Goal: Task Accomplishment & Management: Manage account settings

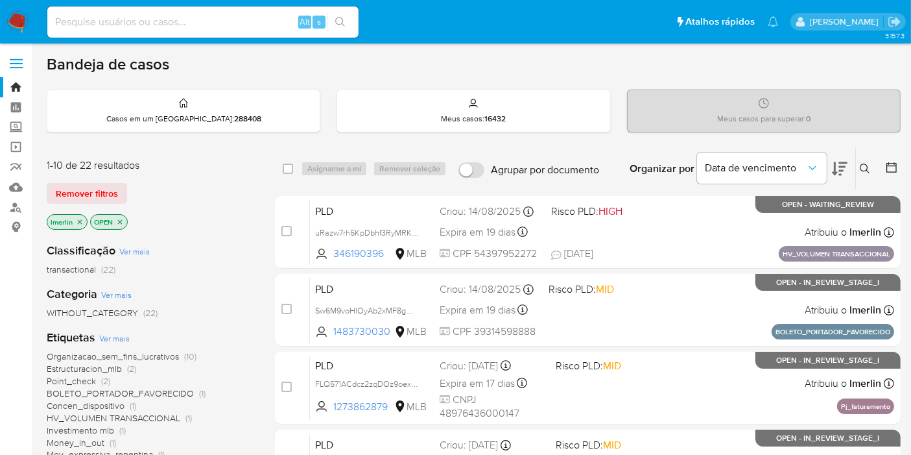
click at [236, 19] on input at bounding box center [202, 22] width 311 height 17
paste input "xtgQ8esUQrY8qO53f6erK9p9"
type input "xtgQ8esUQrY8qO53f6erK9p9"
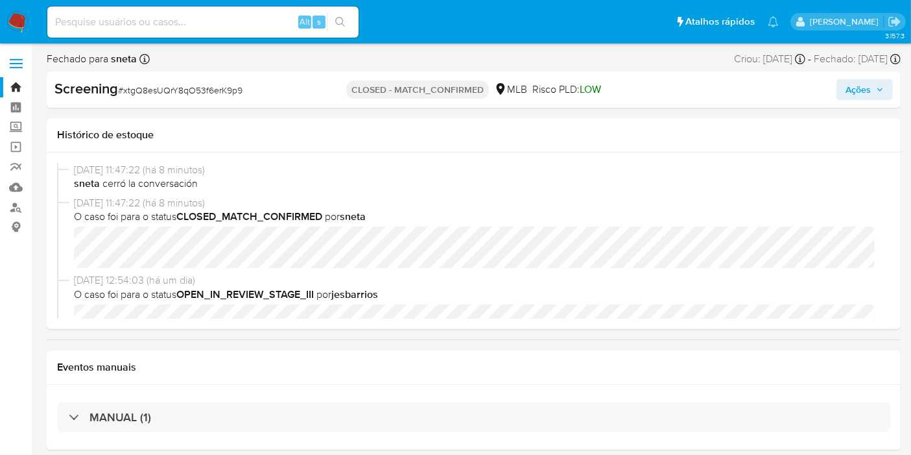
select select "10"
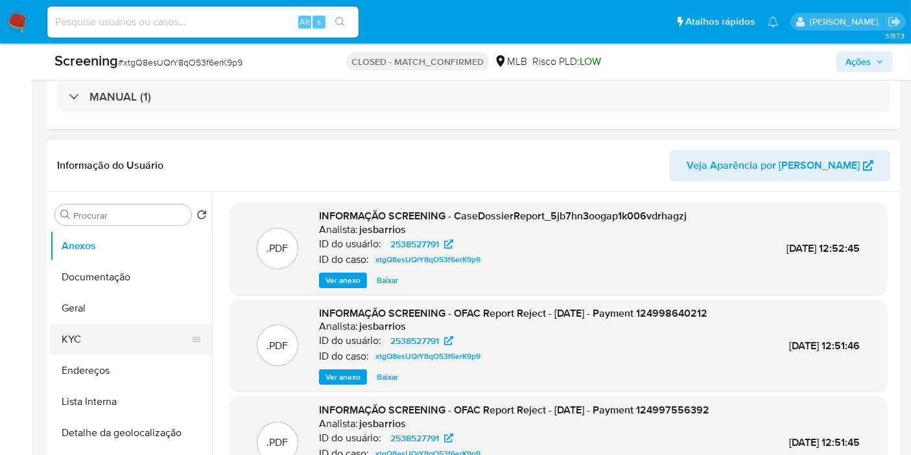
scroll to position [360, 0]
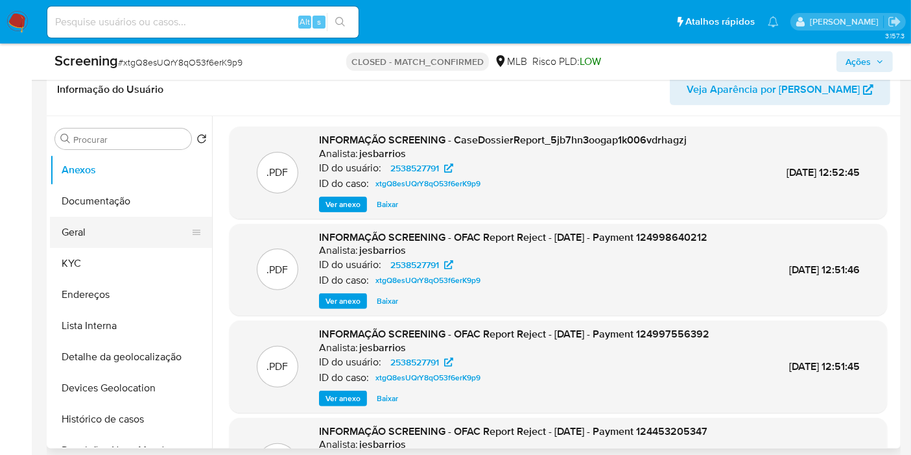
click at [107, 231] on button "Geral" at bounding box center [126, 232] width 152 height 31
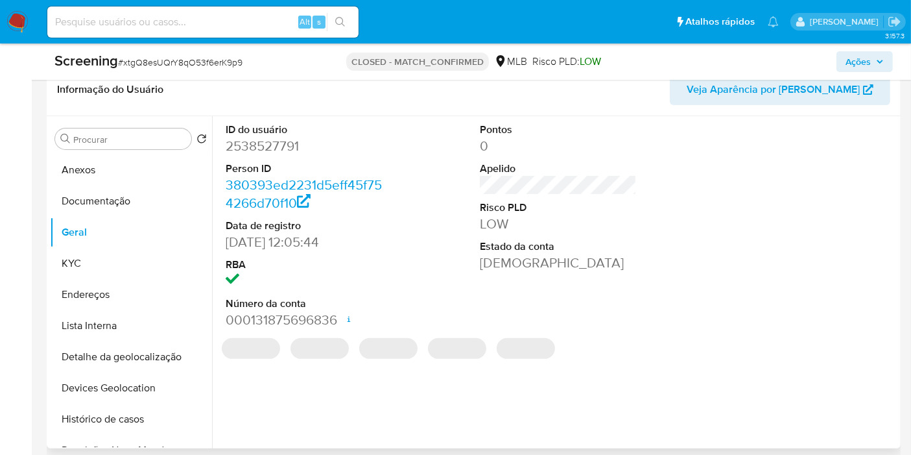
click at [280, 138] on dd "2538527791" at bounding box center [304, 146] width 157 height 18
copy dd "2538527791"
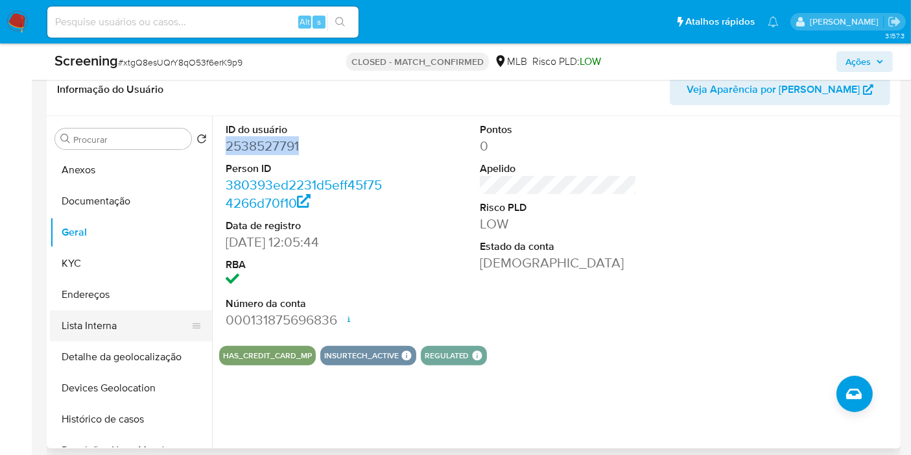
click at [82, 335] on button "Lista Interna" at bounding box center [126, 325] width 152 height 31
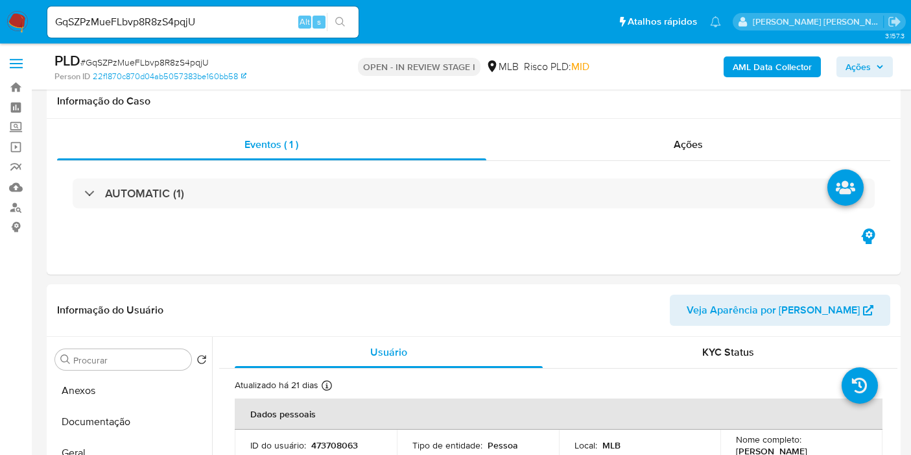
select select "10"
click at [115, 437] on button "Geral" at bounding box center [131, 452] width 162 height 31
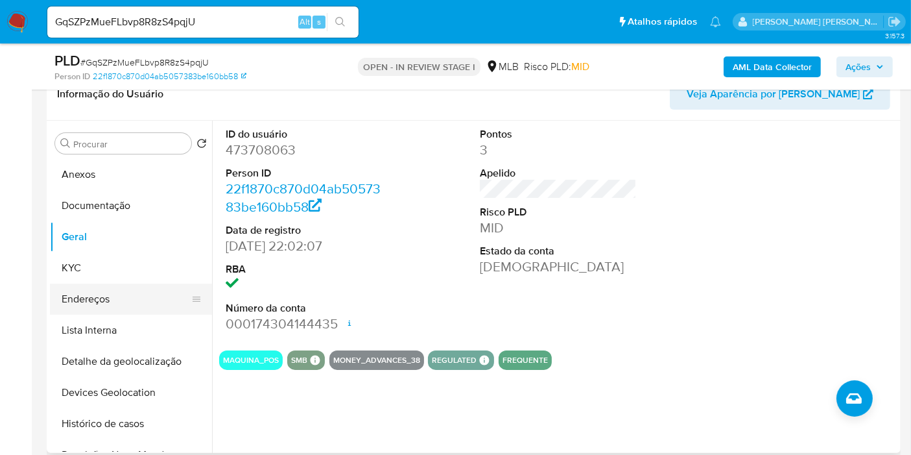
click at [134, 287] on button "Endereços" at bounding box center [126, 298] width 152 height 31
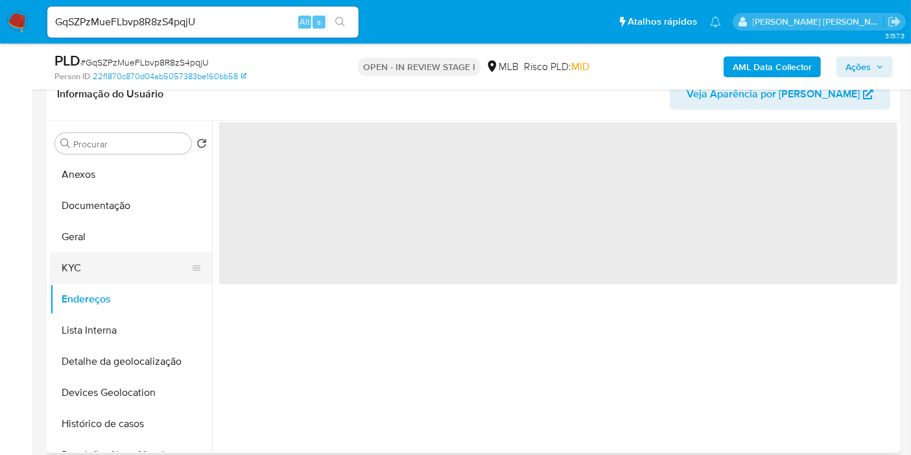
click at [124, 268] on button "KYC" at bounding box center [126, 267] width 152 height 31
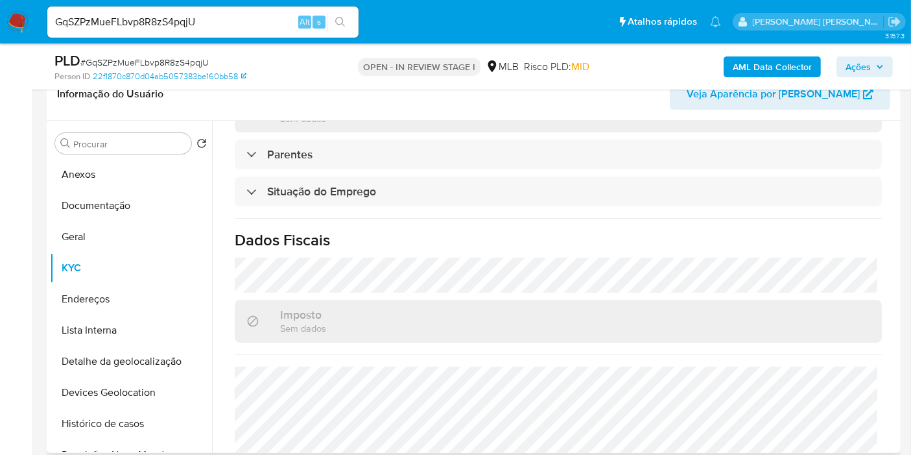
scroll to position [589, 0]
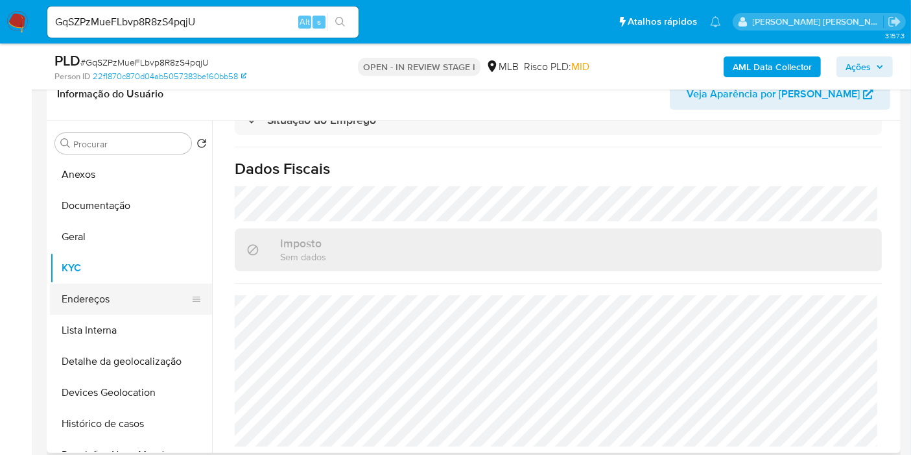
click at [81, 301] on button "Endereços" at bounding box center [126, 298] width 152 height 31
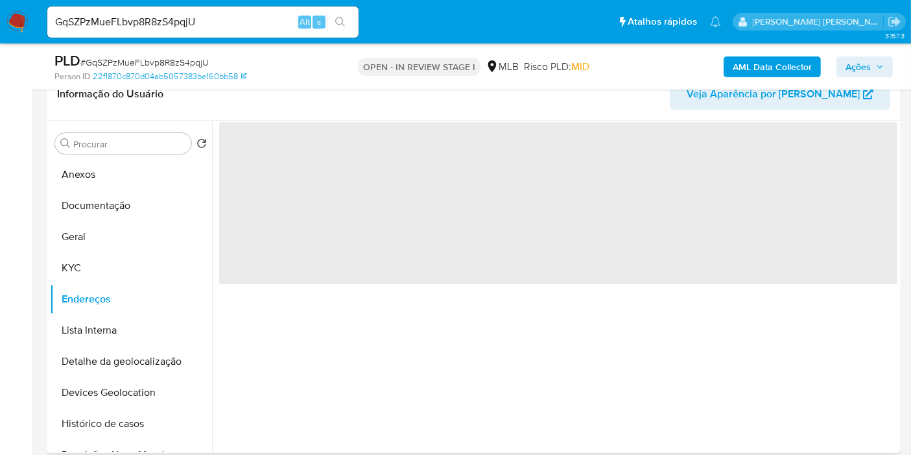
scroll to position [0, 0]
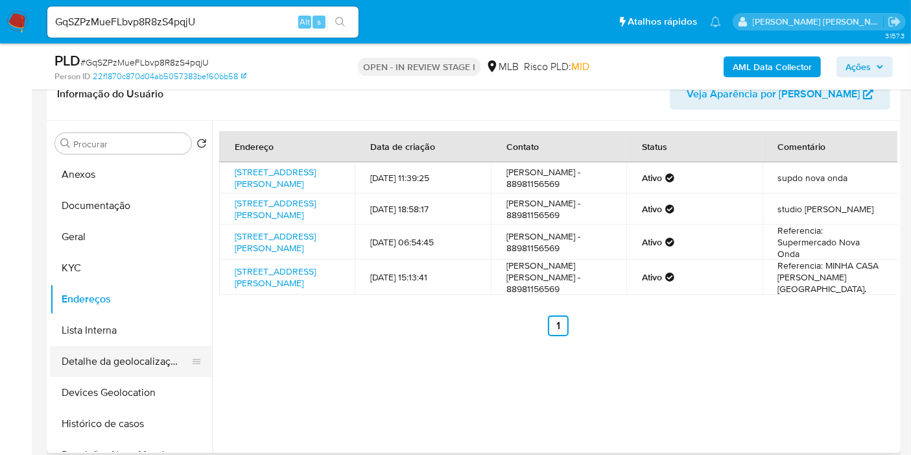
click at [78, 367] on button "Detalhe da geolocalização" at bounding box center [126, 361] width 152 height 31
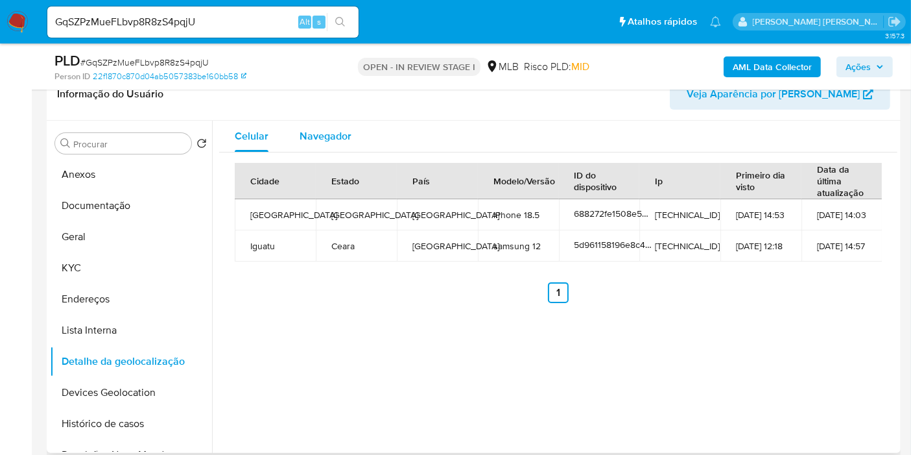
click at [321, 131] on span "Navegador" at bounding box center [326, 135] width 52 height 15
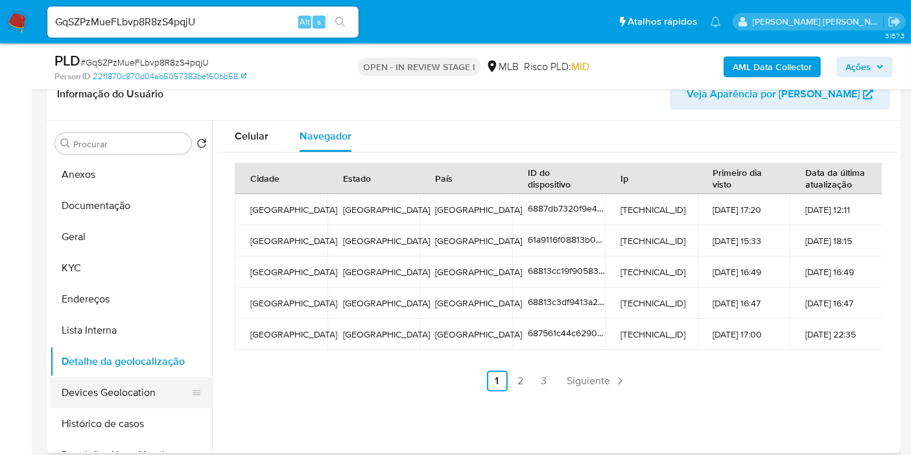
click at [126, 396] on button "Devices Geolocation" at bounding box center [126, 392] width 152 height 31
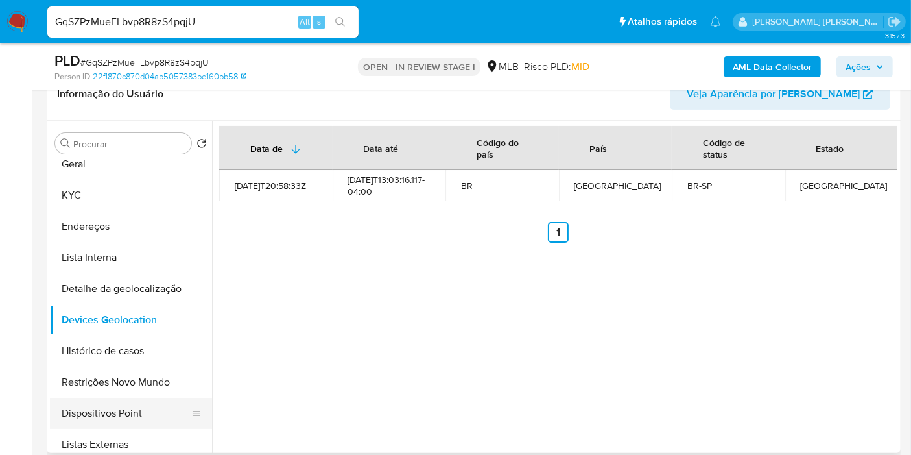
scroll to position [144, 0]
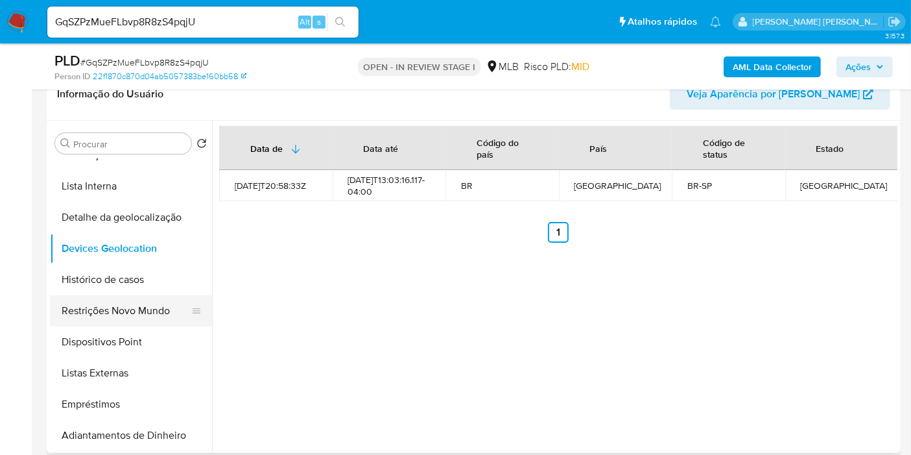
click at [135, 302] on button "Restrições Novo Mundo" at bounding box center [126, 310] width 152 height 31
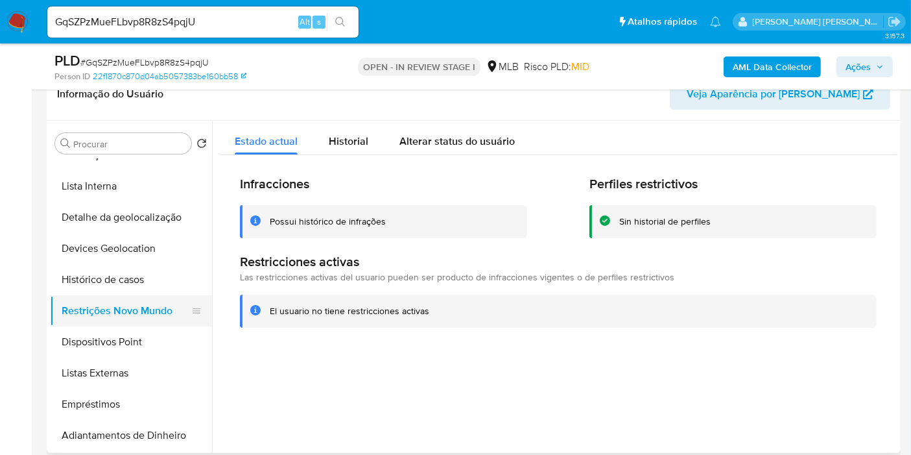
click at [151, 320] on button "Restrições Novo Mundo" at bounding box center [126, 310] width 152 height 31
click at [154, 349] on button "Dispositivos Point" at bounding box center [126, 341] width 152 height 31
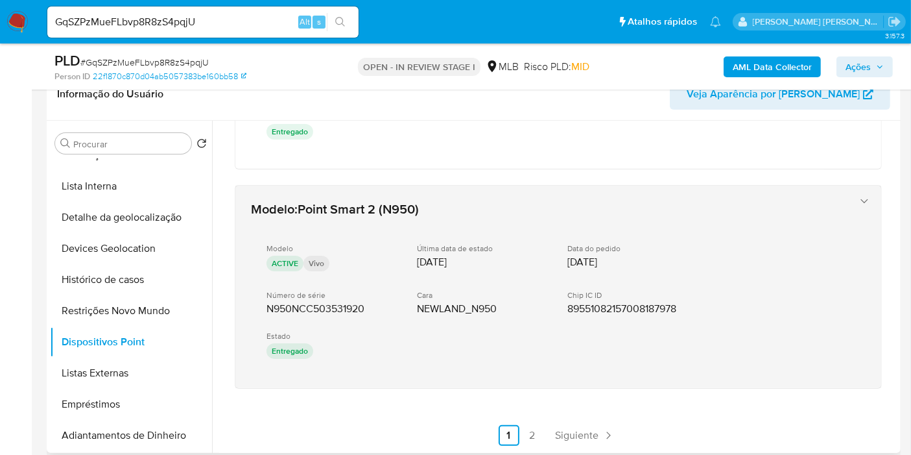
scroll to position [830, 0]
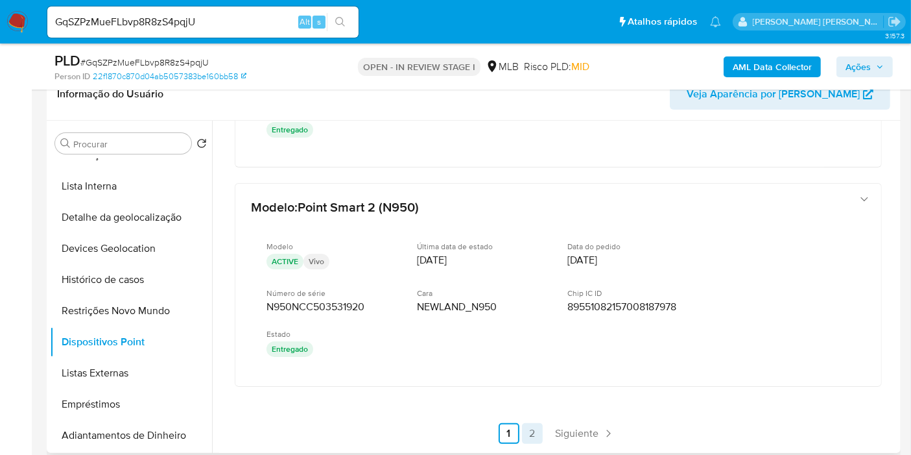
click at [526, 423] on link "2" at bounding box center [532, 433] width 21 height 21
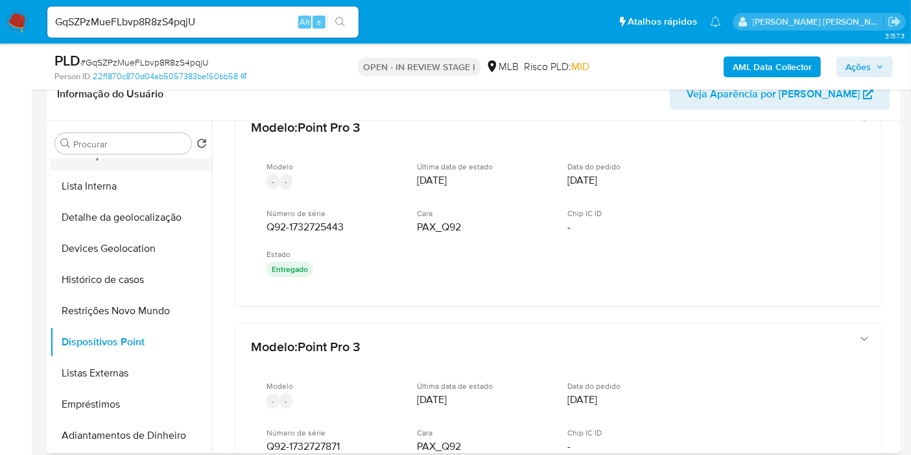
scroll to position [72, 0]
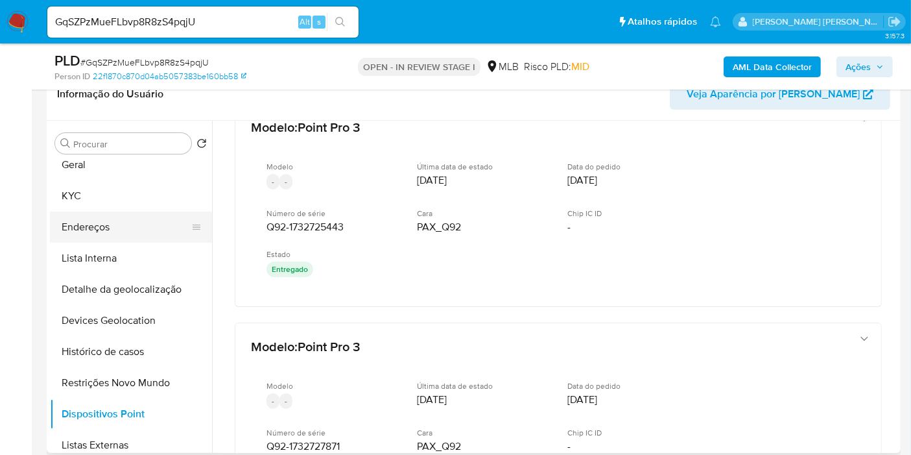
click at [129, 223] on button "Endereços" at bounding box center [126, 226] width 152 height 31
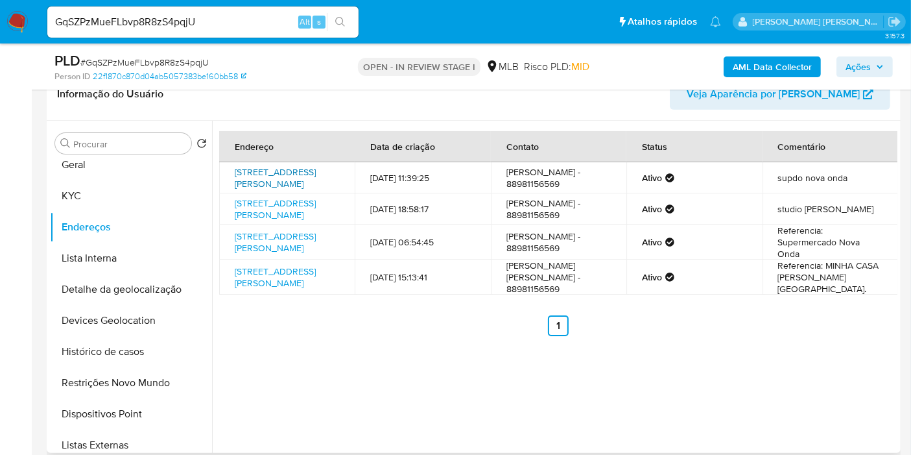
click at [260, 176] on link "Avenida Júlio Prestes De Albuquerque 400, Praia Grande, São Paulo, 11717110, Br…" at bounding box center [275, 177] width 81 height 25
click at [128, 188] on button "KYC" at bounding box center [126, 195] width 152 height 31
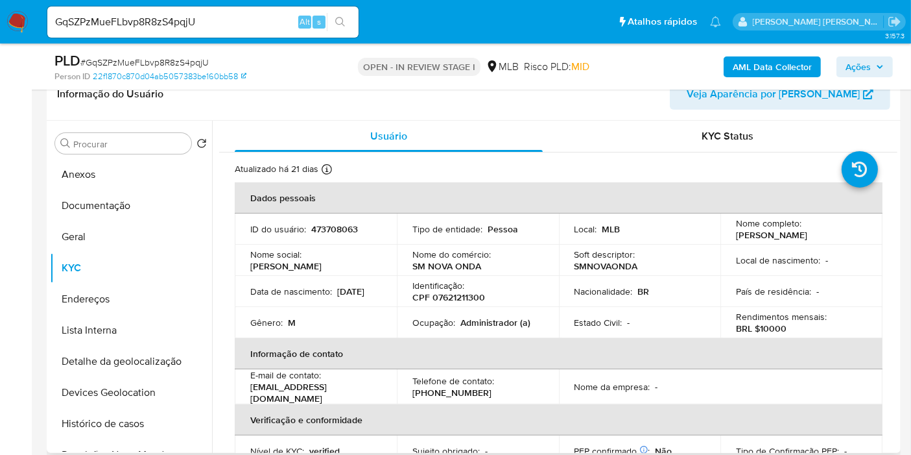
click at [468, 298] on p "CPF 07621211300" at bounding box center [448, 297] width 73 height 12
copy p "07621211300"
click at [99, 222] on button "Geral" at bounding box center [126, 236] width 152 height 31
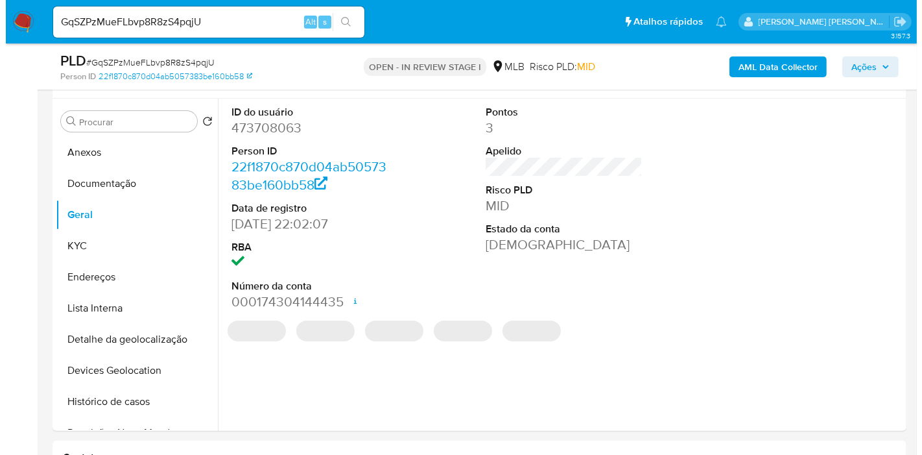
scroll to position [216, 0]
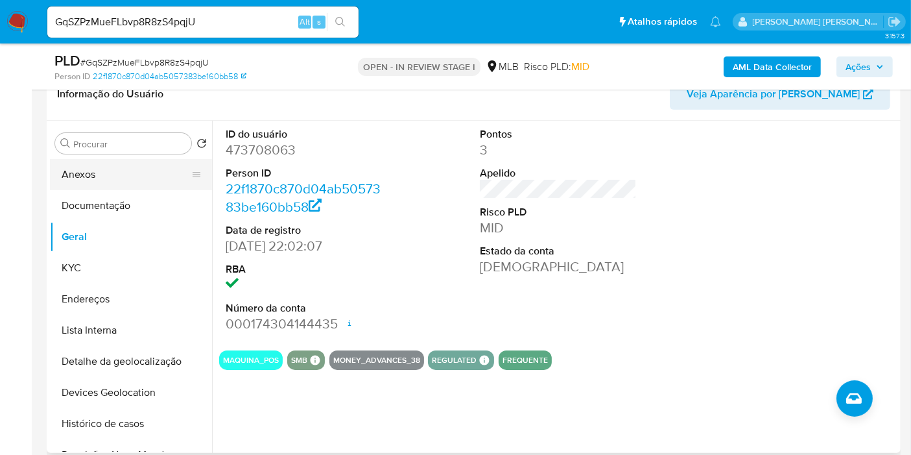
click at [118, 176] on button "Anexos" at bounding box center [126, 174] width 152 height 31
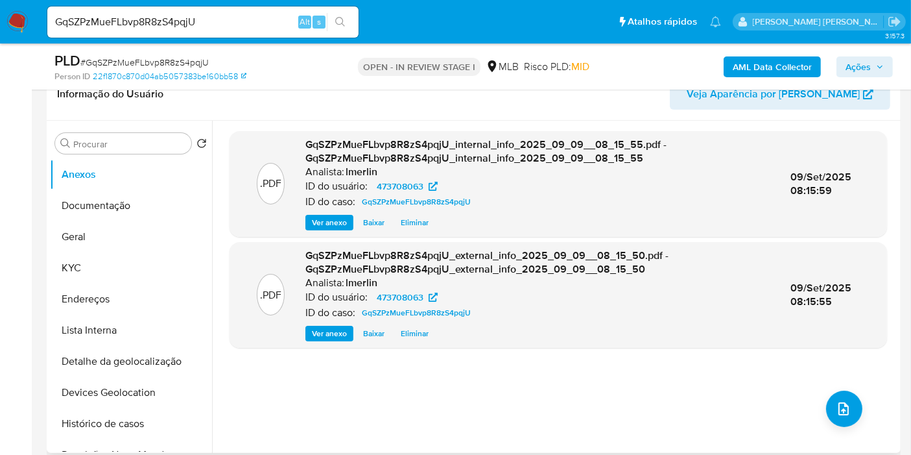
click at [828, 422] on div ".PDF GqSZPzMueFLbvp8R8zS4pqjU_internal_info_2025_09_09__08_15_55.pdf - GqSZPzMu…" at bounding box center [559, 286] width 658 height 311
click at [829, 417] on button "upload-file" at bounding box center [844, 408] width 36 height 36
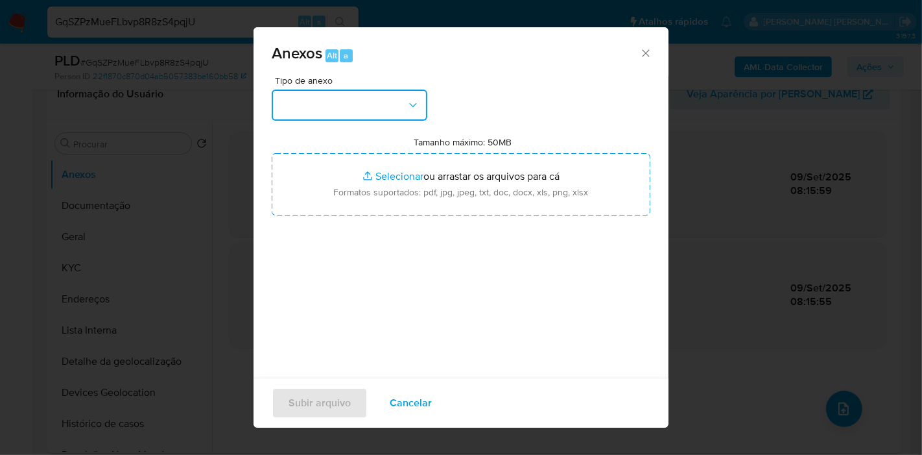
click at [384, 105] on button "button" at bounding box center [350, 104] width 156 height 31
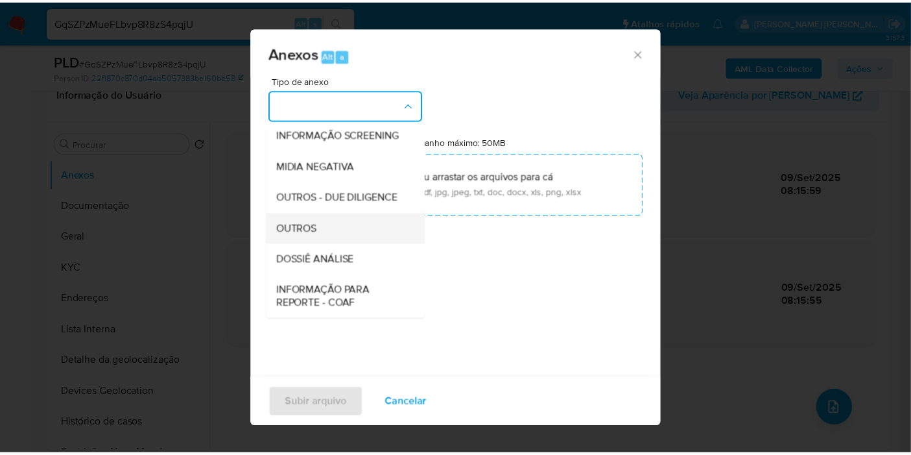
scroll to position [144, 0]
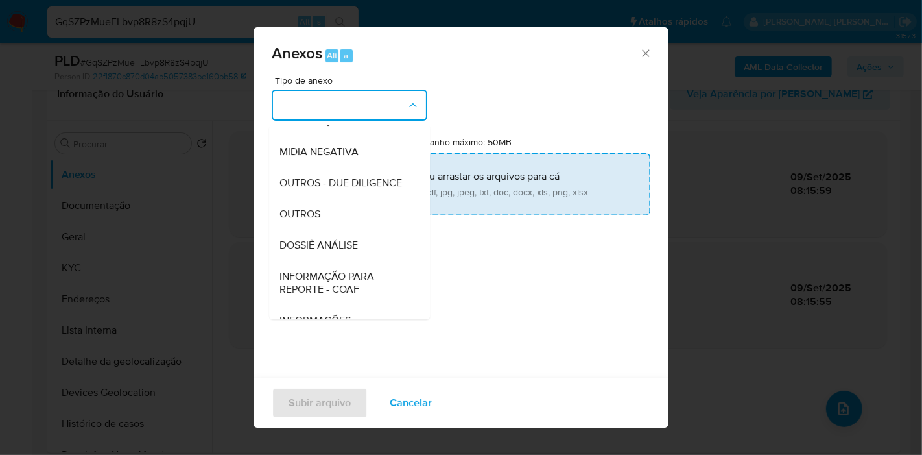
drag, startPoint x: 368, startPoint y: 269, endPoint x: 409, endPoint y: 189, distance: 89.9
click at [368, 261] on div "DOSSIÊ ANÁLISE" at bounding box center [346, 245] width 132 height 31
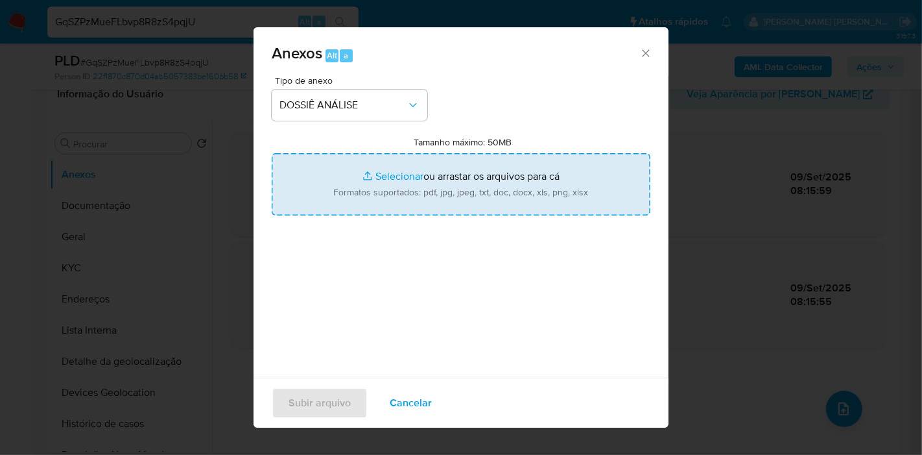
click at [421, 181] on input "Tamanho máximo: 50MB Selecionar arquivos" at bounding box center [461, 184] width 379 height 62
type input "C:\fakepath\SAR - XXX - CPF 07621211300 - LUCAS FARIAS FIGUEIREDO.pdf"
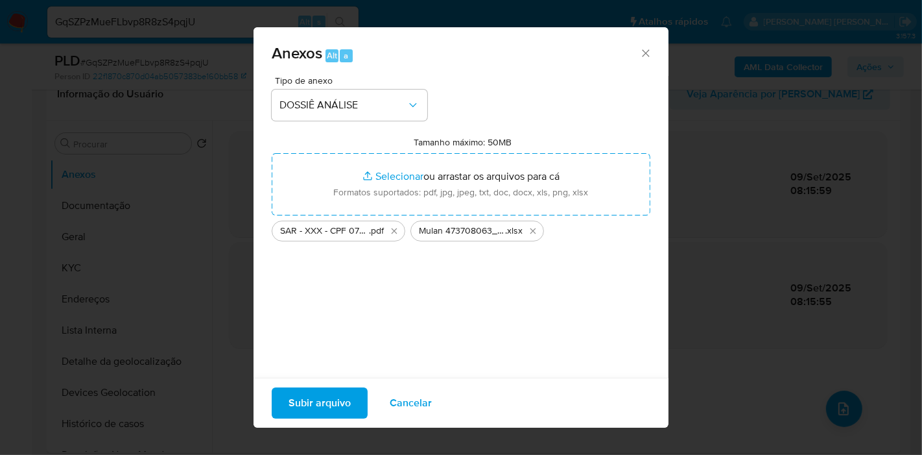
click at [324, 397] on span "Subir arquivo" at bounding box center [320, 402] width 62 height 29
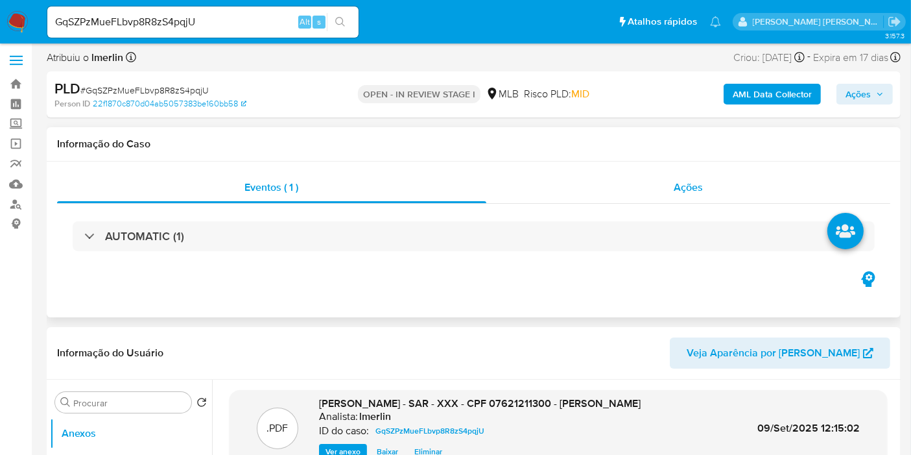
scroll to position [0, 0]
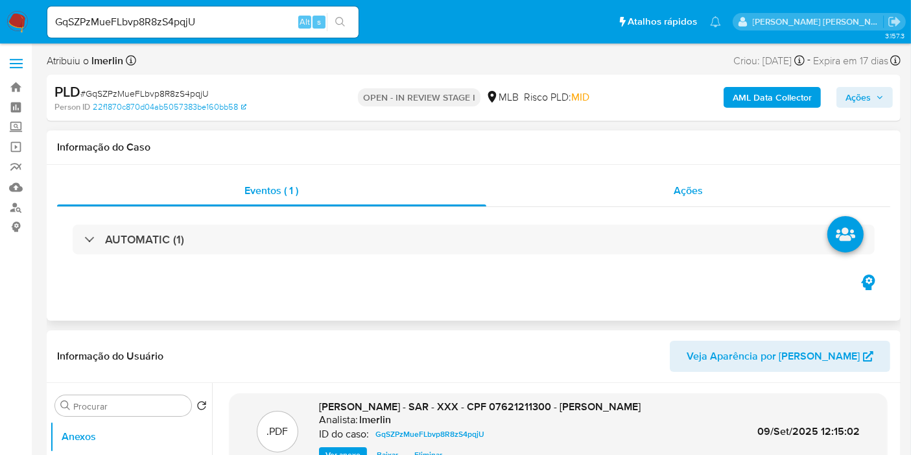
click at [711, 192] on div "Ações" at bounding box center [688, 190] width 405 height 31
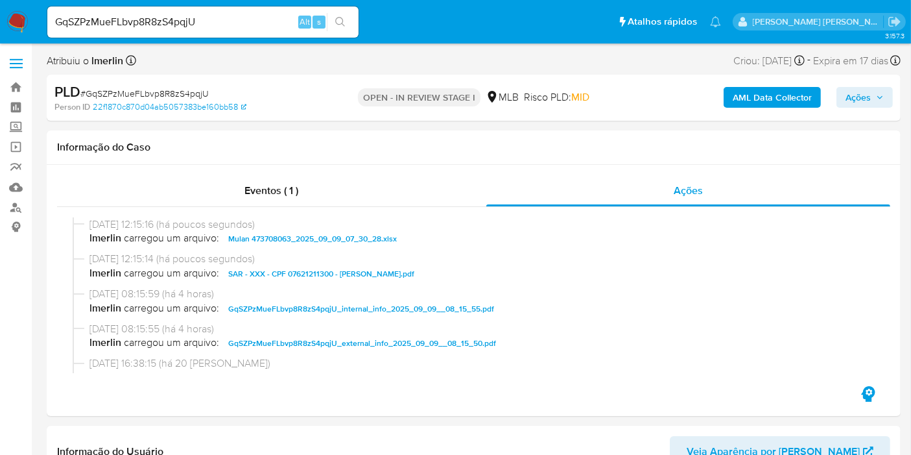
click at [863, 94] on span "Ações" at bounding box center [858, 97] width 25 height 21
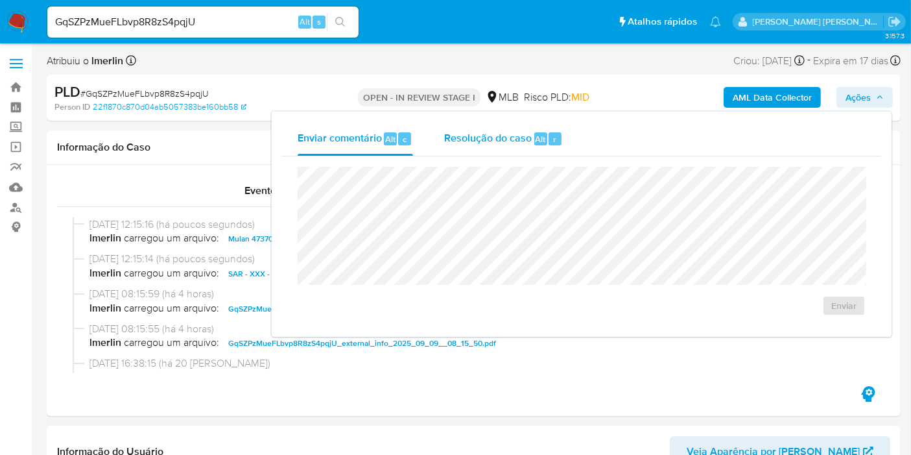
click at [480, 146] on div "Resolução do caso Alt r" at bounding box center [503, 139] width 119 height 34
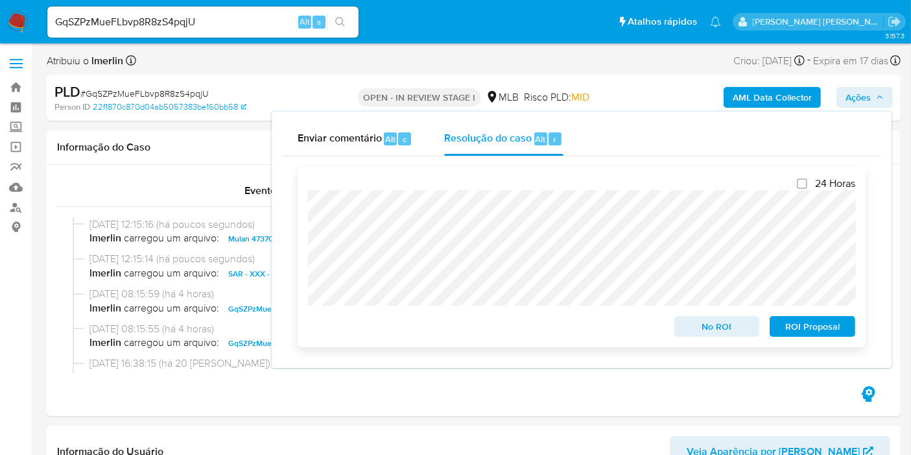
click at [809, 325] on span "ROI Proposal" at bounding box center [812, 326] width 67 height 18
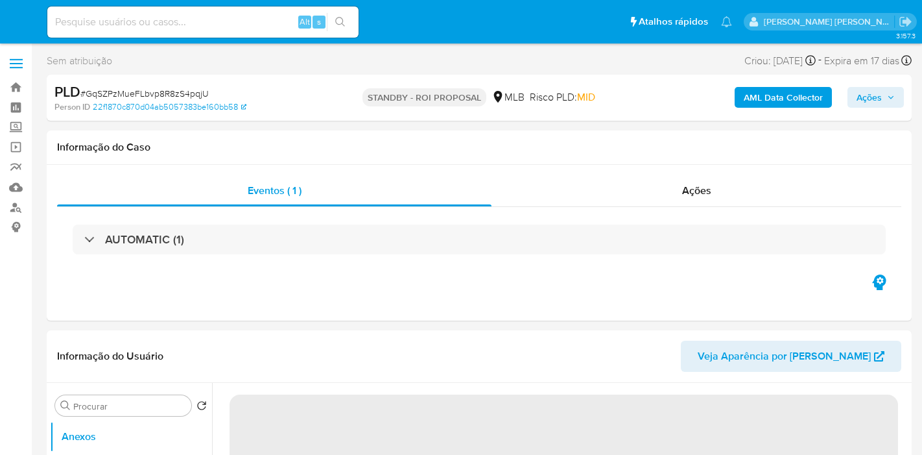
select select "10"
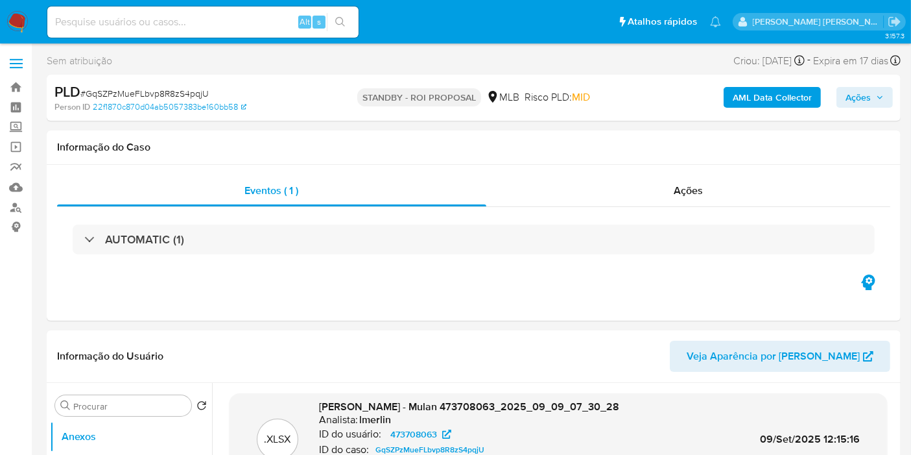
click at [283, 21] on input at bounding box center [202, 22] width 311 height 17
paste input "NbmpkO3qgwMWeE5ZFYpZJUVs"
type input "NbmpkO3qgwMWeE5ZFYpZJUVs"
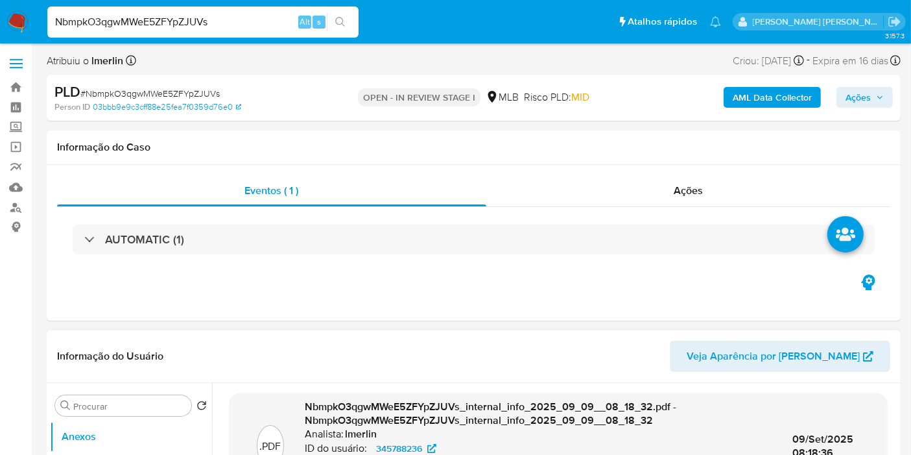
select select "10"
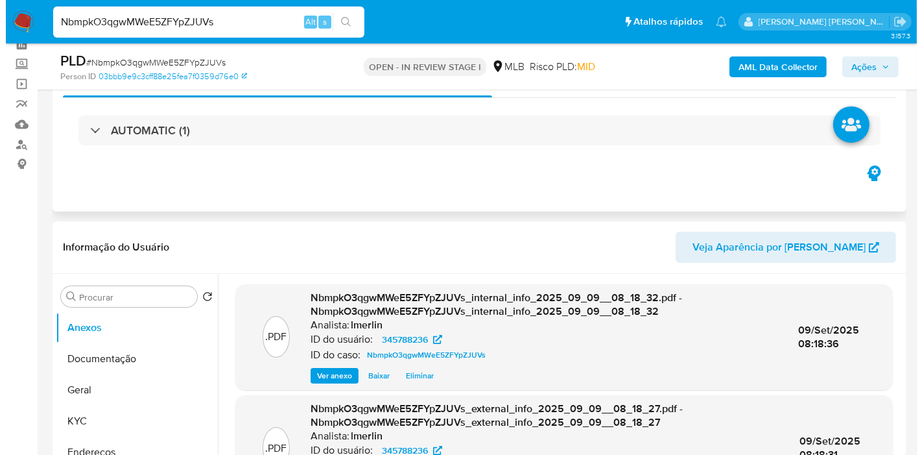
scroll to position [216, 0]
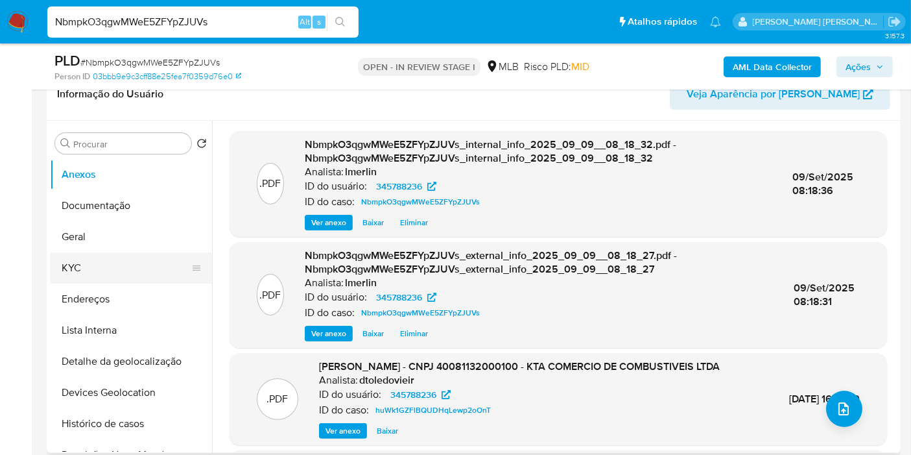
click at [114, 264] on button "KYC" at bounding box center [126, 267] width 152 height 31
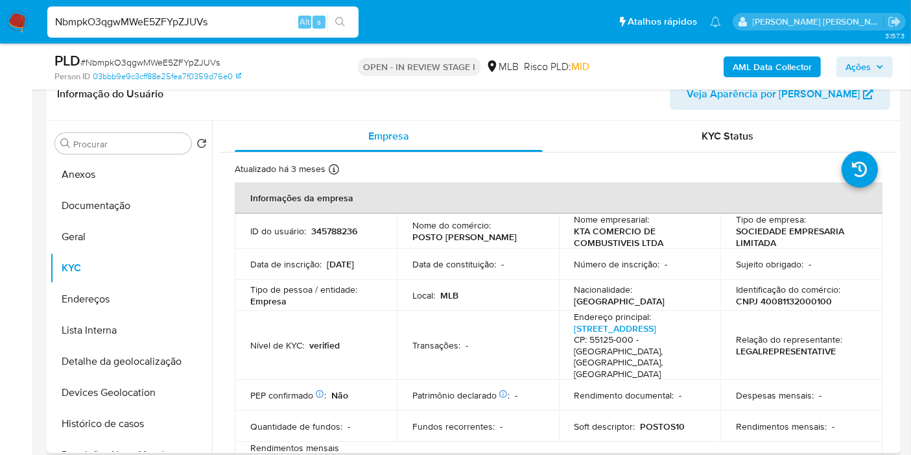
click at [805, 298] on p "CNPJ 40081132000100" at bounding box center [784, 301] width 96 height 12
copy p "40081132000100"
click at [98, 420] on button "Histórico de casos" at bounding box center [126, 423] width 152 height 31
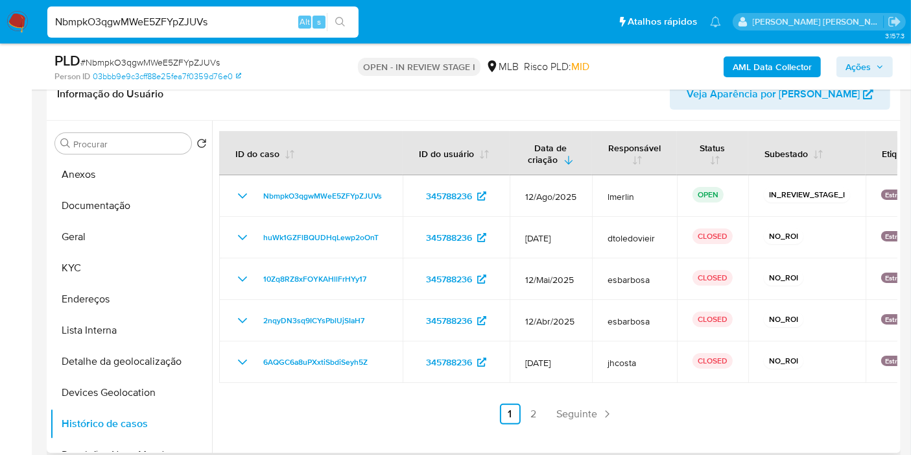
click at [532, 409] on link "2" at bounding box center [533, 413] width 21 height 21
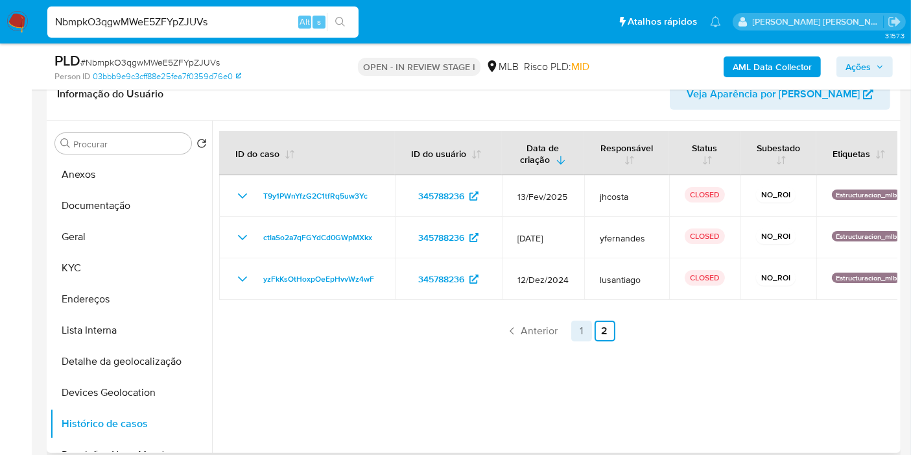
click at [580, 325] on link "1" at bounding box center [581, 330] width 21 height 21
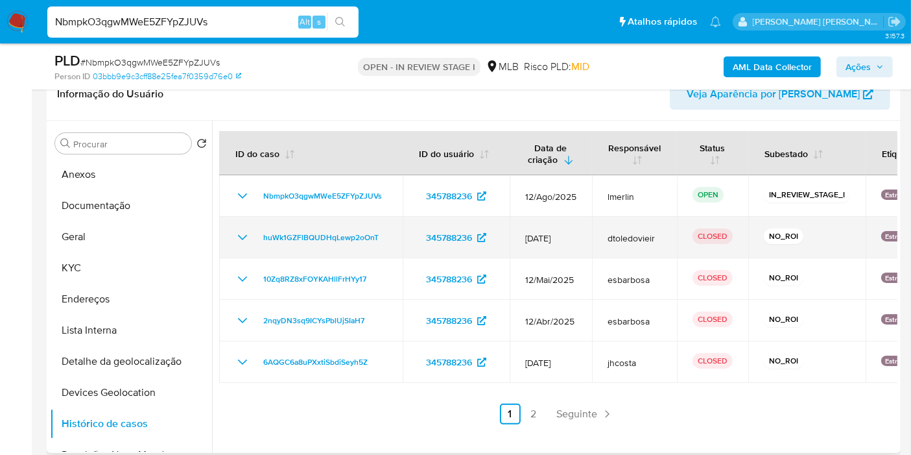
click at [239, 241] on icon "Mostrar/Ocultar" at bounding box center [243, 238] width 16 height 16
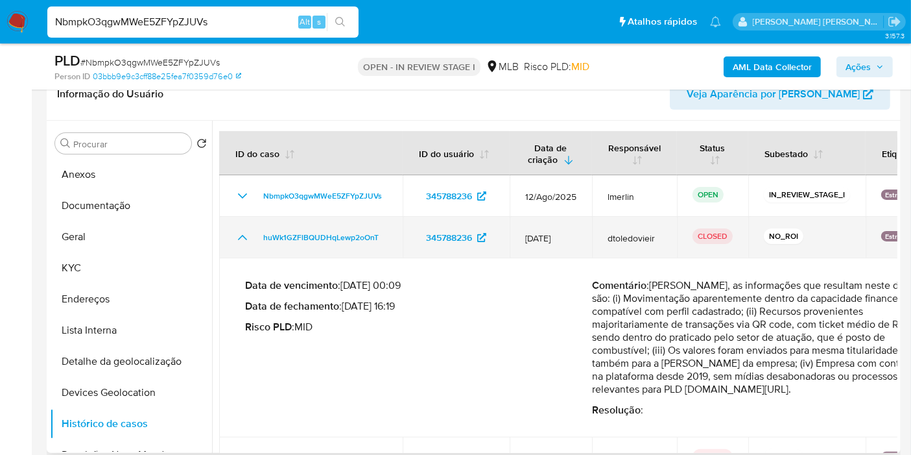
click at [239, 241] on icon "Mostrar/Ocultar" at bounding box center [243, 238] width 16 height 16
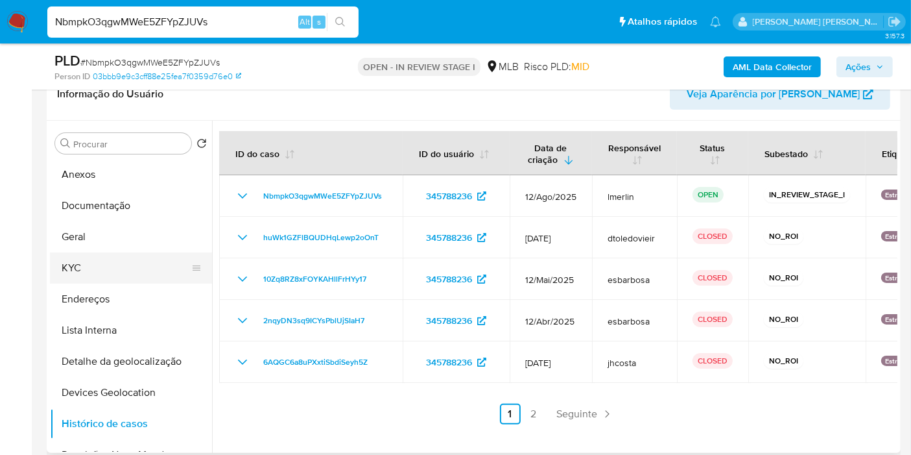
click at [124, 261] on button "KYC" at bounding box center [126, 267] width 152 height 31
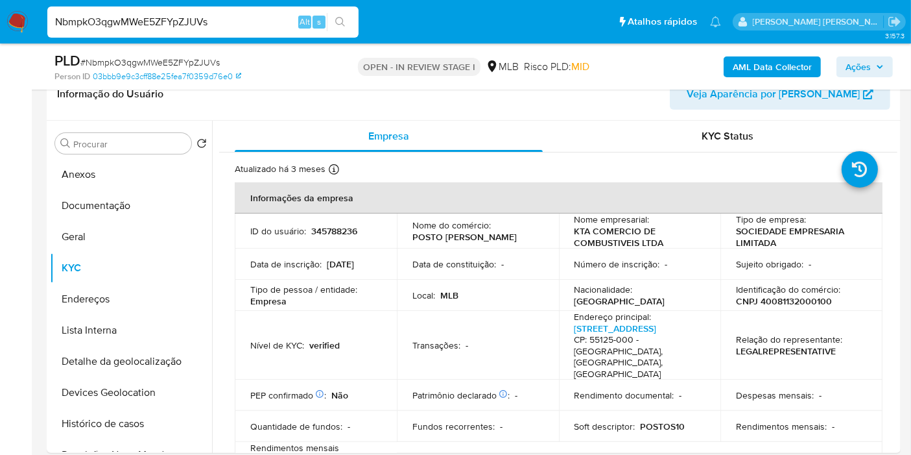
click at [765, 67] on b "AML Data Collector" at bounding box center [772, 66] width 79 height 21
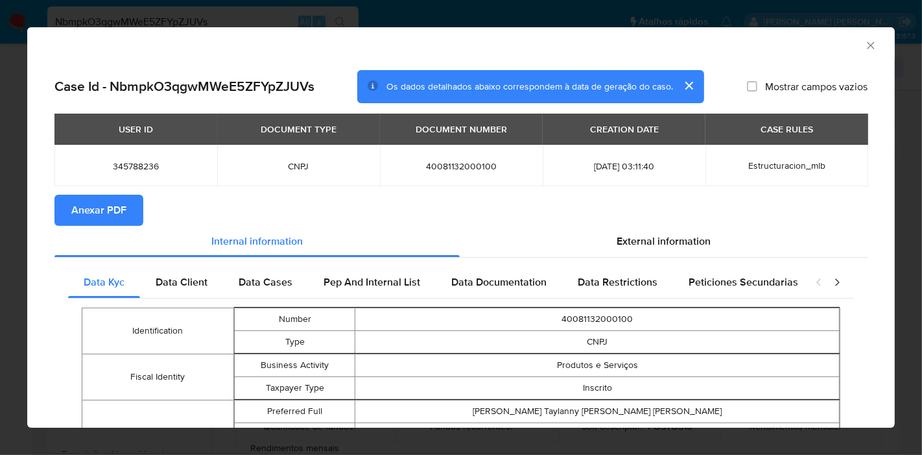
click at [630, 248] on span "External information" at bounding box center [664, 240] width 94 height 15
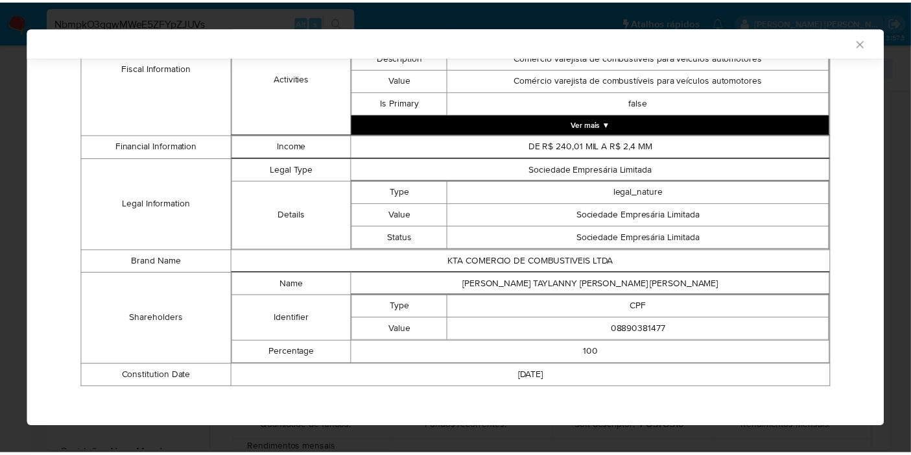
scroll to position [538, 0]
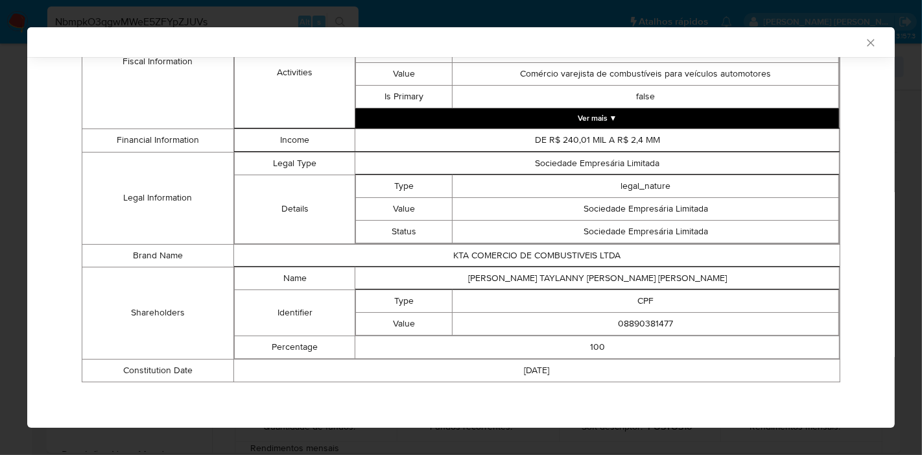
click at [598, 270] on td "KARLA TAYLANNY DE ARAUJO OLIVEIRA" at bounding box center [597, 278] width 484 height 23
copy td "KARLA TAYLANNY DE ARAUJO OLIVEIRA"
click at [632, 321] on td "08890381477" at bounding box center [646, 323] width 387 height 23
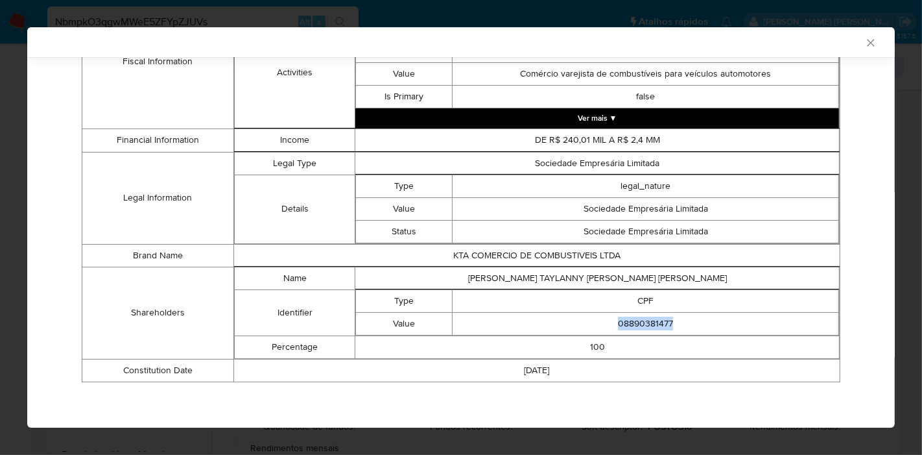
click at [632, 321] on td "08890381477" at bounding box center [646, 323] width 387 height 23
copy td "08890381477"
click at [867, 45] on icon "Fechar a janela" at bounding box center [870, 42] width 7 height 7
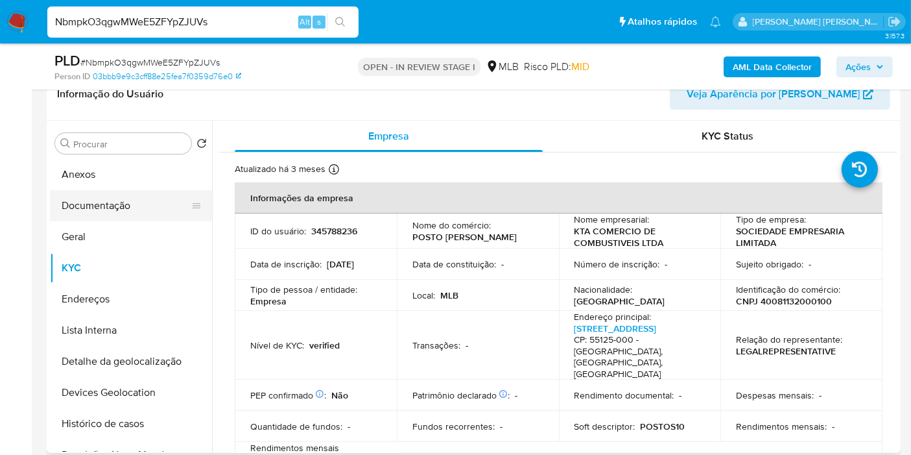
click at [136, 208] on button "Documentação" at bounding box center [126, 205] width 152 height 31
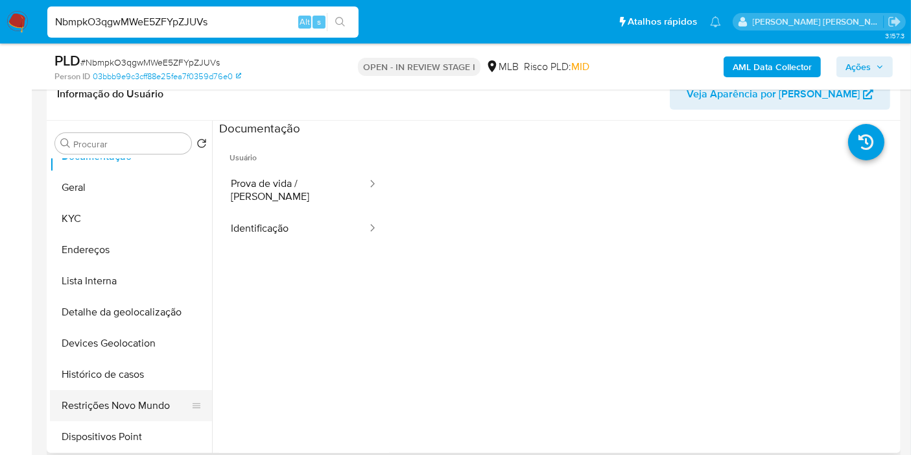
scroll to position [72, 0]
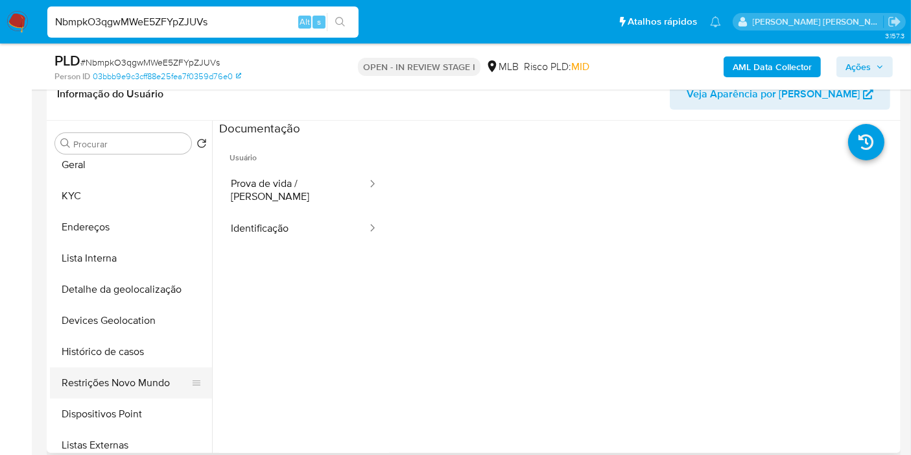
click at [126, 372] on button "Restrições Novo Mundo" at bounding box center [126, 382] width 152 height 31
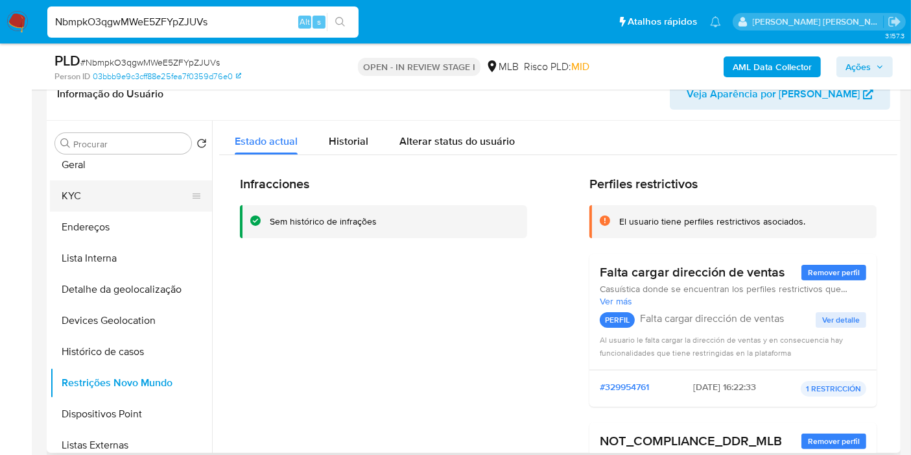
click at [148, 202] on button "KYC" at bounding box center [126, 195] width 152 height 31
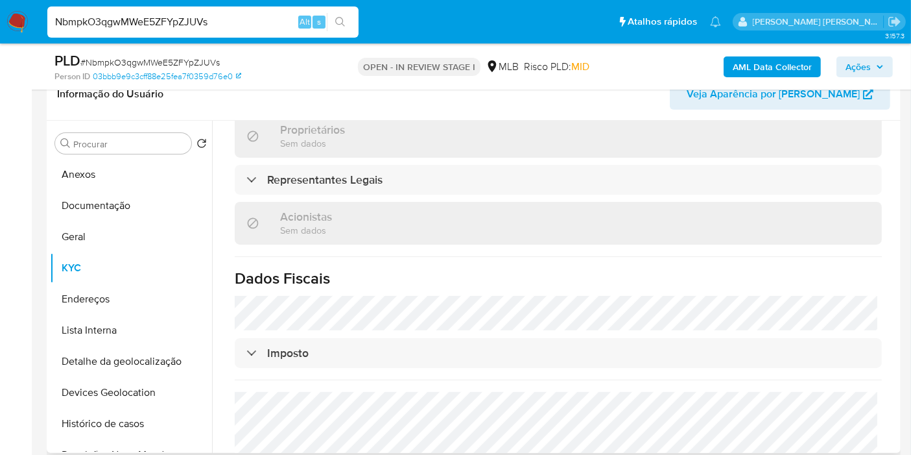
scroll to position [788, 0]
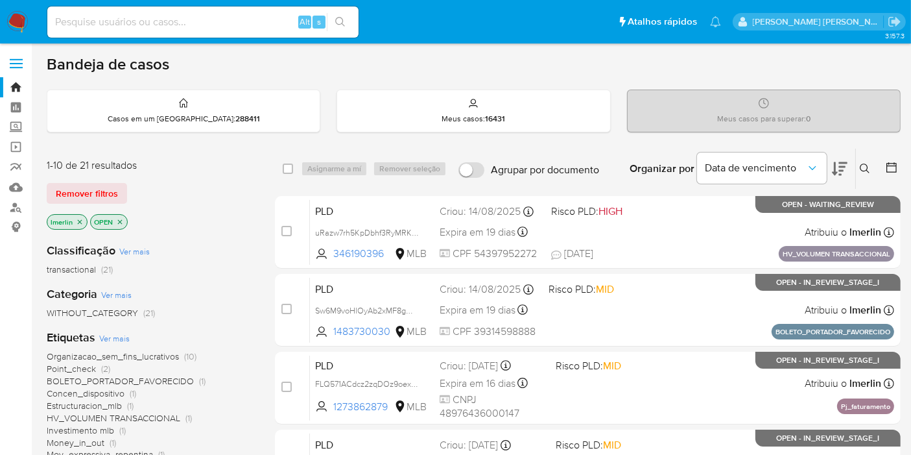
click at [246, 21] on input at bounding box center [202, 22] width 311 height 17
paste input "1382575626"
type input "1382575626"
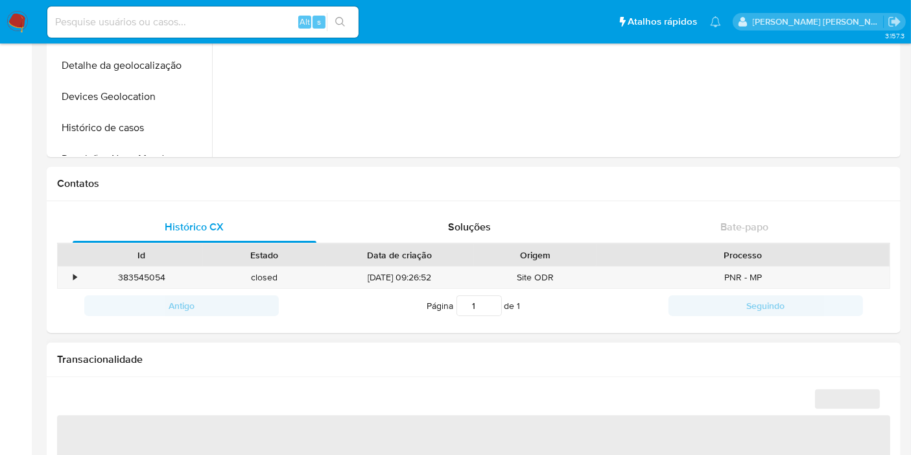
scroll to position [216, 0]
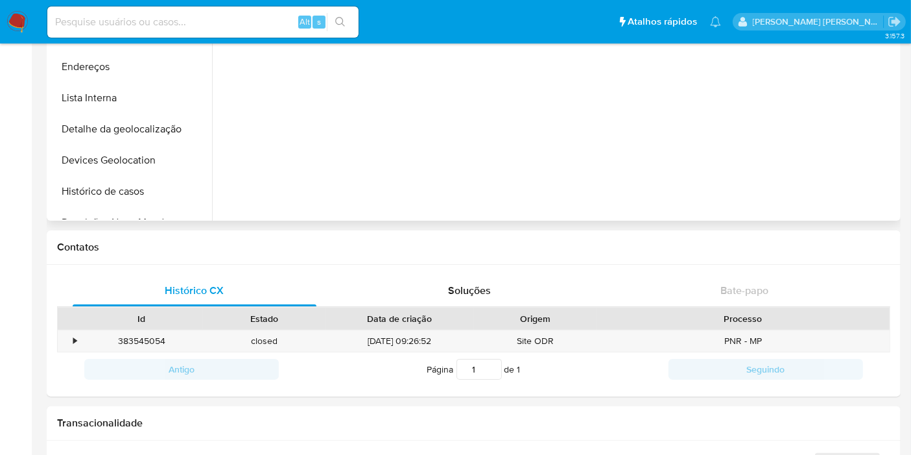
select select "10"
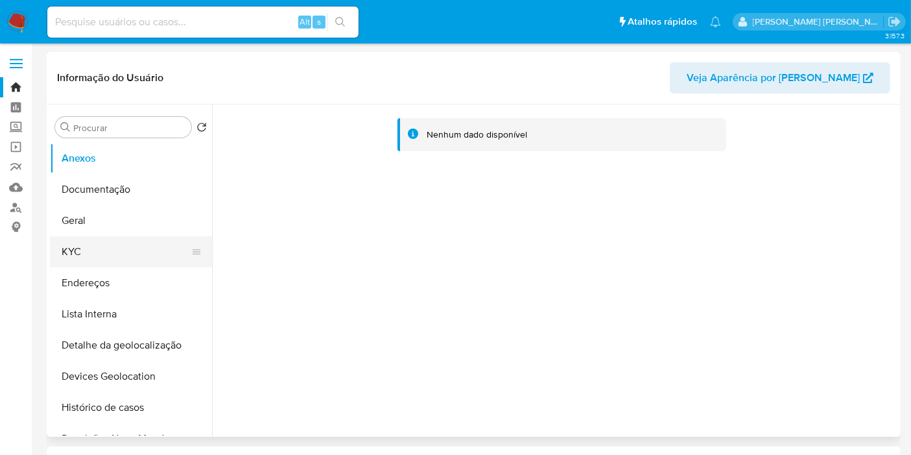
click at [132, 248] on button "KYC" at bounding box center [126, 251] width 152 height 31
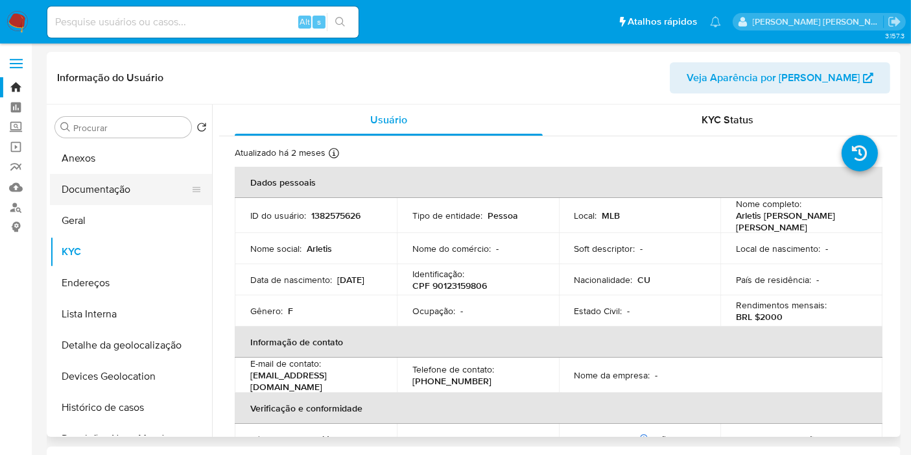
click at [139, 175] on button "Documentação" at bounding box center [126, 189] width 152 height 31
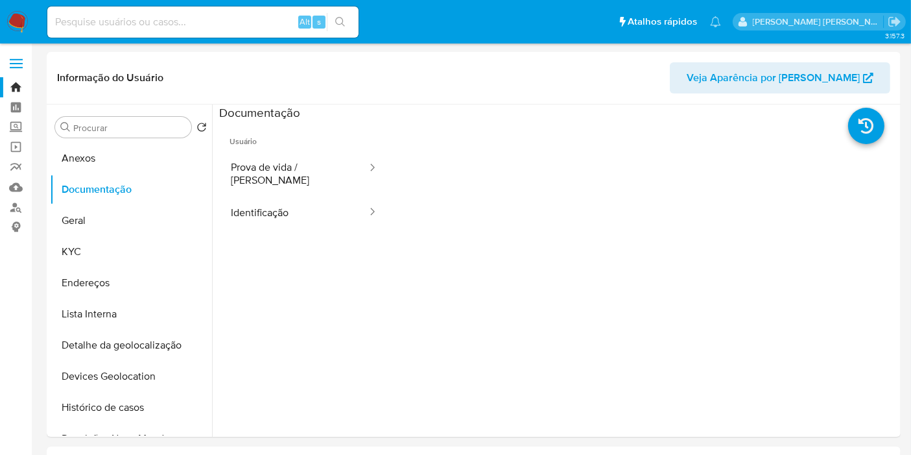
click at [281, 202] on button "Identificação" at bounding box center [293, 212] width 149 height 33
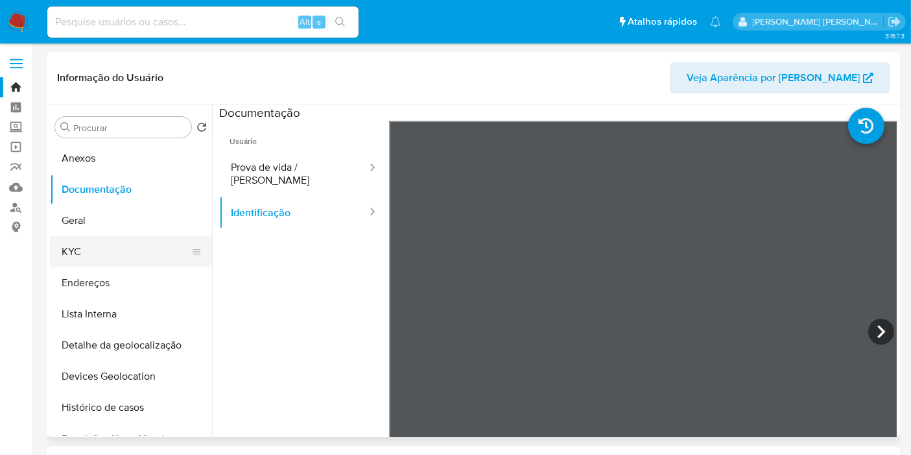
click at [89, 258] on button "KYC" at bounding box center [126, 251] width 152 height 31
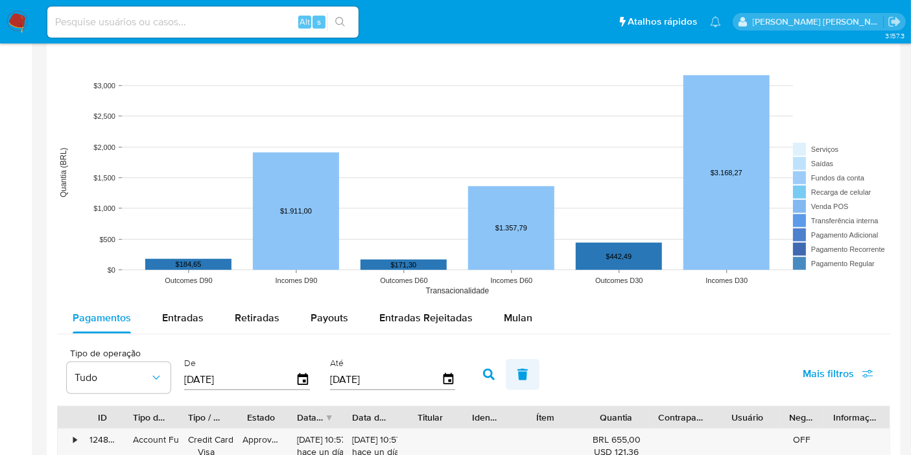
scroll to position [1008, 0]
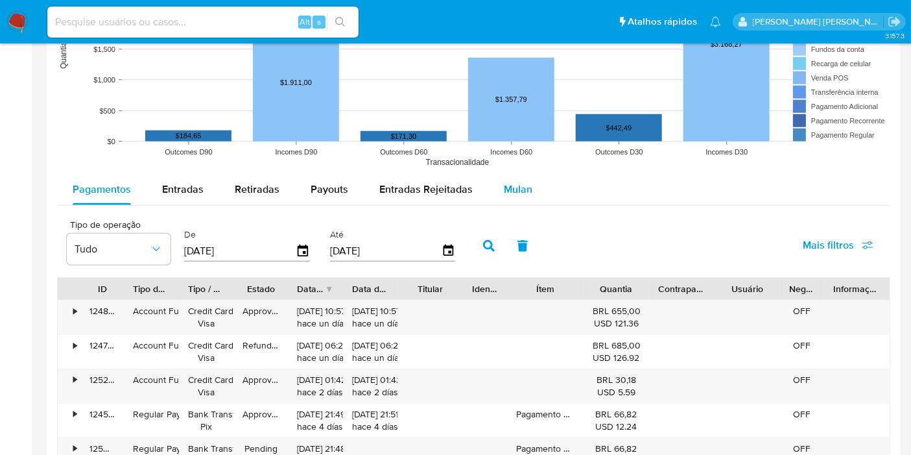
click at [508, 195] on div "Mulan" at bounding box center [518, 189] width 29 height 31
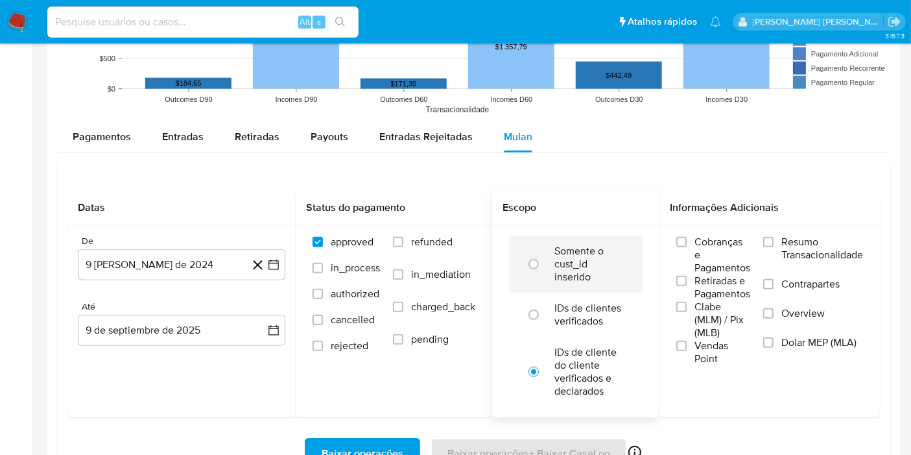
scroll to position [1080, 0]
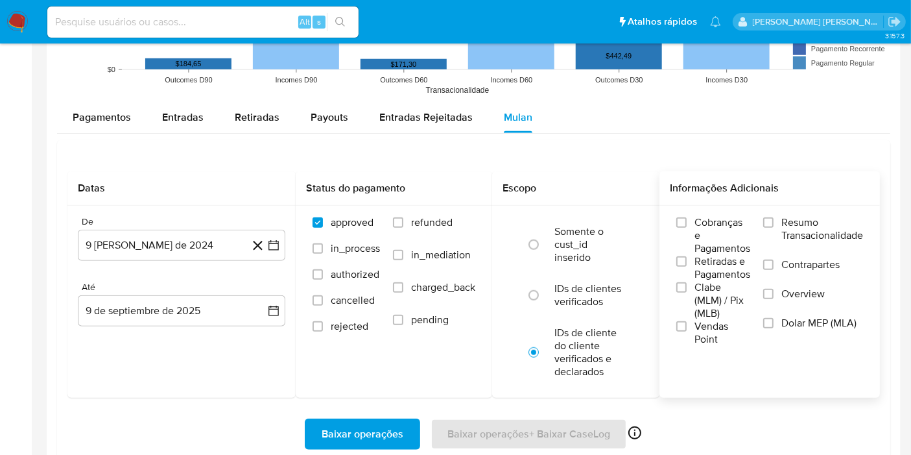
click at [790, 230] on span "Resumo Transacionalidade" at bounding box center [822, 229] width 82 height 26
click at [774, 228] on input "Resumo Transacionalidade" at bounding box center [768, 222] width 10 height 10
click at [278, 246] on icon "button" at bounding box center [273, 245] width 13 height 13
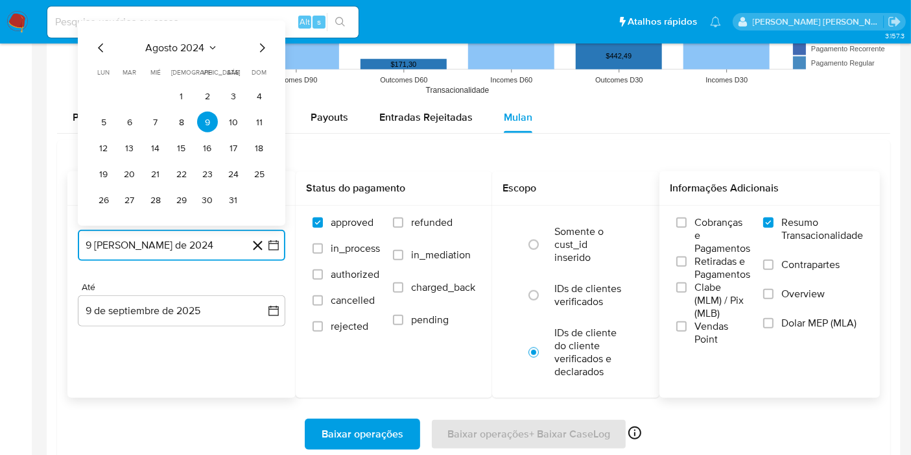
click at [185, 53] on span "agosto 2024" at bounding box center [175, 48] width 59 height 13
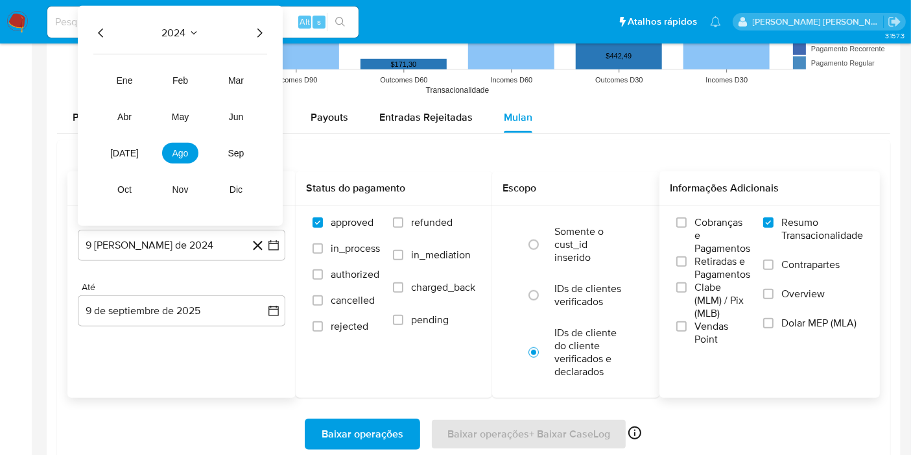
click at [188, 48] on div "2024 2024 ene feb mar abr may jun jul ago sep oct nov dic" at bounding box center [180, 116] width 205 height 220
click at [263, 29] on icon "Año siguiente" at bounding box center [260, 33] width 16 height 16
click at [245, 115] on button "jun" at bounding box center [236, 116] width 36 height 21
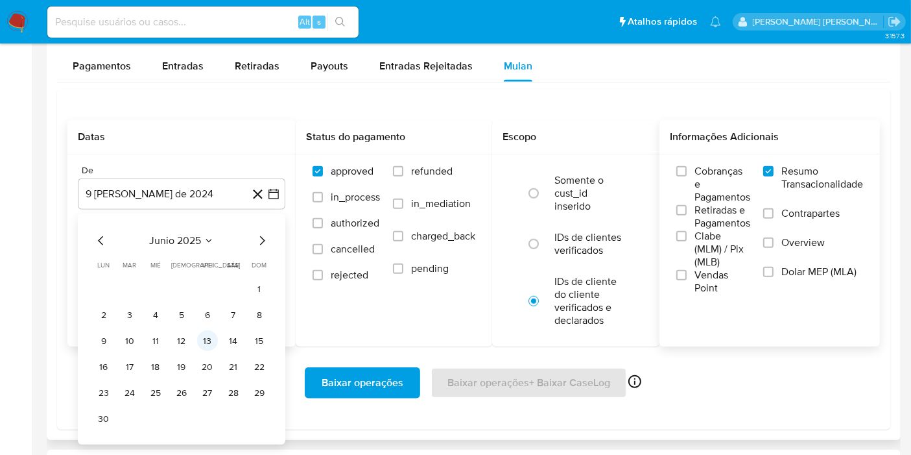
scroll to position [1152, 0]
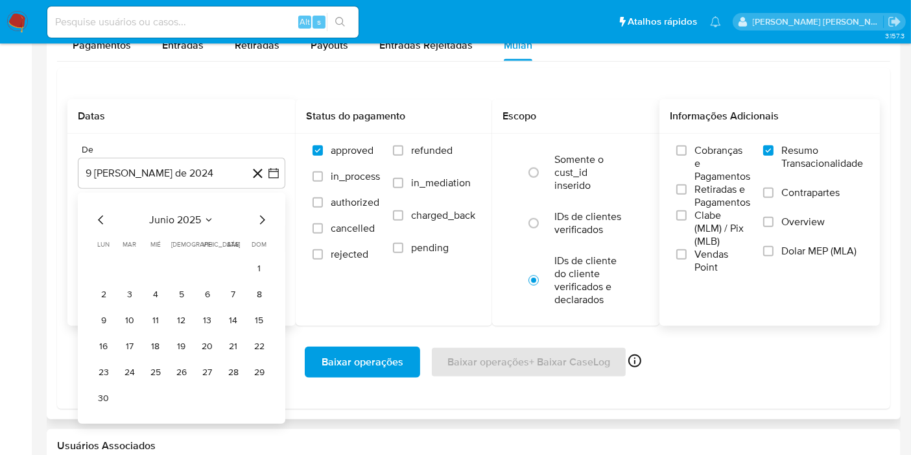
click at [257, 288] on button "8" at bounding box center [259, 294] width 21 height 21
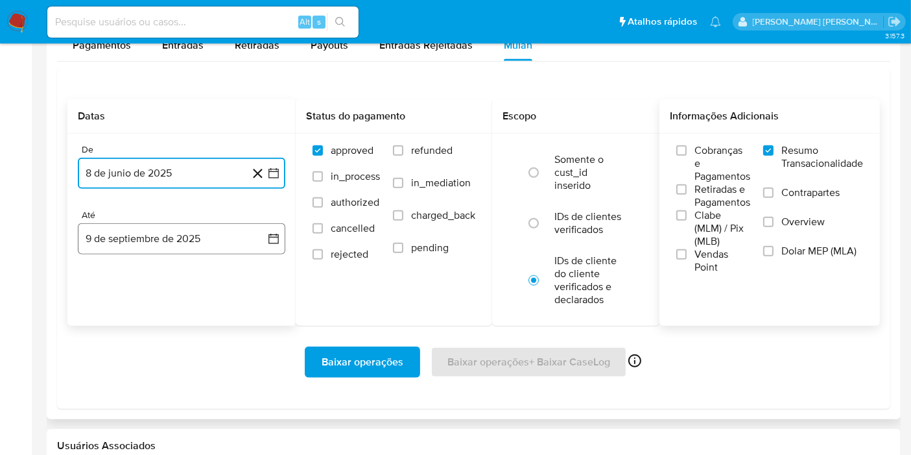
click at [265, 237] on button "9 de septiembre de 2025" at bounding box center [182, 238] width 208 height 31
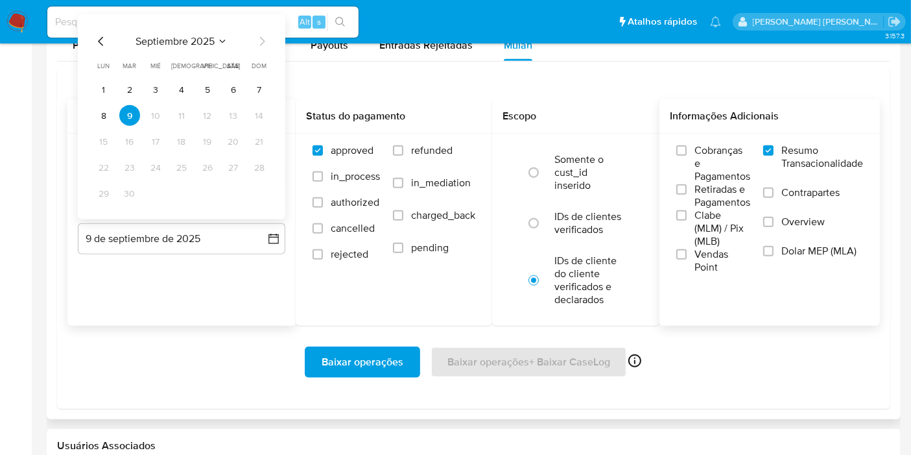
click at [91, 110] on div "septiembre 2025 septiembre 2025 lun lunes mar martes mié miércoles jue jueves v…" at bounding box center [182, 116] width 208 height 205
click at [100, 111] on button "8" at bounding box center [103, 115] width 21 height 21
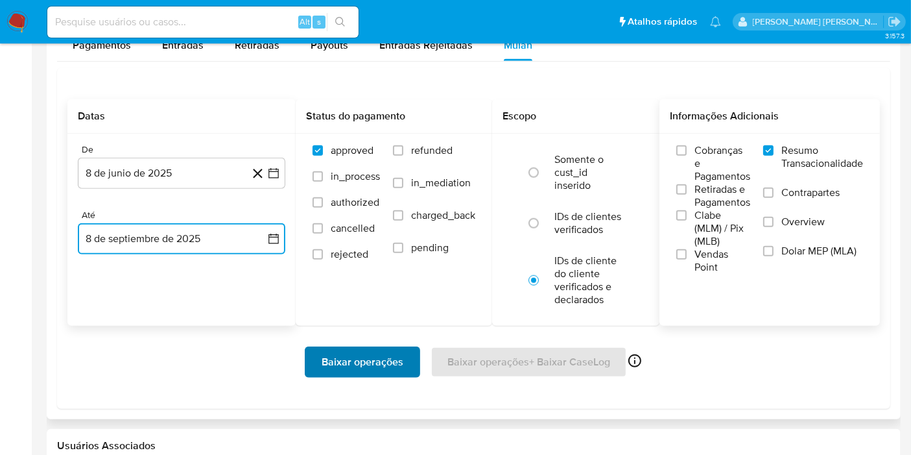
click at [363, 363] on span "Baixar operações" at bounding box center [363, 362] width 82 height 29
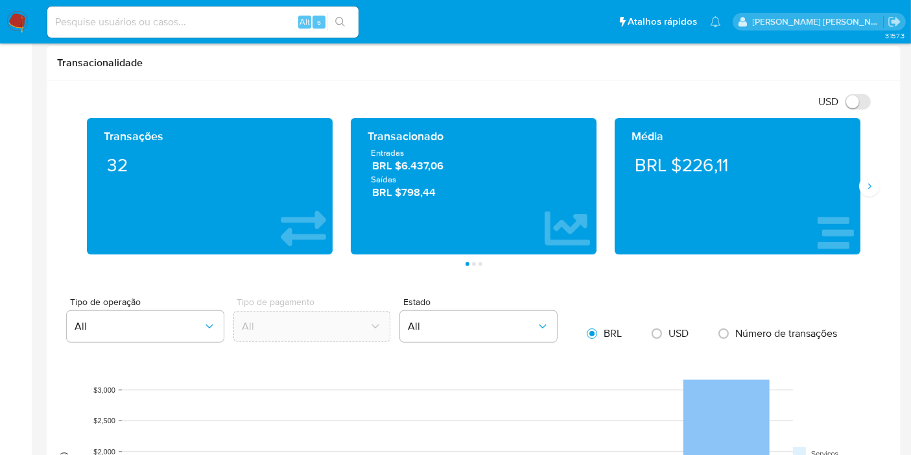
scroll to position [1080, 0]
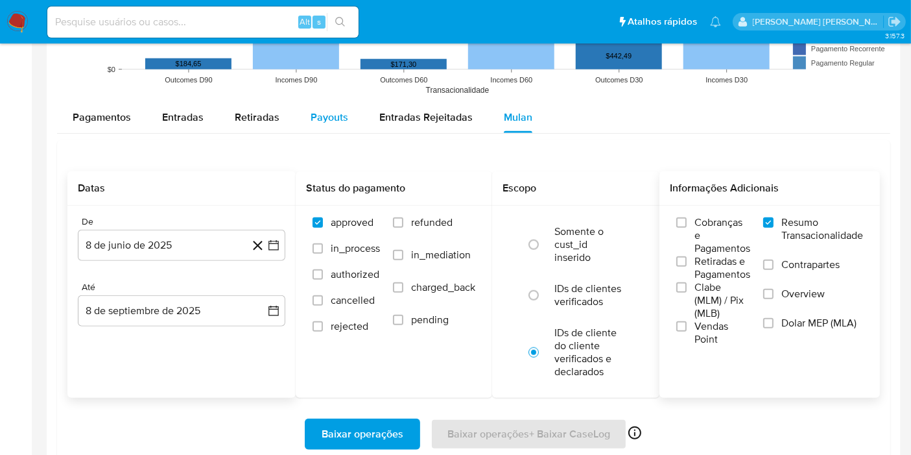
click at [340, 110] on span "Payouts" at bounding box center [330, 117] width 38 height 15
select select "10"
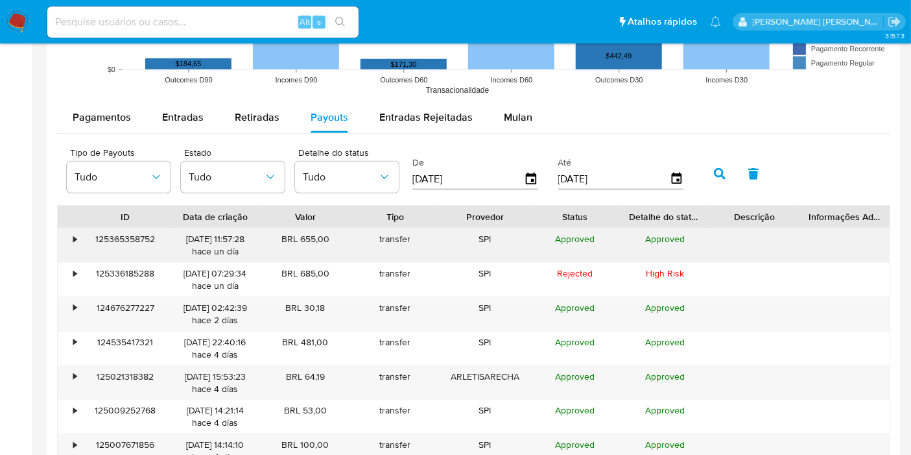
click at [80, 245] on div "125365358752" at bounding box center [125, 245] width 90 height 34
click at [79, 245] on div "•" at bounding box center [69, 245] width 23 height 34
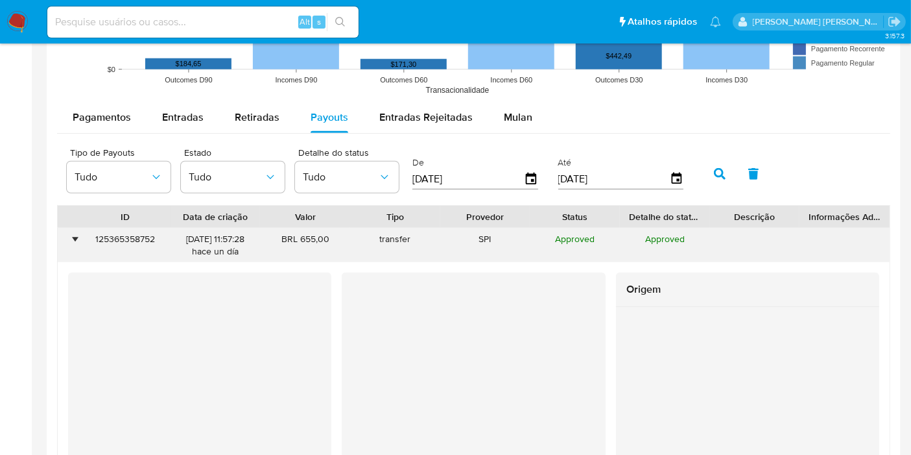
click at [77, 250] on div "•" at bounding box center [69, 245] width 23 height 34
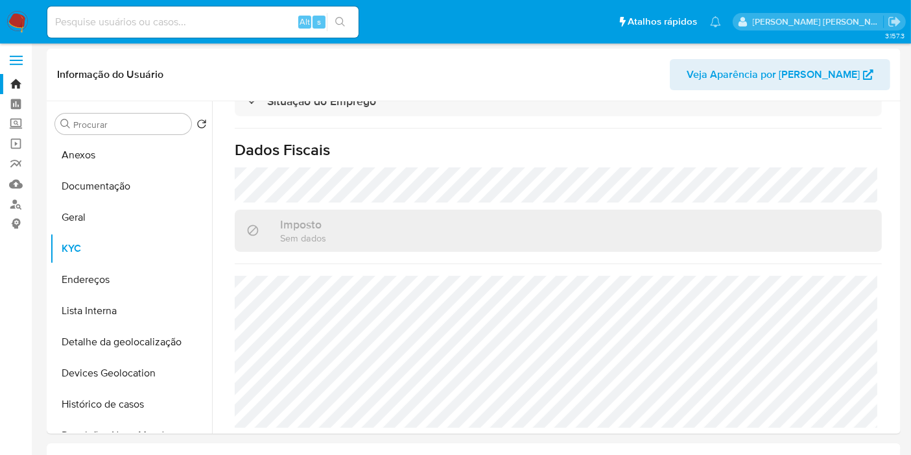
scroll to position [0, 0]
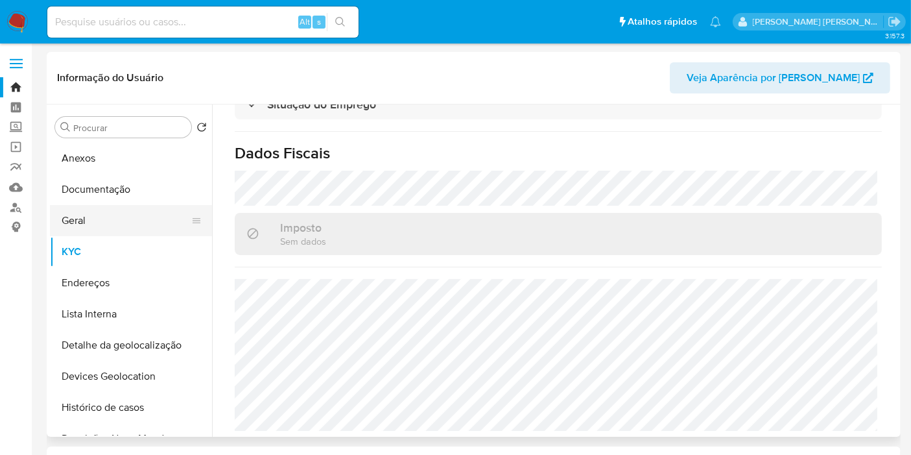
click at [139, 224] on button "Geral" at bounding box center [126, 220] width 152 height 31
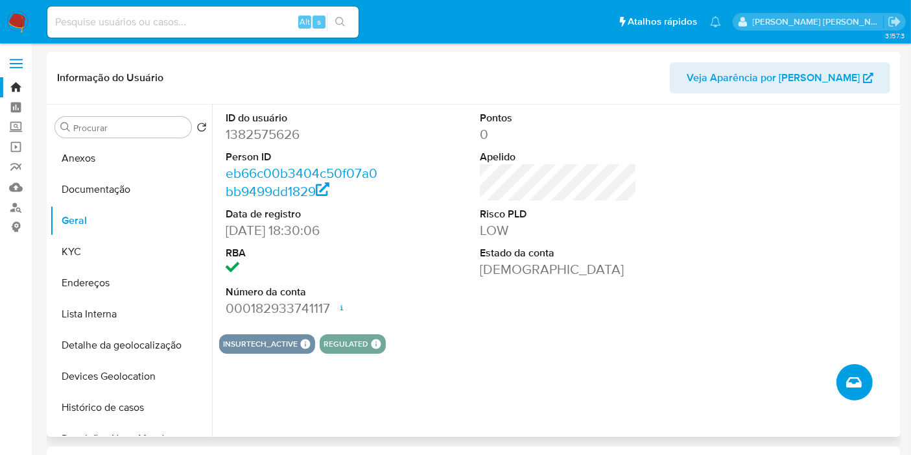
click at [844, 377] on button "Criar caso manual" at bounding box center [855, 382] width 36 height 36
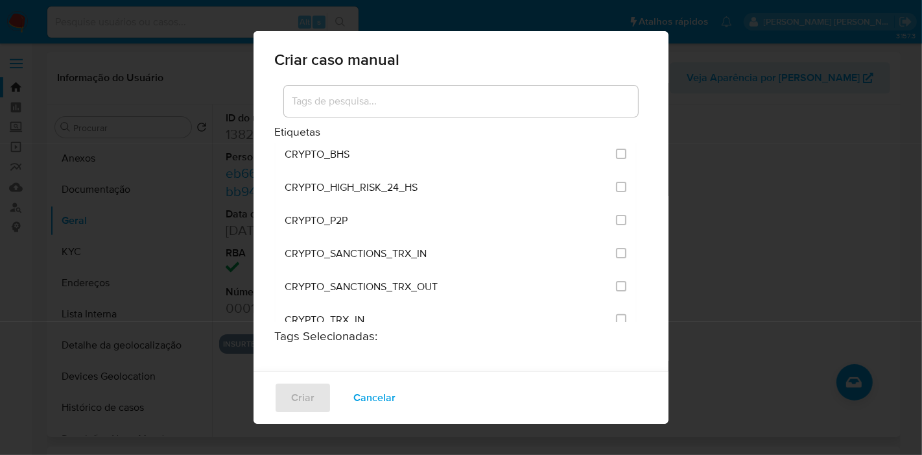
scroll to position [2136, 0]
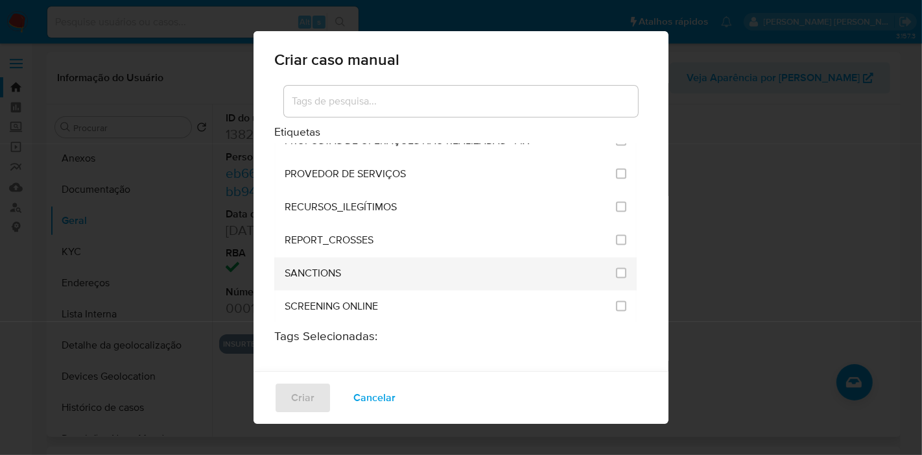
click at [619, 257] on li "SANCTIONS" at bounding box center [455, 273] width 363 height 33
click at [617, 268] on input "2614" at bounding box center [621, 273] width 10 height 10
checkbox input "true"
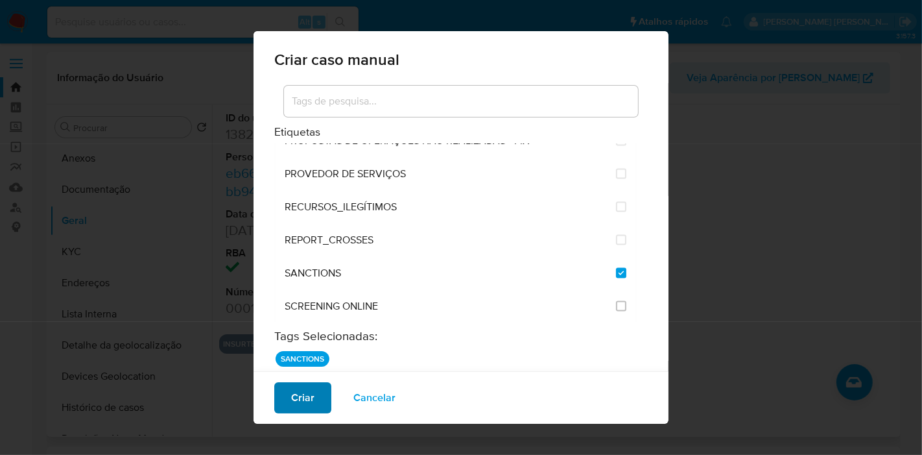
click at [312, 395] on span "Criar" at bounding box center [302, 397] width 23 height 29
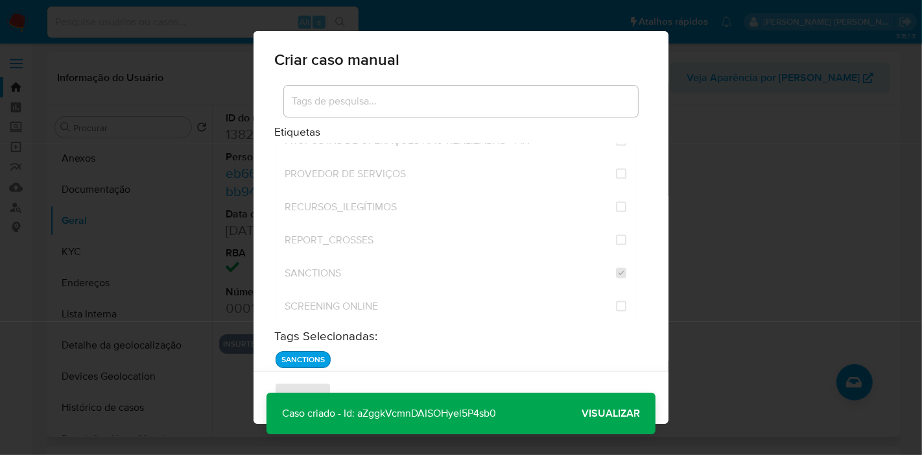
click at [484, 412] on p "Caso criado - Id: aZggkVcmnDAISOHyel5P4sb0" at bounding box center [389, 413] width 245 height 42
click at [623, 413] on span "Visualizar" at bounding box center [611, 413] width 58 height 0
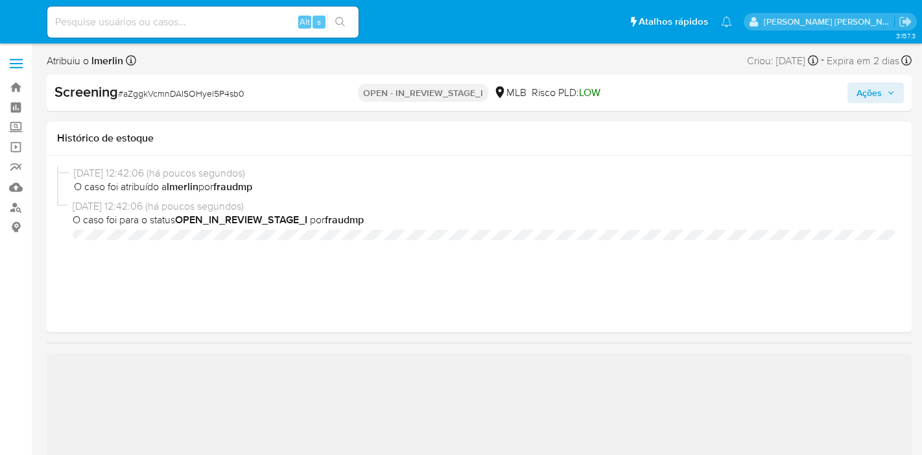
select select "10"
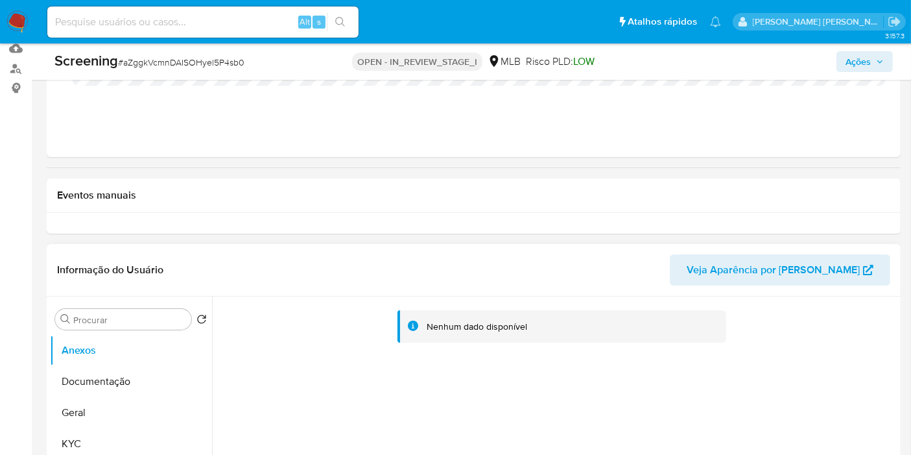
scroll to position [360, 0]
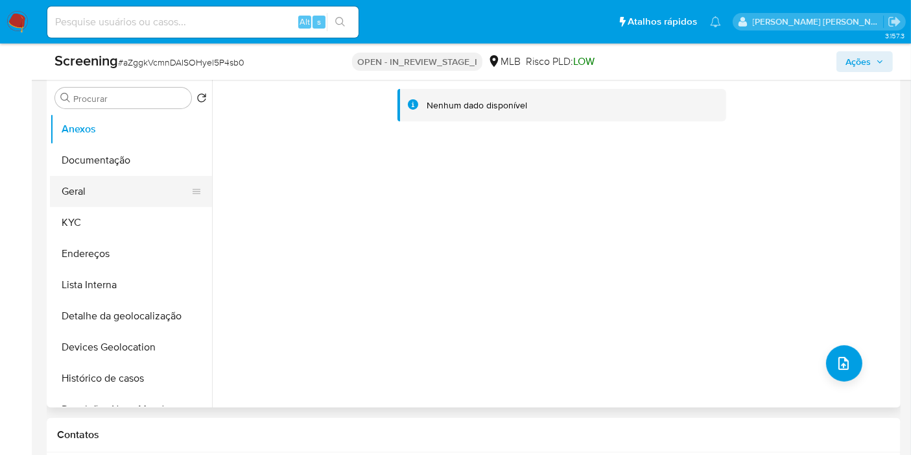
click at [102, 189] on button "Geral" at bounding box center [126, 191] width 152 height 31
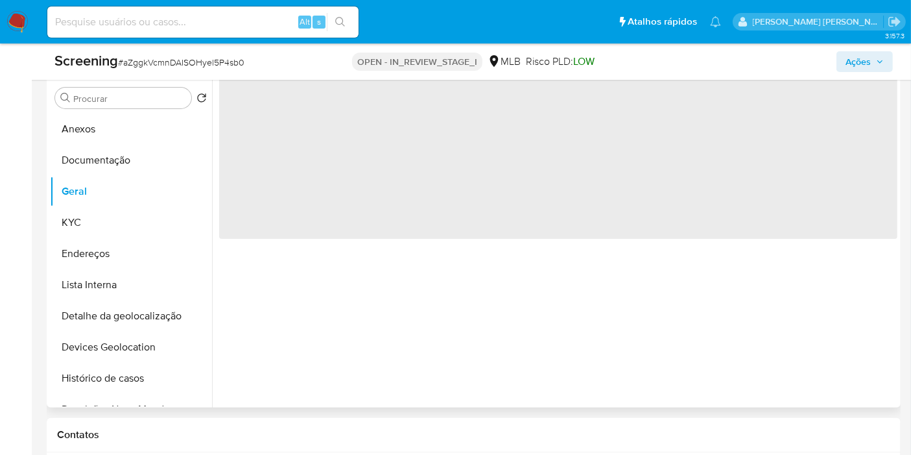
scroll to position [288, 0]
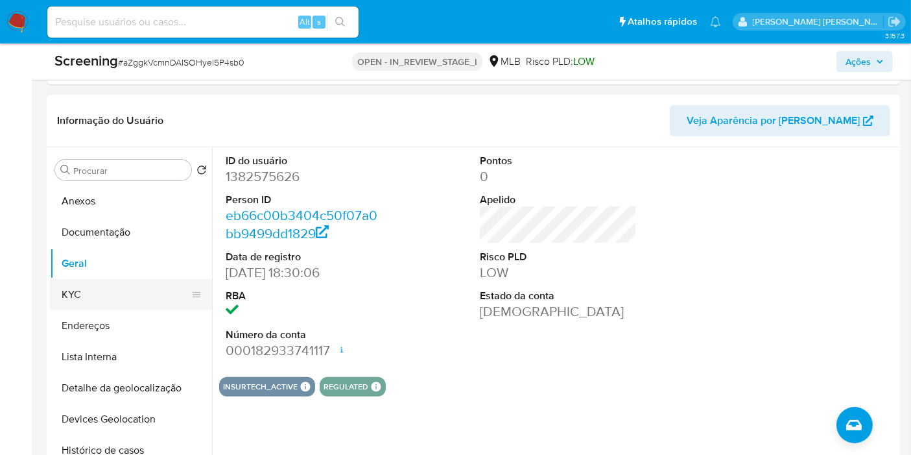
click at [119, 304] on button "KYC" at bounding box center [126, 294] width 152 height 31
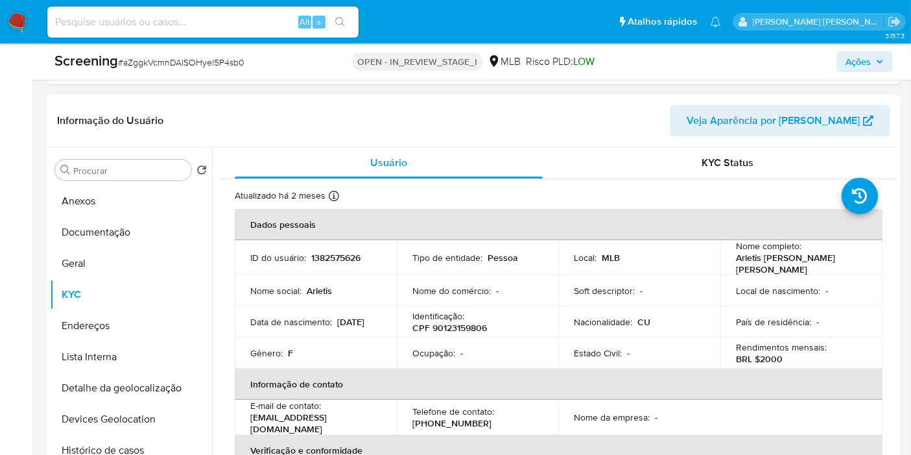
click at [453, 329] on p "CPF 90123159806" at bounding box center [449, 328] width 75 height 12
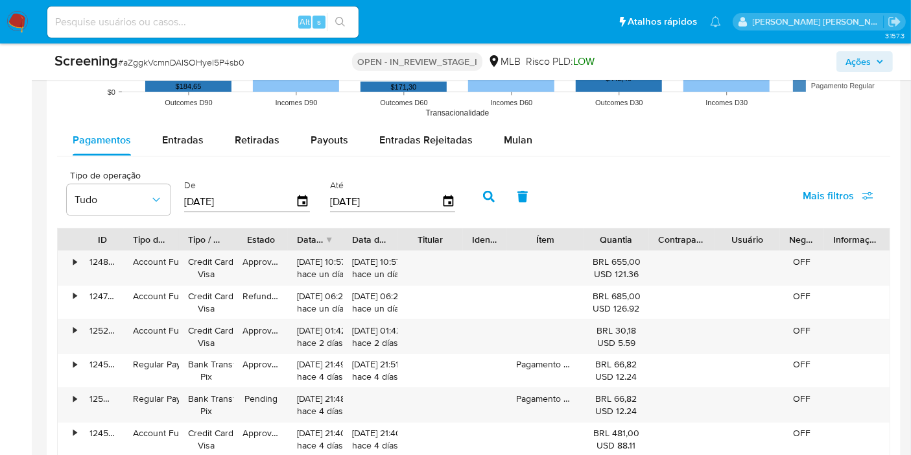
scroll to position [1441, 0]
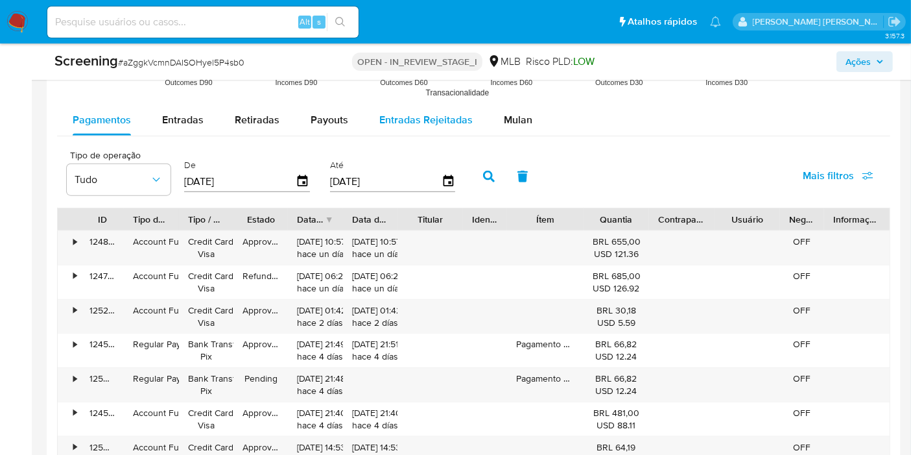
click at [403, 123] on span "Entradas Rejeitadas" at bounding box center [425, 119] width 93 height 15
select select "10"
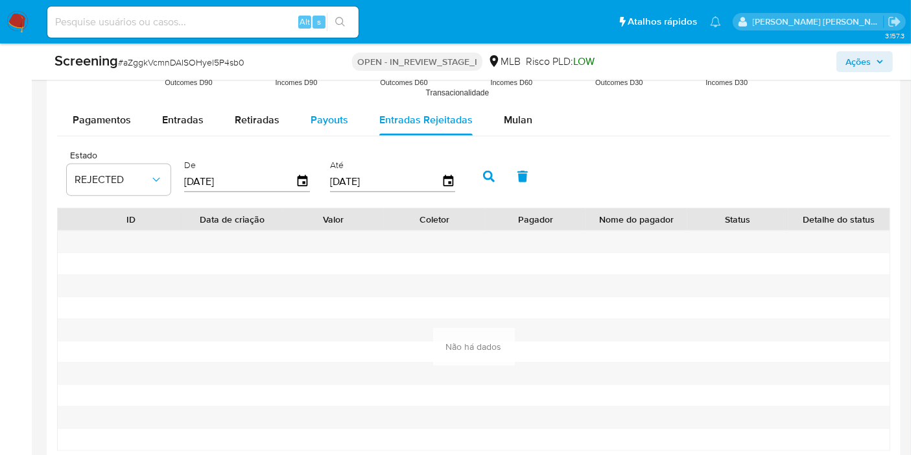
click at [322, 125] on span "Payouts" at bounding box center [330, 119] width 38 height 15
select select "10"
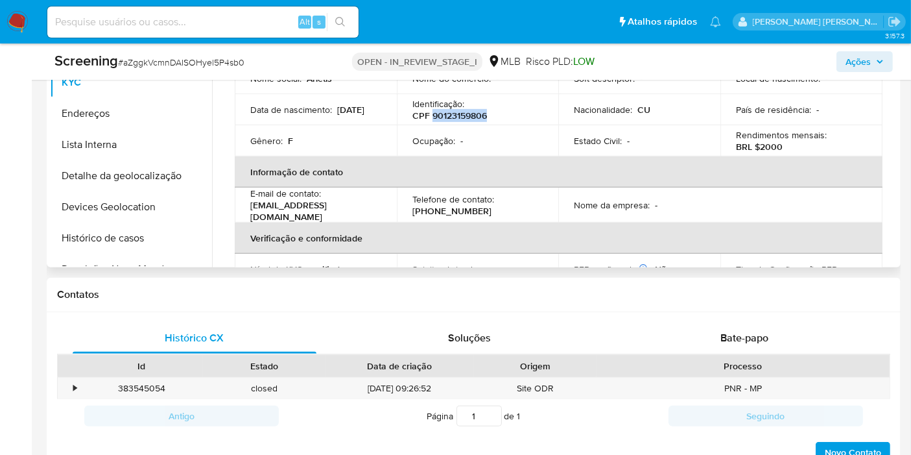
scroll to position [360, 0]
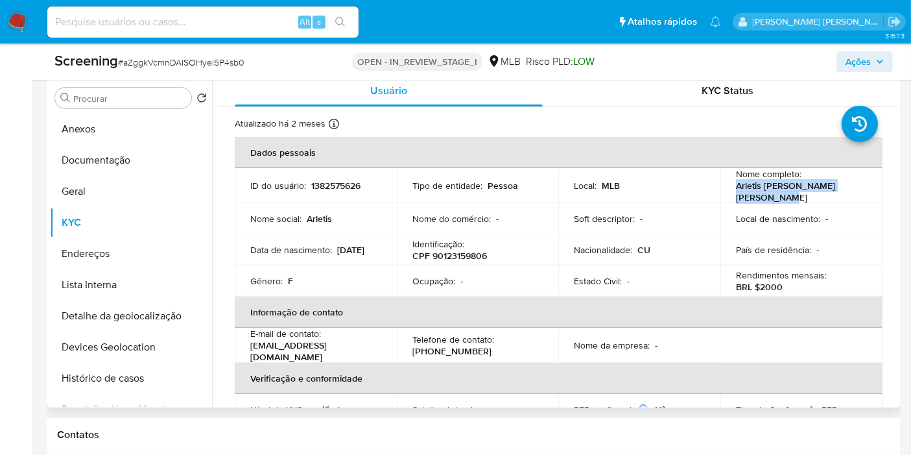
drag, startPoint x: 726, startPoint y: 185, endPoint x: 805, endPoint y: 192, distance: 78.8
click at [805, 192] on td "Nome completo : Arletis [PERSON_NAME] [PERSON_NAME]" at bounding box center [802, 185] width 162 height 35
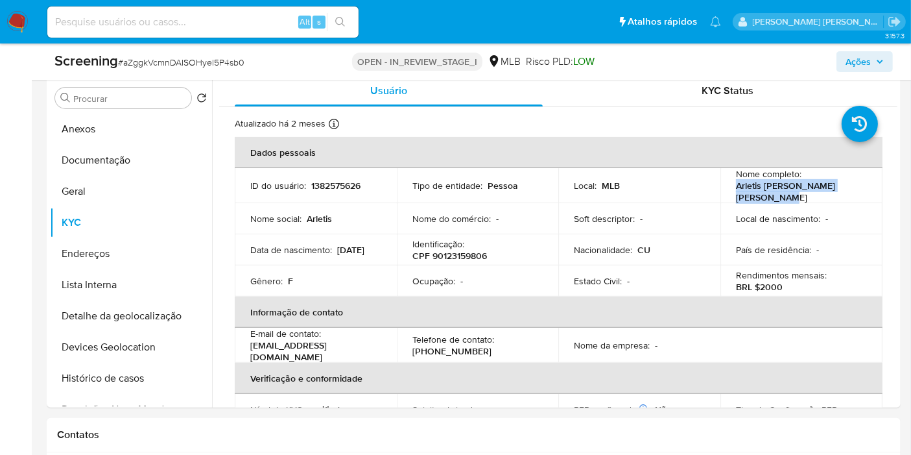
copy p "Arletis [PERSON_NAME] [PERSON_NAME]"
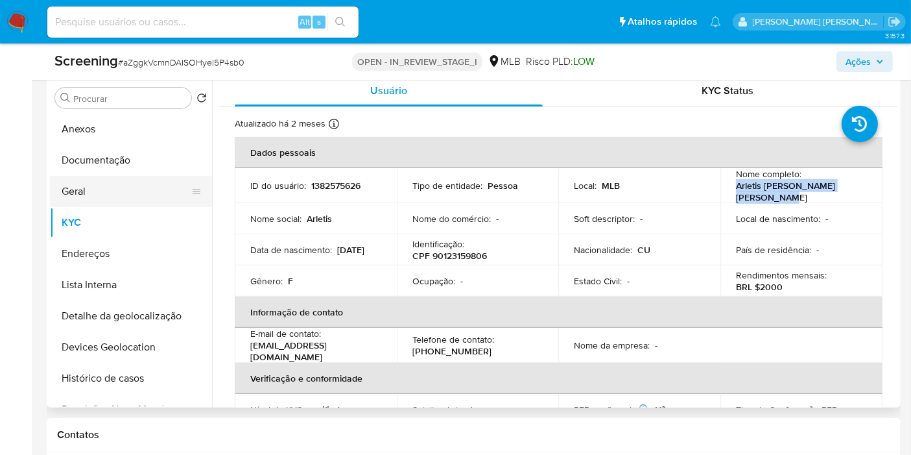
click at [156, 184] on button "Geral" at bounding box center [126, 191] width 152 height 31
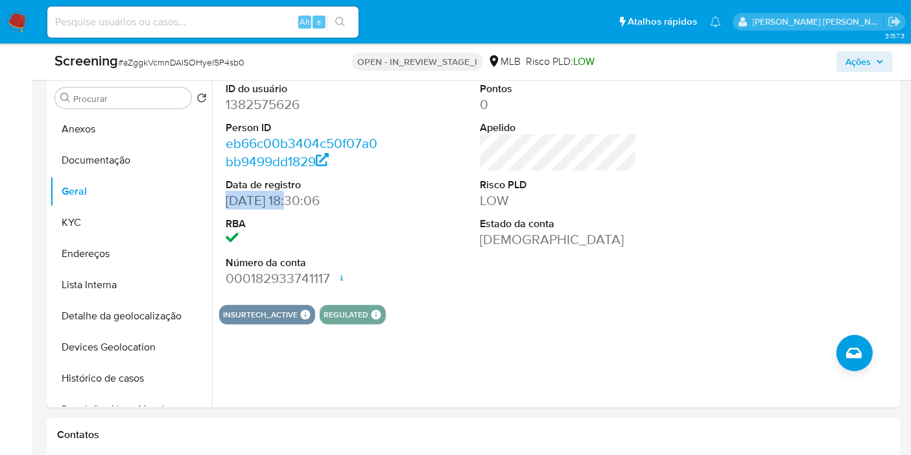
drag, startPoint x: 296, startPoint y: 197, endPoint x: 348, endPoint y: 32, distance: 172.1
click at [217, 198] on div "ID do usuário 1382575626 Person ID eb66c00b3404c50f07a0bb9499dd1829 Data de reg…" at bounding box center [554, 241] width 685 height 332
copy dd "[DATE]"
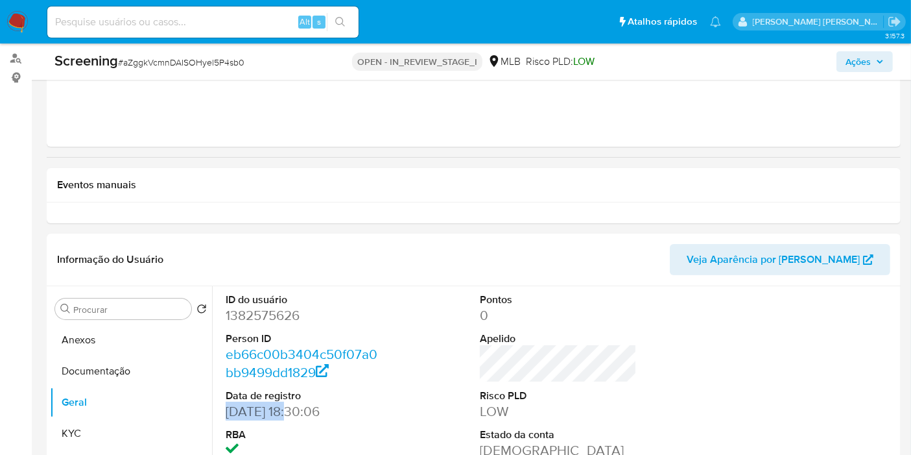
scroll to position [288, 0]
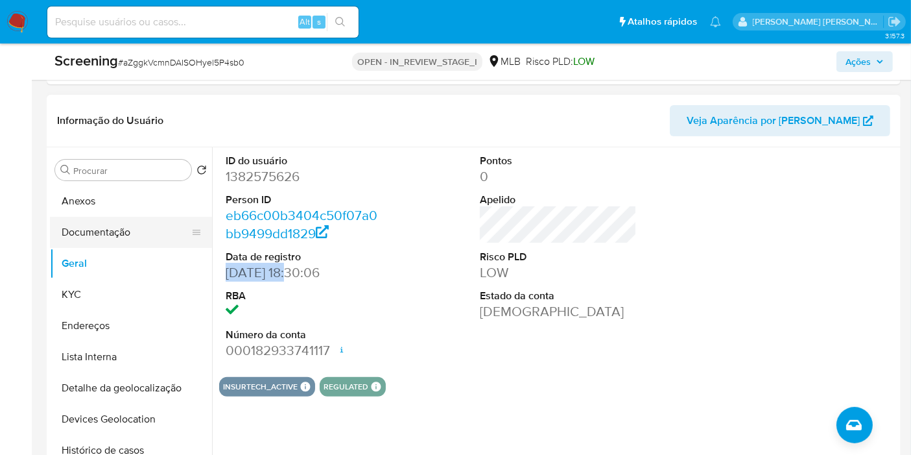
click at [143, 241] on button "Documentação" at bounding box center [126, 232] width 152 height 31
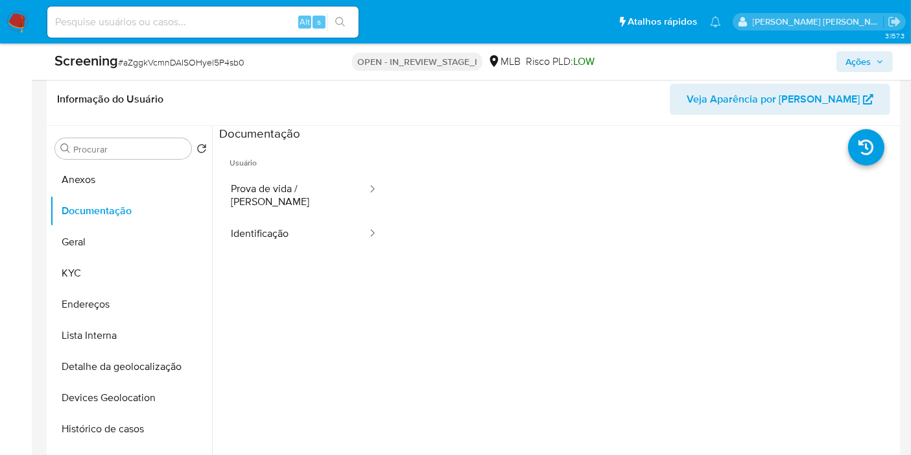
scroll to position [334, 0]
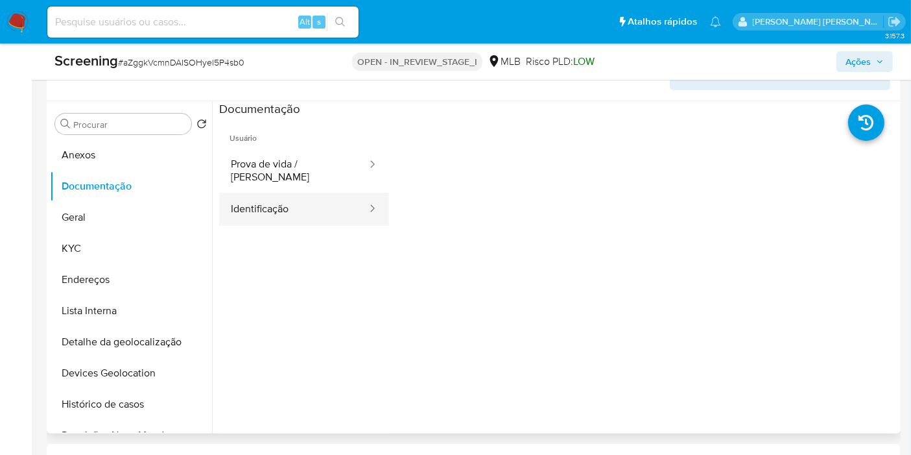
click at [358, 203] on div at bounding box center [368, 209] width 21 height 15
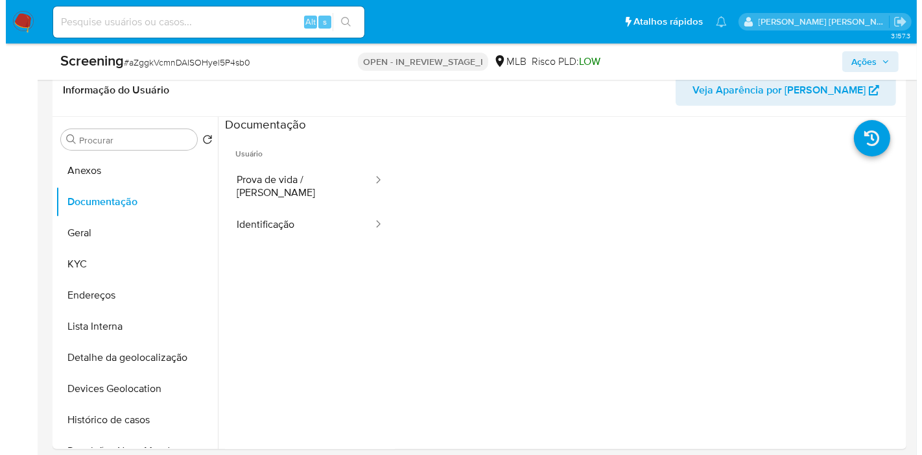
scroll to position [316, 0]
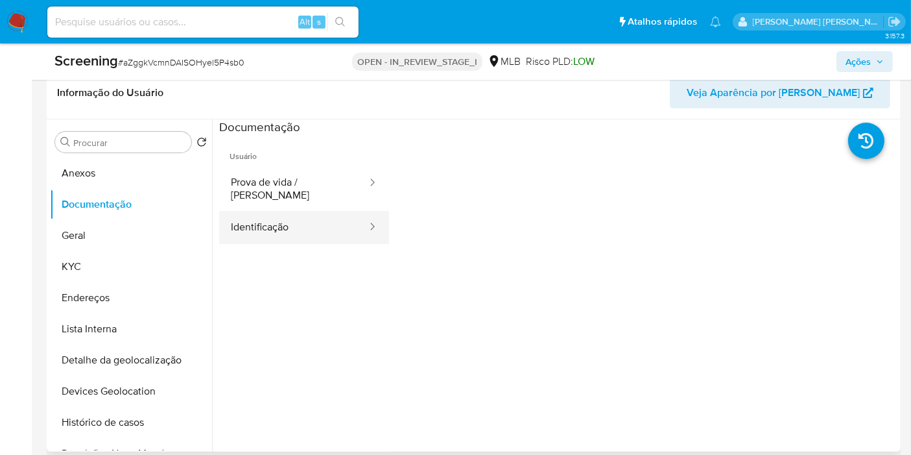
click at [276, 217] on button "Identificação" at bounding box center [293, 227] width 149 height 33
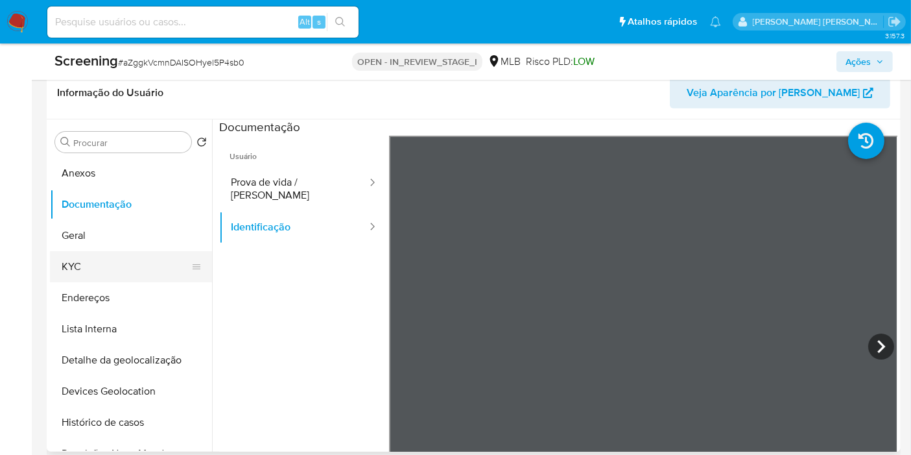
click at [154, 261] on button "KYC" at bounding box center [126, 266] width 152 height 31
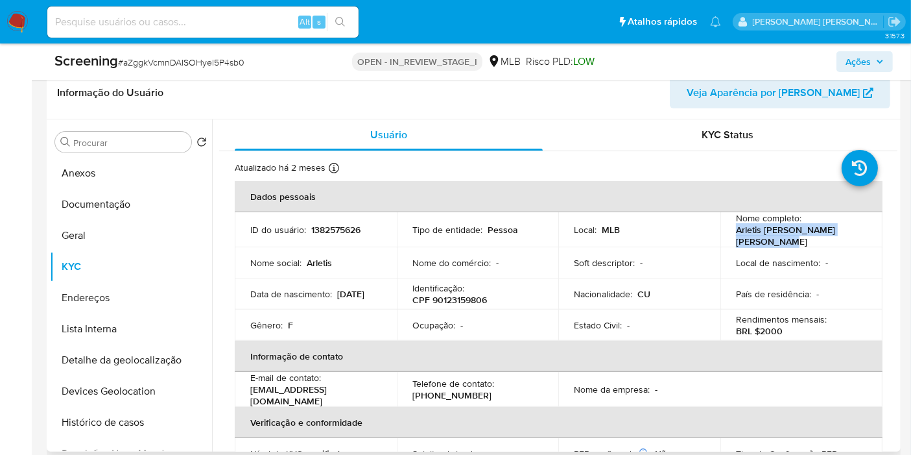
drag, startPoint x: 733, startPoint y: 229, endPoint x: 806, endPoint y: 241, distance: 73.6
click at [806, 241] on p "Arletis [PERSON_NAME] [PERSON_NAME]" at bounding box center [799, 235] width 126 height 23
copy p "Arletis [PERSON_NAME] [PERSON_NAME]"
click at [158, 319] on button "Lista Interna" at bounding box center [126, 328] width 152 height 31
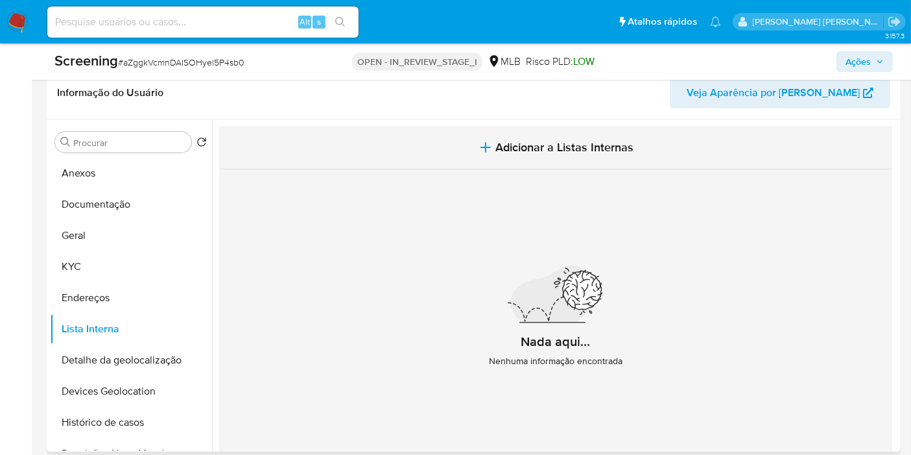
click at [508, 141] on span "Adicionar a Listas Internas" at bounding box center [565, 147] width 138 height 14
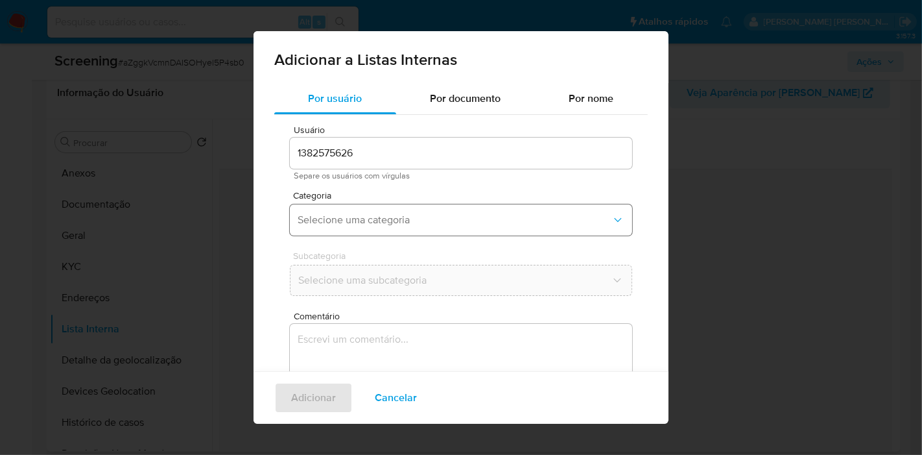
click at [357, 221] on span "Selecione uma categoria" at bounding box center [455, 219] width 314 height 13
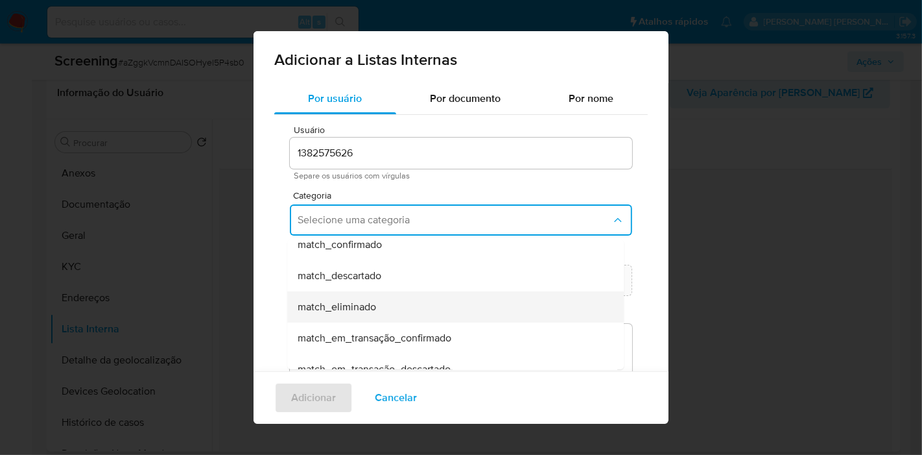
scroll to position [144, 0]
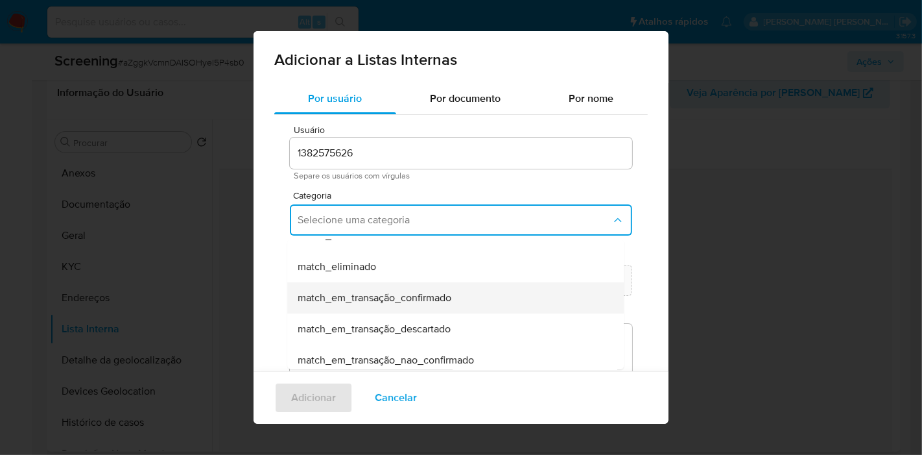
click at [449, 307] on div "match_em_transação_confirmado" at bounding box center [452, 297] width 308 height 31
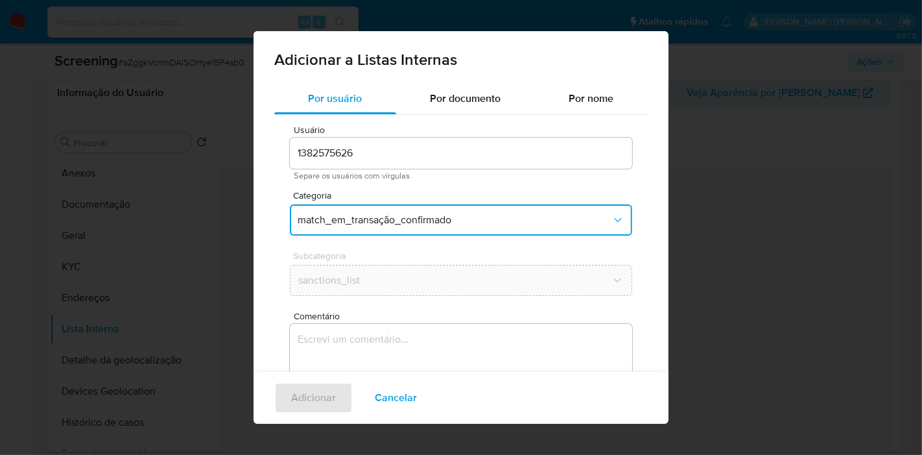
click at [440, 321] on div "Comentário 0 / 400 400 caracteres restantes" at bounding box center [461, 385] width 342 height 148
click at [418, 344] on textarea "Comentário" at bounding box center [461, 386] width 342 height 125
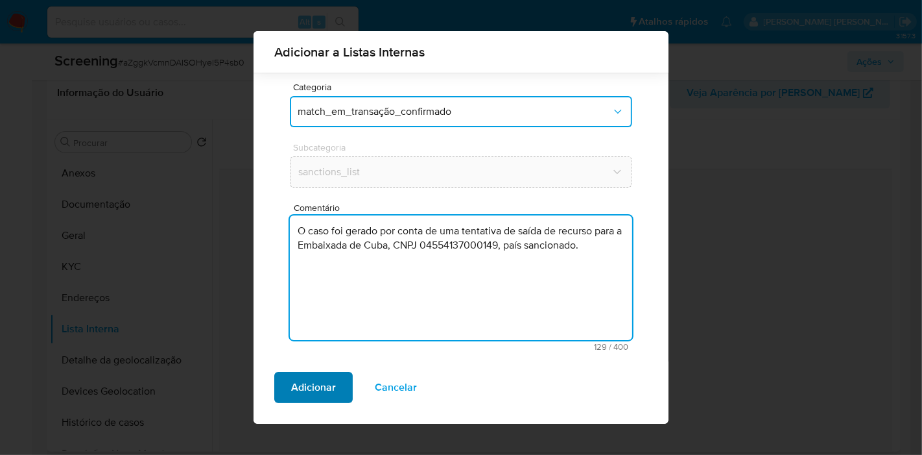
type textarea "O caso foi gerado por conta de uma tentativa de saída de recurso para a Embaixa…"
click at [331, 382] on span "Adicionar" at bounding box center [313, 387] width 45 height 29
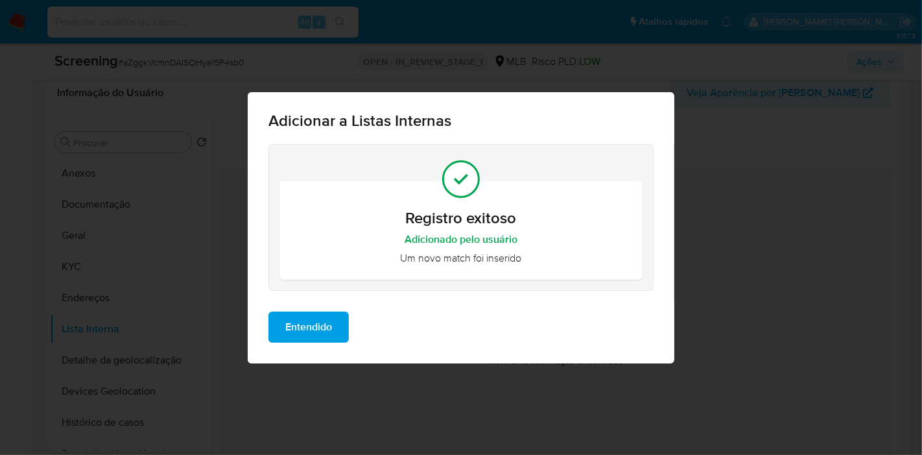
scroll to position [0, 0]
click at [315, 340] on span "Entendido" at bounding box center [308, 327] width 47 height 29
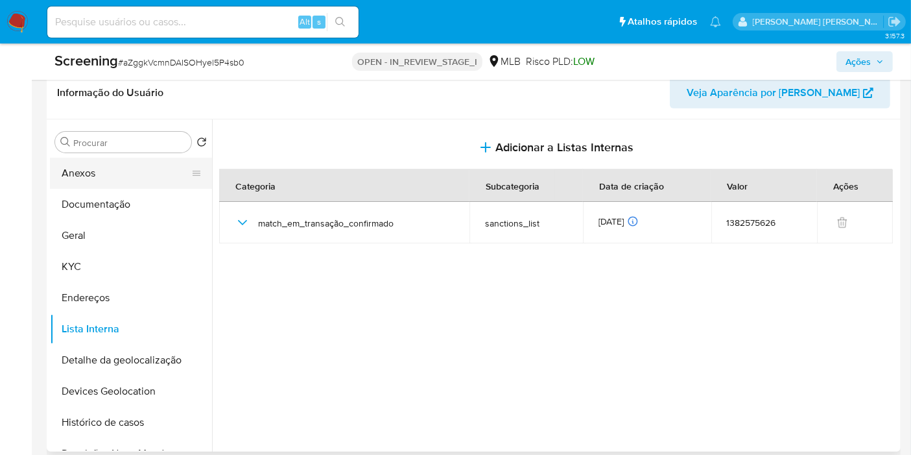
click at [112, 182] on button "Anexos" at bounding box center [126, 173] width 152 height 31
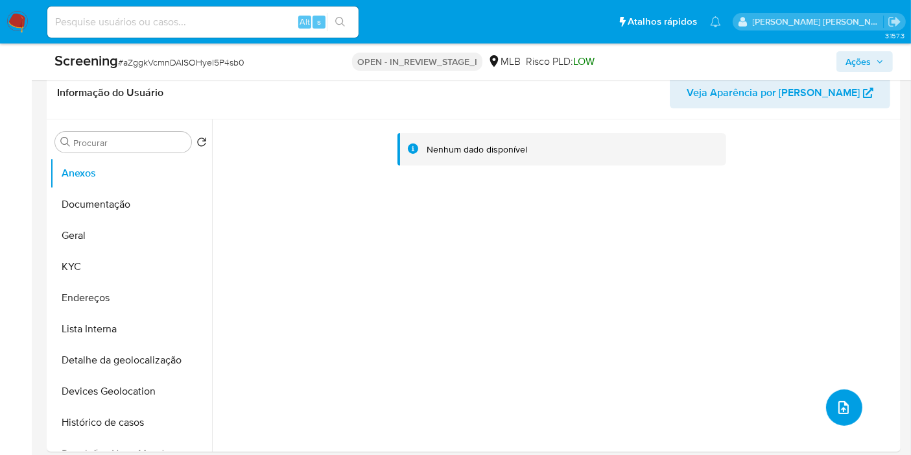
click at [839, 410] on icon "upload-file" at bounding box center [844, 407] width 10 height 13
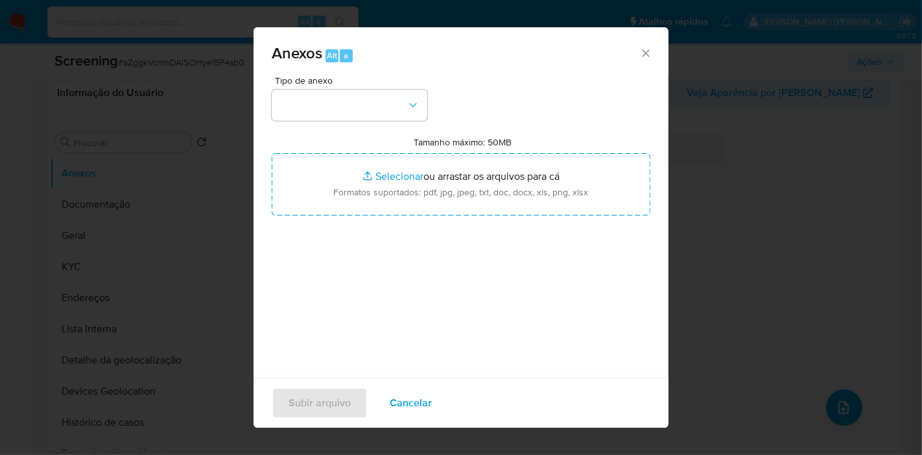
click at [344, 121] on div "Tipo de anexo Tamanho máximo: 50MB Selecionar arquivos Selecionar ou arrastar o…" at bounding box center [461, 229] width 379 height 306
click at [344, 110] on button "button" at bounding box center [350, 104] width 156 height 31
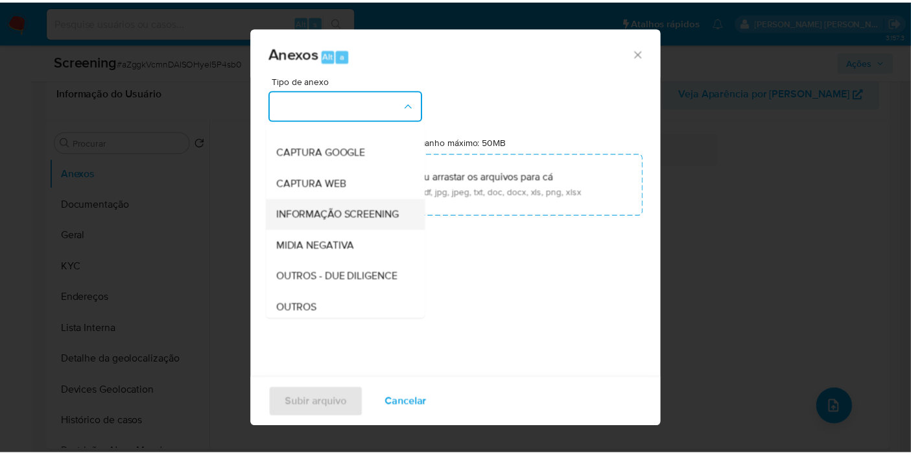
scroll to position [72, 0]
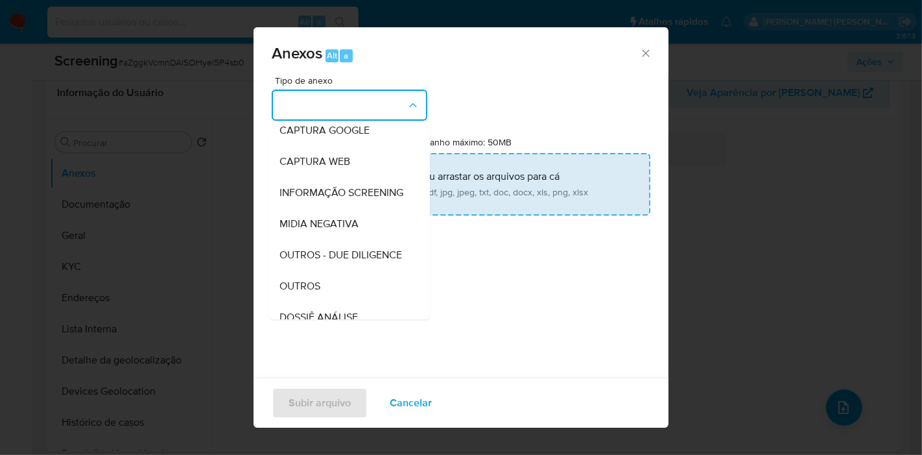
click at [350, 195] on span "INFORMAÇÃO SCREENING" at bounding box center [342, 192] width 124 height 13
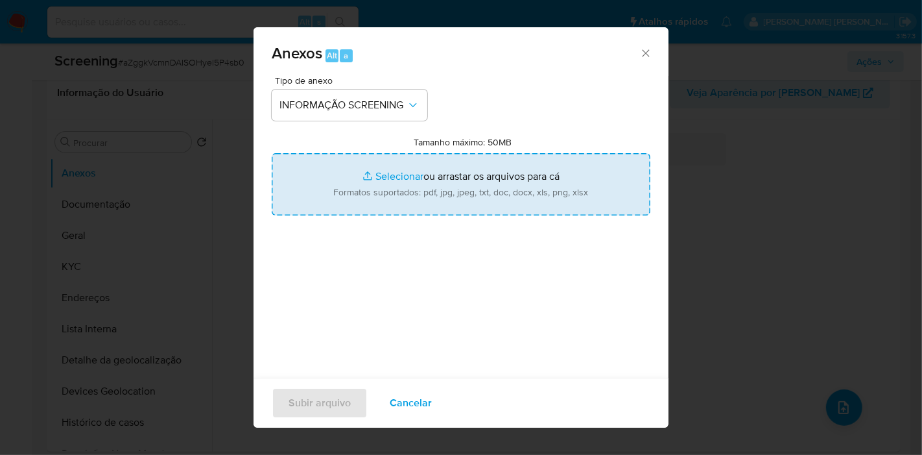
click at [429, 171] on input "Tamanho máximo: 50MB Selecionar arquivos" at bounding box center [461, 184] width 379 height 62
type input "C:\fakepath\Evidências.pdf"
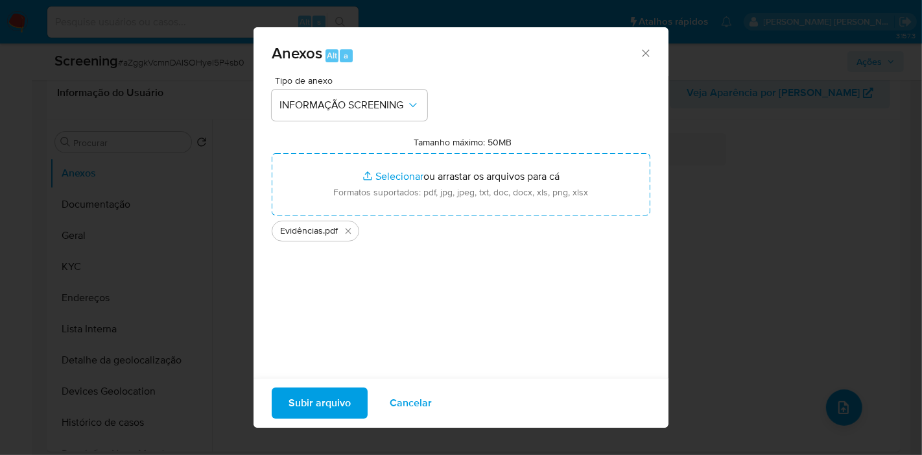
click at [325, 398] on span "Subir arquivo" at bounding box center [320, 402] width 62 height 29
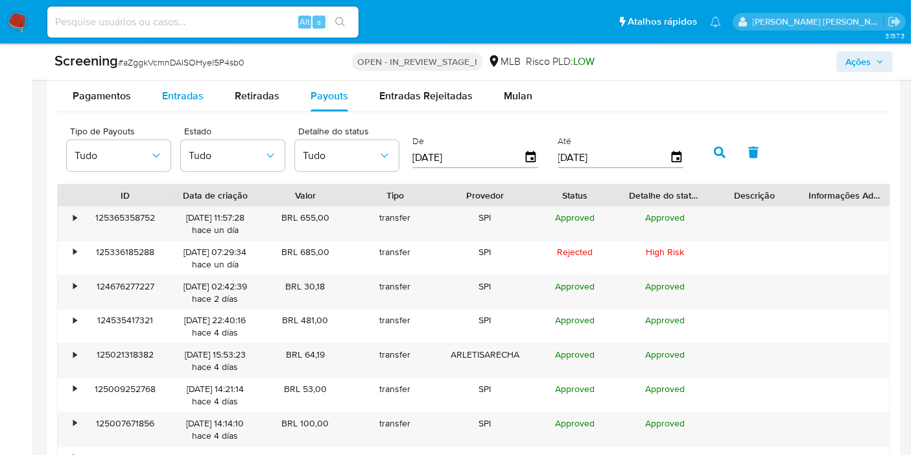
scroll to position [1469, 0]
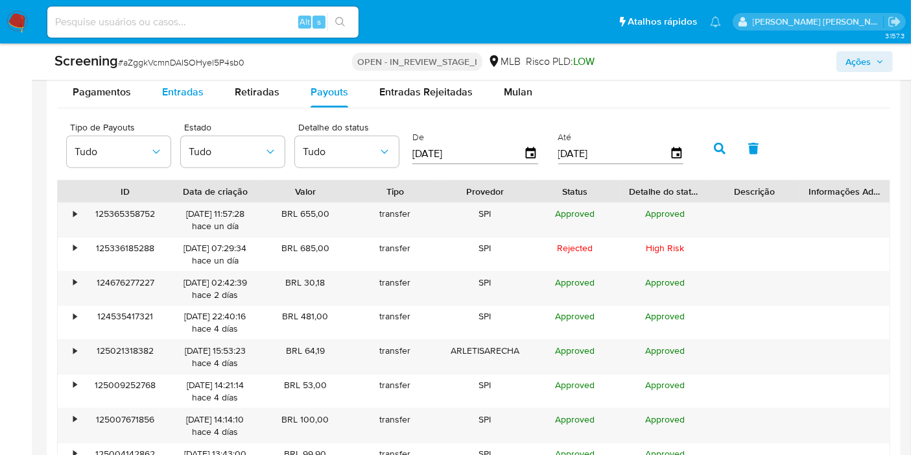
click at [185, 84] on span "Entradas" at bounding box center [183, 91] width 42 height 15
select select "10"
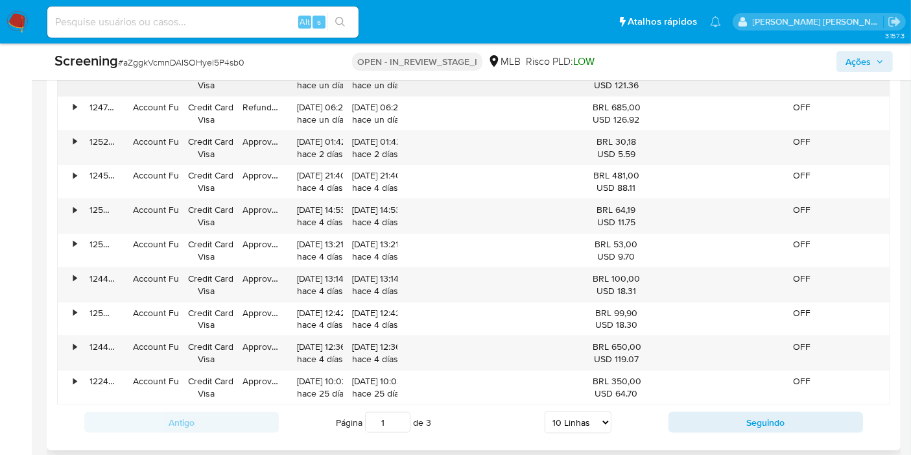
scroll to position [1613, 0]
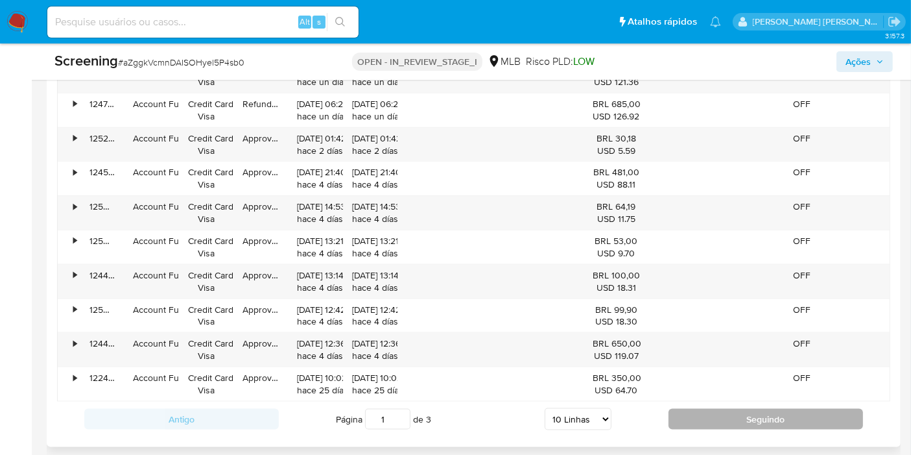
click at [685, 416] on button "Seguindo" at bounding box center [766, 419] width 195 height 21
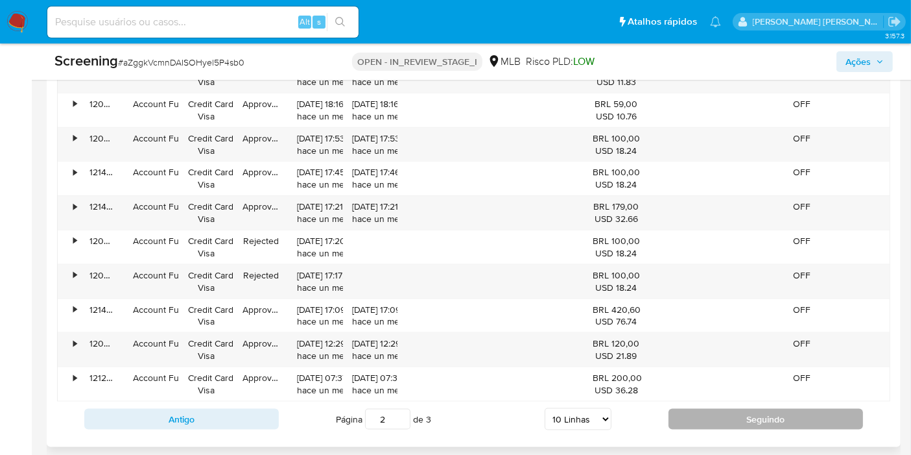
click at [708, 412] on button "Seguindo" at bounding box center [766, 419] width 195 height 21
type input "3"
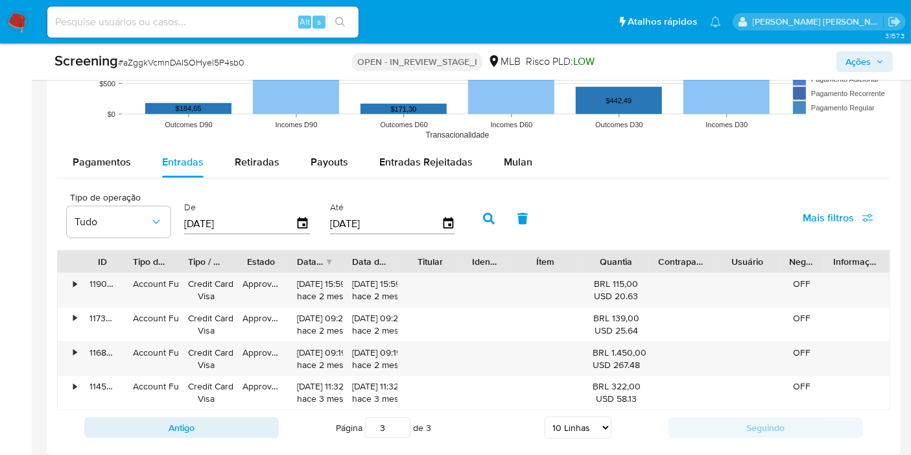
scroll to position [1397, 0]
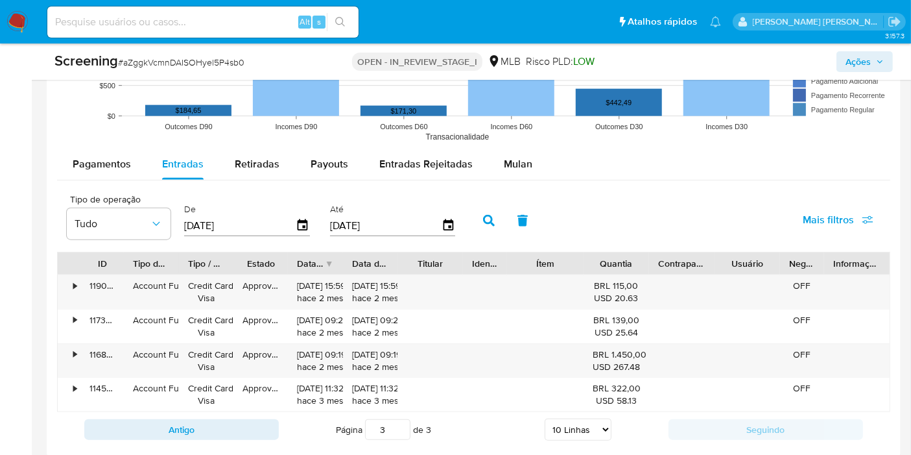
click at [123, 178] on div "Pagamentos Entradas Retiradas Payouts Entradas Rejeitadas Mulan Tipo de operaçã…" at bounding box center [473, 298] width 833 height 298
click at [117, 165] on span "Pagamentos" at bounding box center [102, 163] width 58 height 15
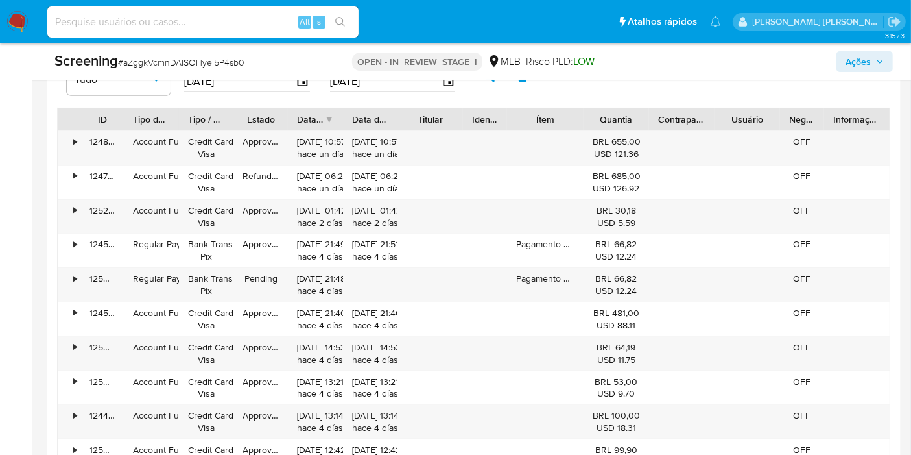
scroll to position [1613, 0]
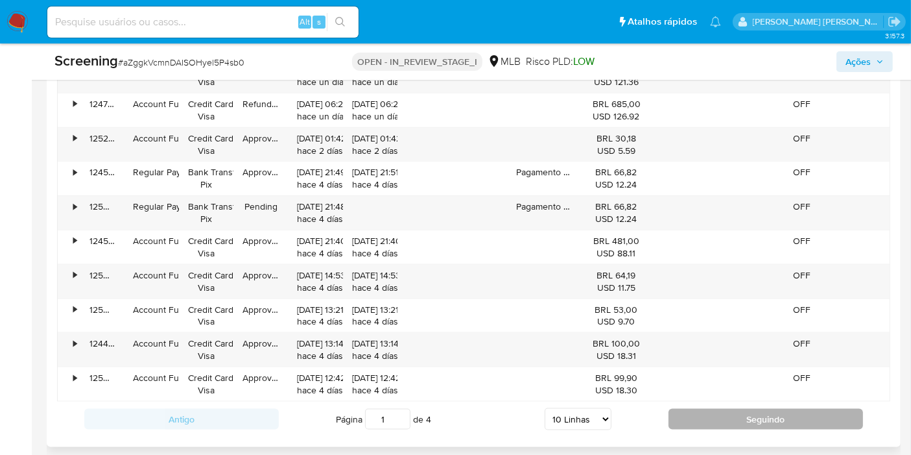
click at [699, 416] on button "Seguindo" at bounding box center [766, 419] width 195 height 21
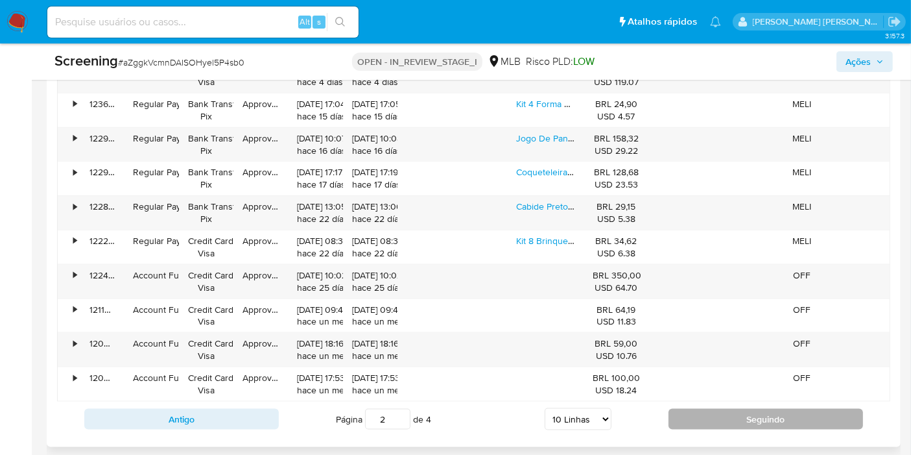
click at [721, 416] on button "Seguindo" at bounding box center [766, 419] width 195 height 21
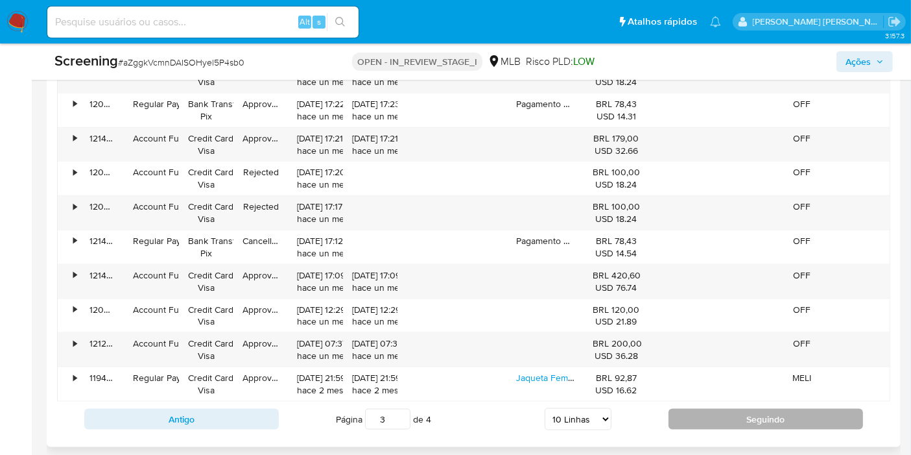
click at [709, 414] on button "Seguindo" at bounding box center [766, 419] width 195 height 21
type input "4"
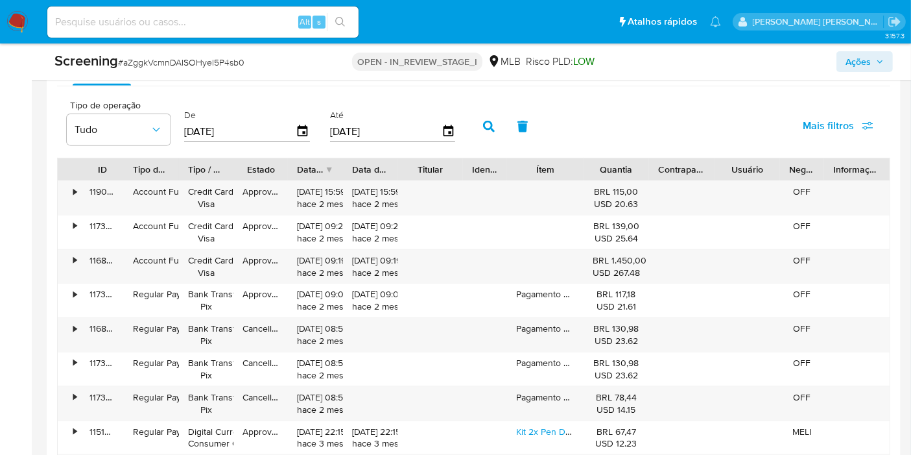
scroll to position [1469, 0]
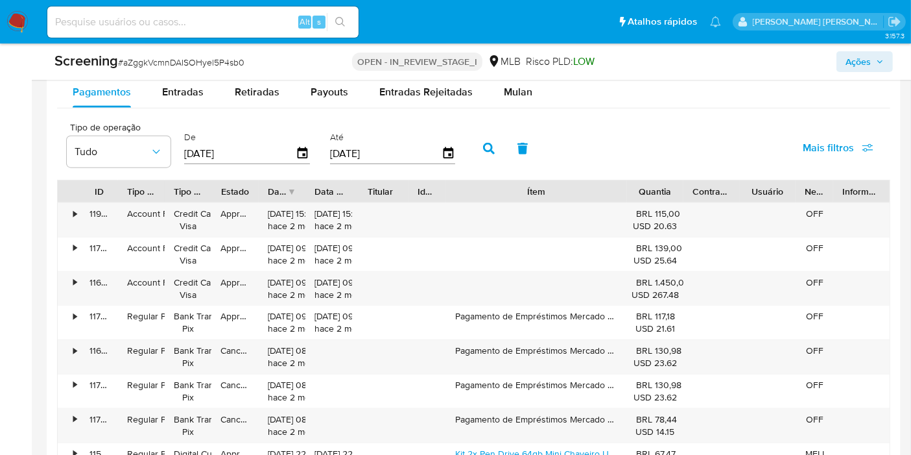
drag, startPoint x: 579, startPoint y: 193, endPoint x: 684, endPoint y: 188, distance: 104.5
click at [684, 188] on div "ID Tipo de operação Tipo / Método Estado Data de criação Data de aprovação Titu…" at bounding box center [474, 191] width 832 height 22
click at [206, 95] on button "Entradas" at bounding box center [183, 92] width 73 height 31
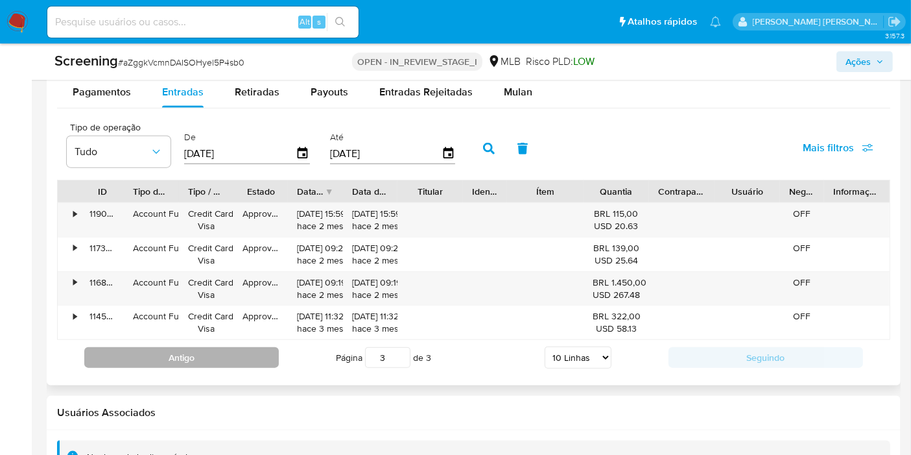
click at [213, 352] on button "Antigo" at bounding box center [181, 357] width 195 height 21
type input "2"
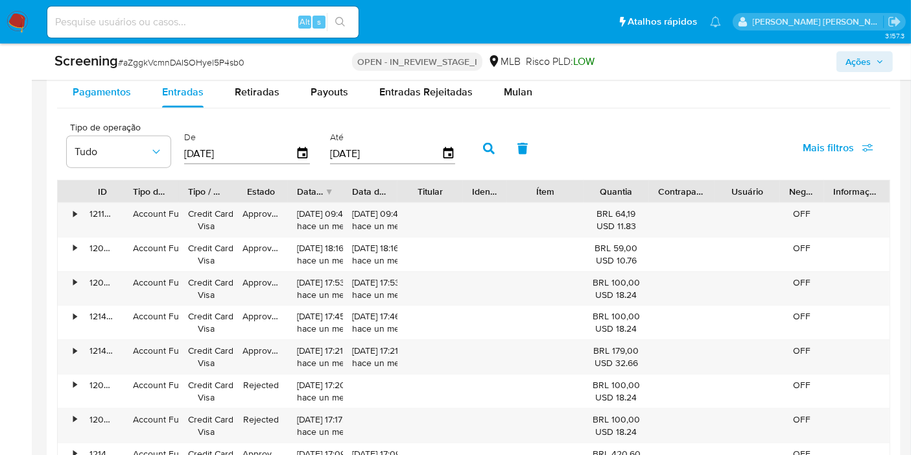
click at [113, 95] on span "Pagamentos" at bounding box center [102, 91] width 58 height 15
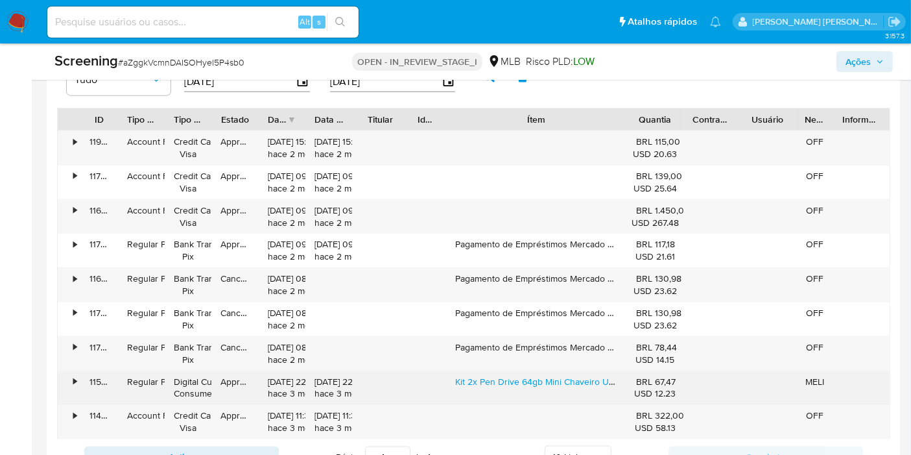
scroll to position [1613, 0]
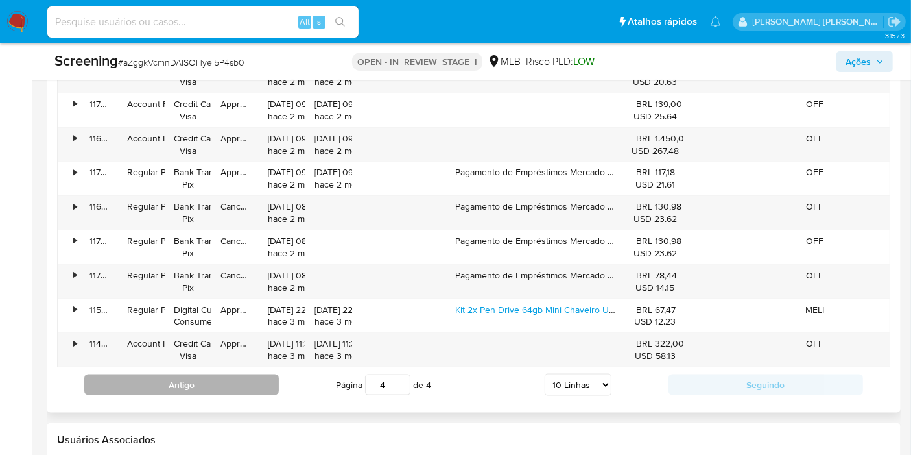
click at [242, 388] on button "Antigo" at bounding box center [181, 384] width 195 height 21
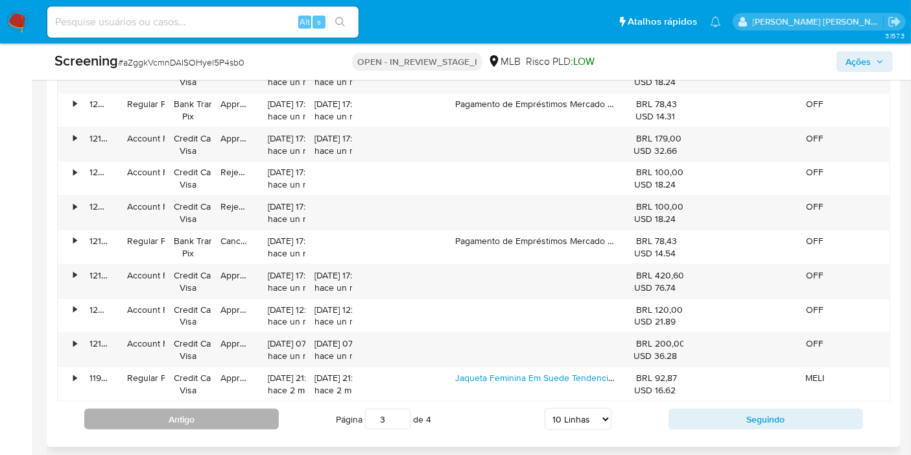
click at [241, 418] on button "Antigo" at bounding box center [181, 419] width 195 height 21
type input "2"
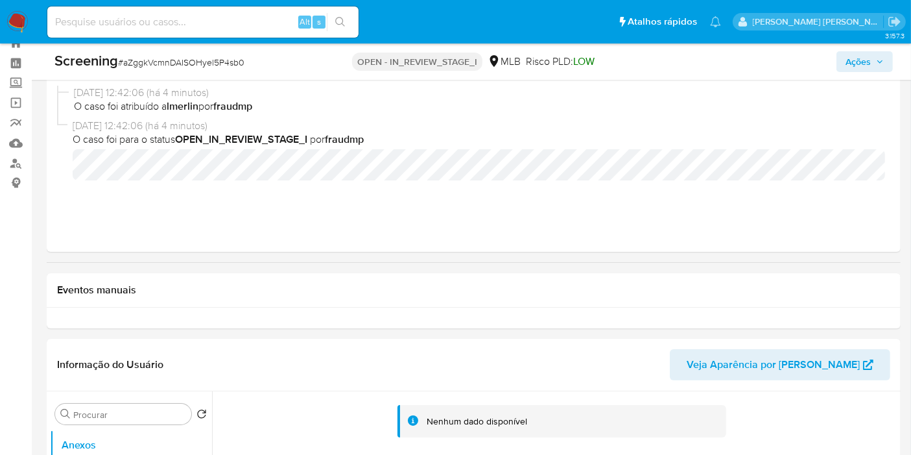
scroll to position [0, 0]
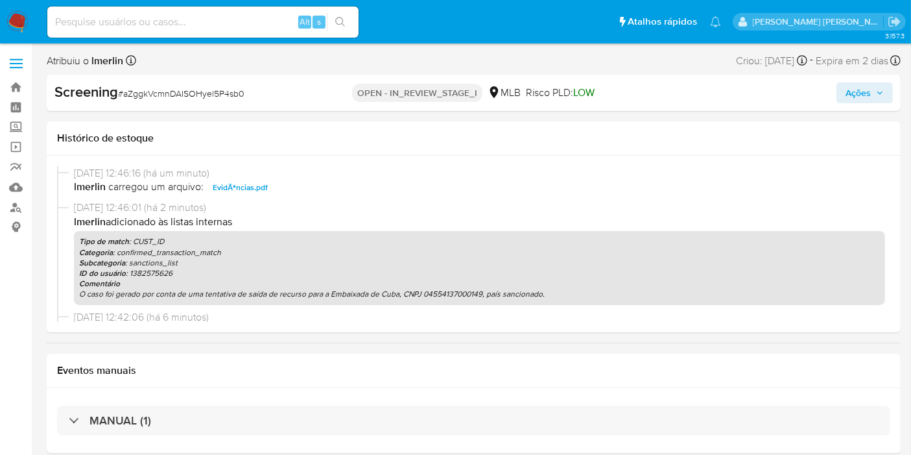
select select "10"
drag, startPoint x: 854, startPoint y: 93, endPoint x: 831, endPoint y: 98, distance: 23.1
click at [855, 93] on span "Ações" at bounding box center [858, 92] width 25 height 21
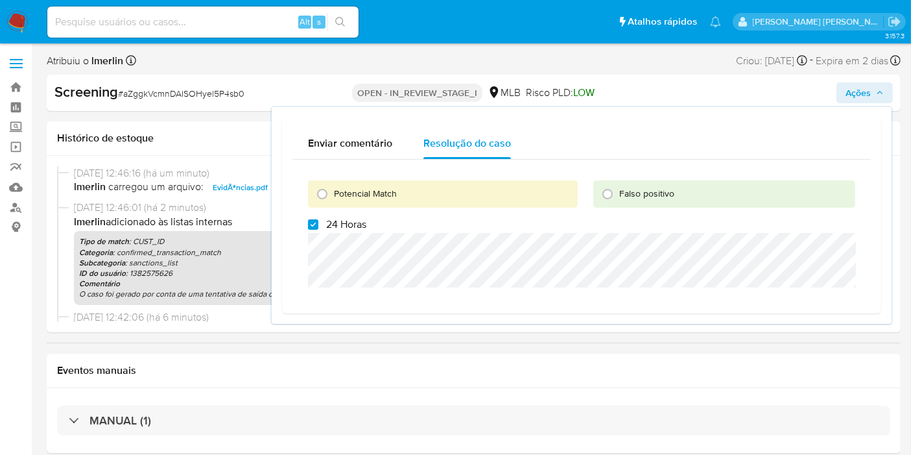
click at [332, 226] on span "24 Horas" at bounding box center [346, 224] width 40 height 13
click at [318, 226] on input "24 Horas" at bounding box center [313, 224] width 10 height 10
checkbox input "false"
click at [348, 193] on span "Potencial Match" at bounding box center [365, 193] width 63 height 13
click at [333, 193] on input "Potencial Match" at bounding box center [322, 194] width 21 height 21
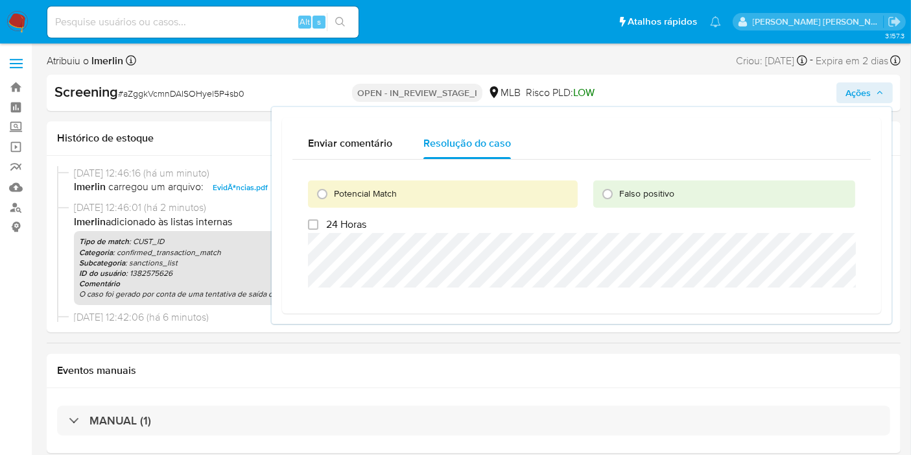
radio input "true"
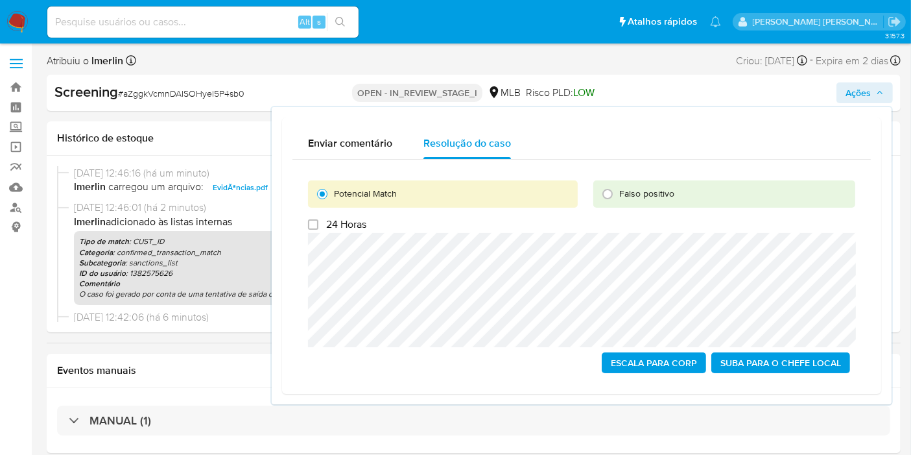
click at [645, 364] on span "Escala para Corp" at bounding box center [654, 362] width 86 height 18
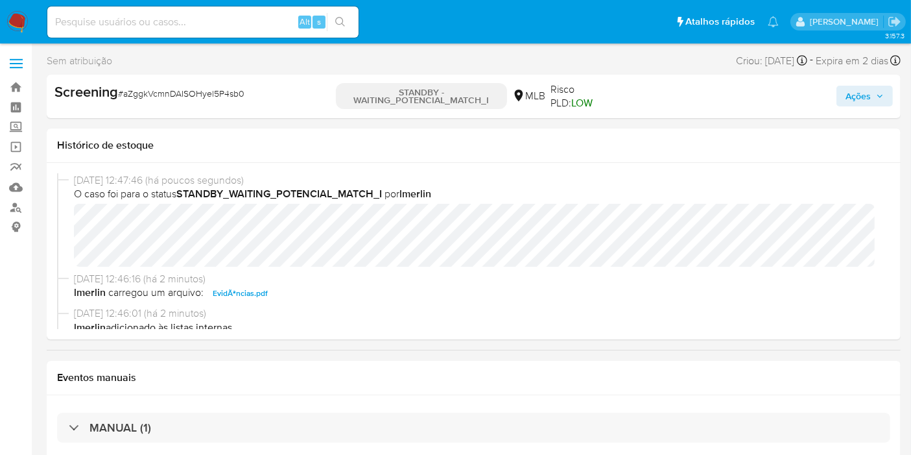
select select "10"
click at [237, 14] on input at bounding box center [202, 22] width 311 height 17
paste input "NbmpkO3qgwMWeE5ZFYpZJUVs"
type input "NbmpkO3qgwMWeE5ZFYpZJUVs"
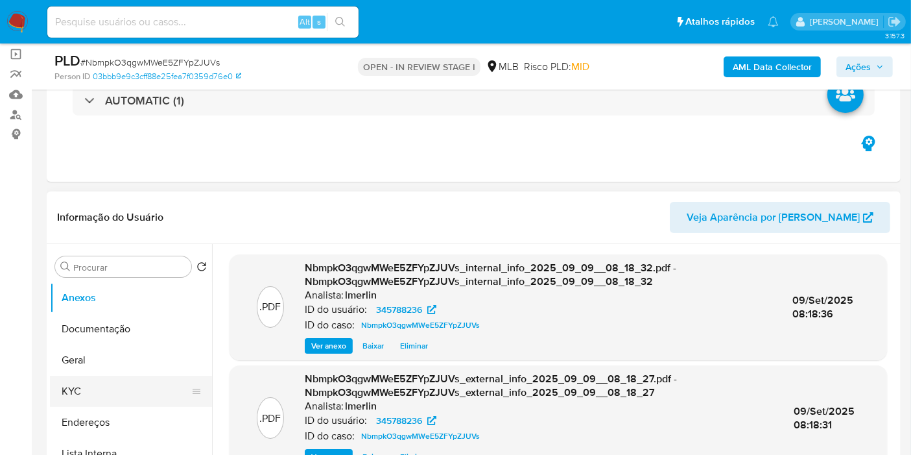
scroll to position [144, 0]
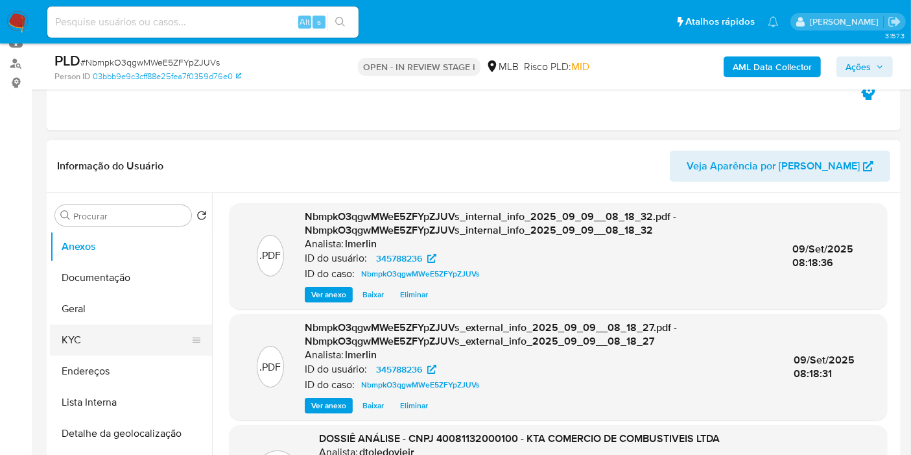
select select "10"
click at [95, 338] on button "KYC" at bounding box center [126, 339] width 152 height 31
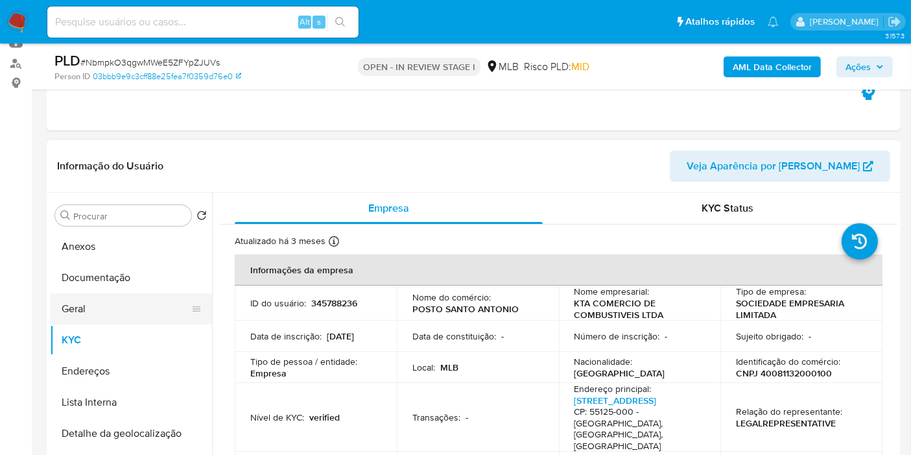
click at [66, 300] on button "Geral" at bounding box center [126, 308] width 152 height 31
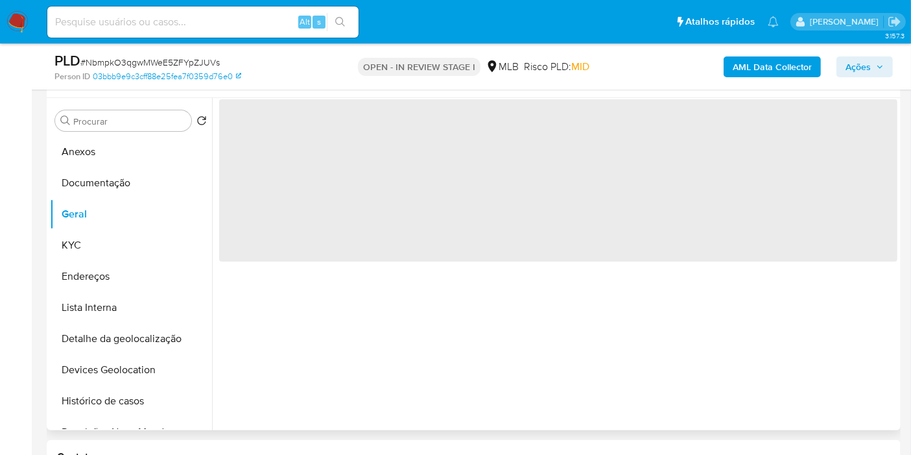
scroll to position [216, 0]
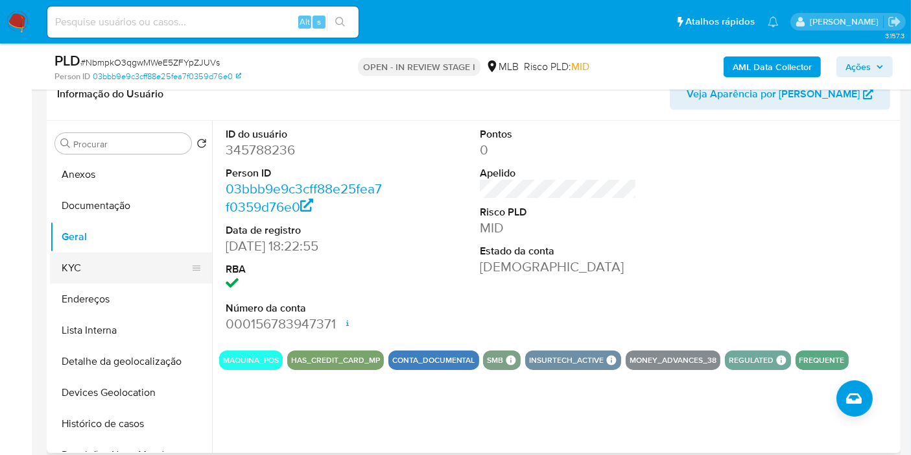
click at [117, 269] on button "KYC" at bounding box center [126, 267] width 152 height 31
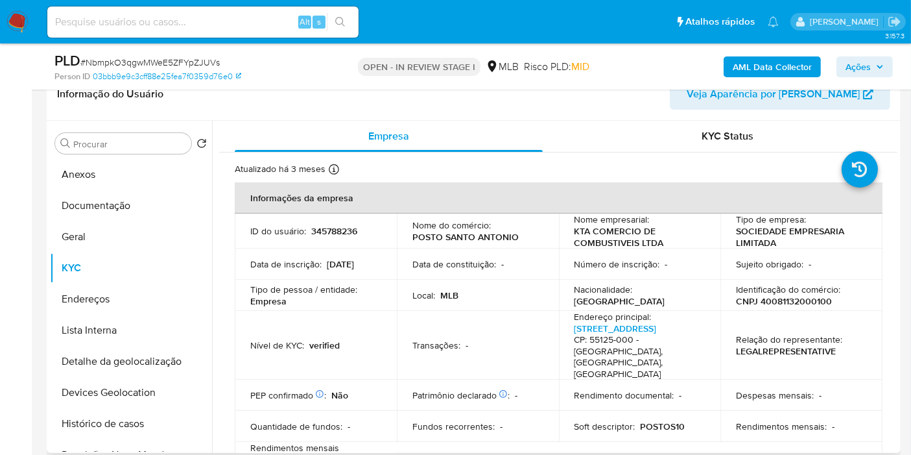
click at [900, 211] on div "Procurar Retornar ao pedido padrão Anexos Documentação Geral KYC Endereços List…" at bounding box center [474, 287] width 854 height 332
drag, startPoint x: 898, startPoint y: 211, endPoint x: 895, endPoint y: 217, distance: 6.7
click at [898, 220] on div "Procurar Retornar ao pedido padrão Anexos Documentação Geral KYC Endereços List…" at bounding box center [474, 287] width 854 height 332
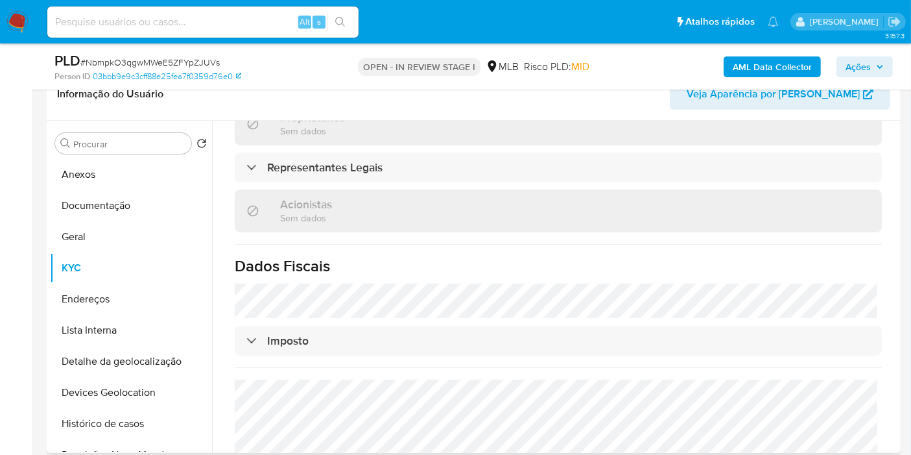
scroll to position [788, 0]
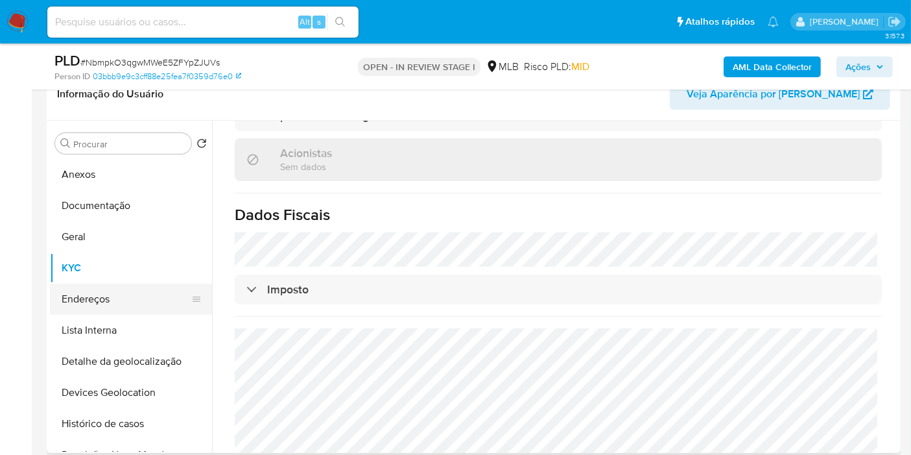
click at [89, 297] on button "Endereços" at bounding box center [126, 298] width 152 height 31
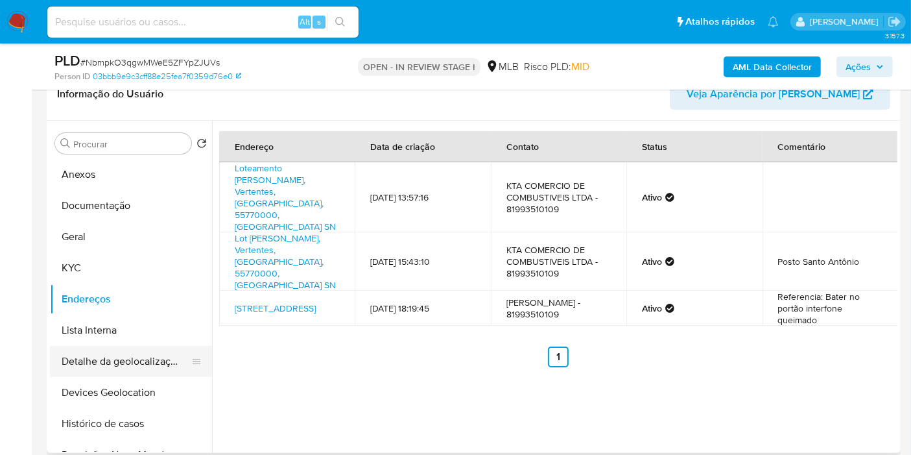
click at [137, 363] on button "Detalhe da geolocalização" at bounding box center [126, 361] width 152 height 31
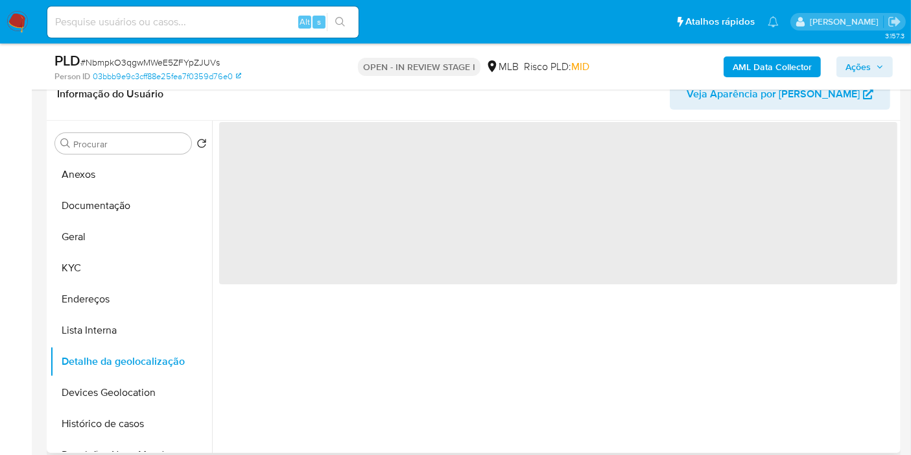
scroll to position [72, 0]
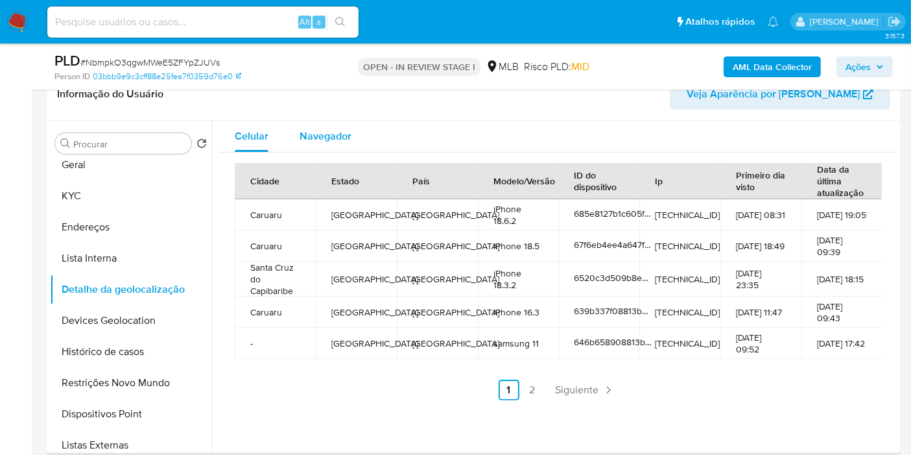
click at [335, 141] on span "Navegador" at bounding box center [326, 135] width 52 height 15
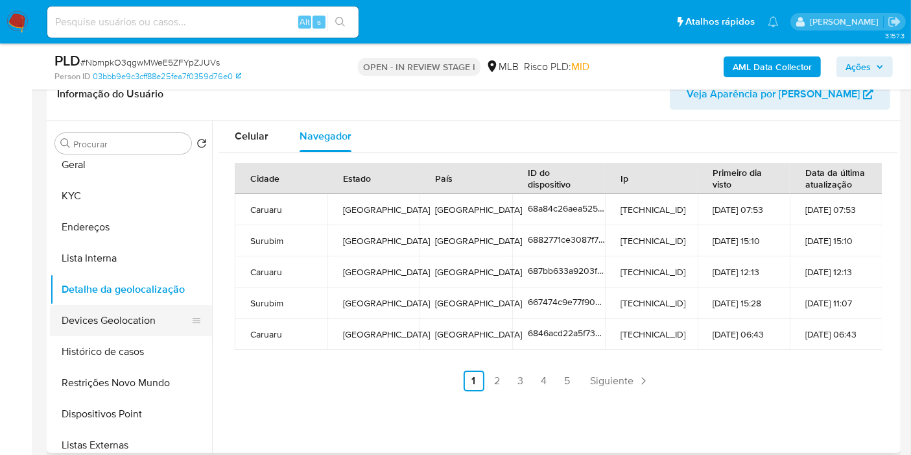
click at [159, 318] on button "Devices Geolocation" at bounding box center [126, 320] width 152 height 31
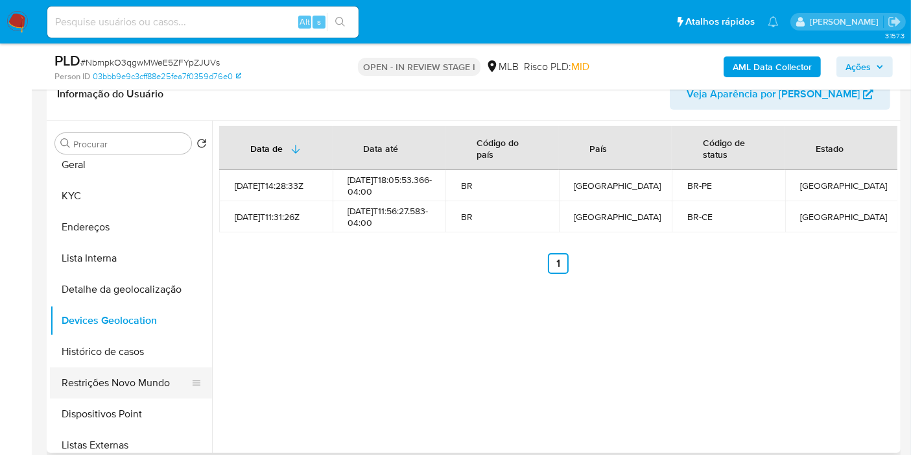
click at [106, 378] on button "Restrições Novo Mundo" at bounding box center [126, 382] width 152 height 31
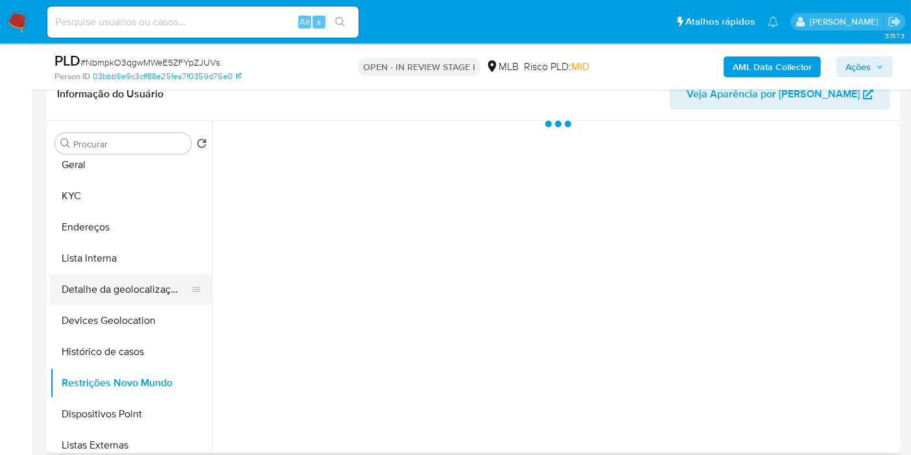
scroll to position [144, 0]
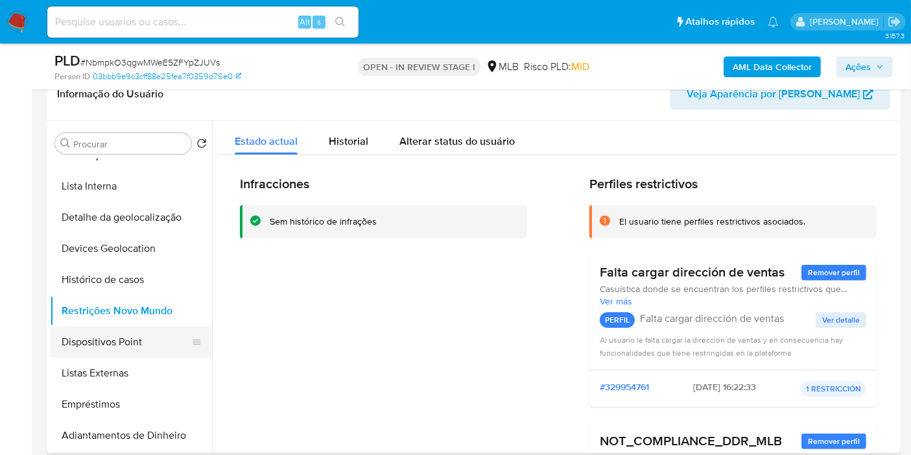
click at [143, 337] on button "Dispositivos Point" at bounding box center [126, 341] width 152 height 31
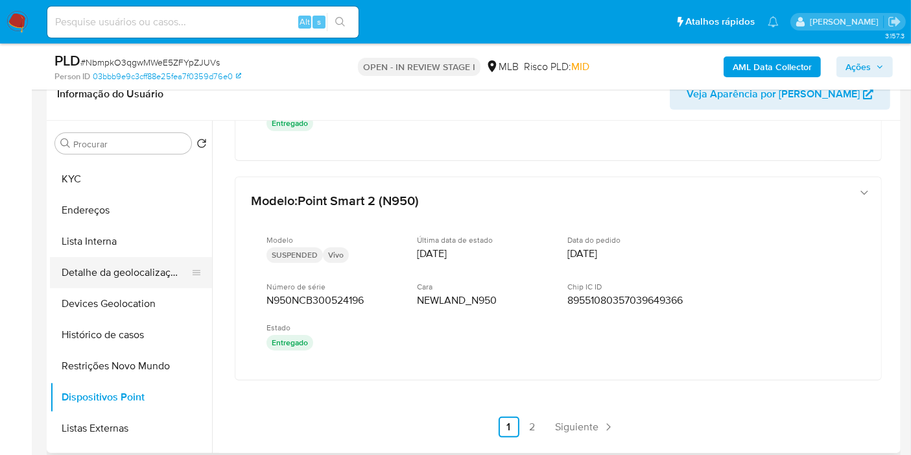
scroll to position [0, 0]
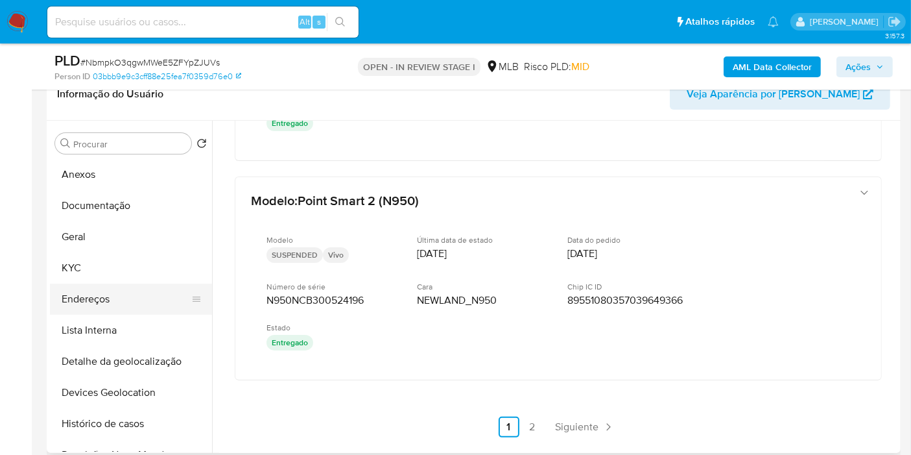
click at [99, 292] on button "Endereços" at bounding box center [126, 298] width 152 height 31
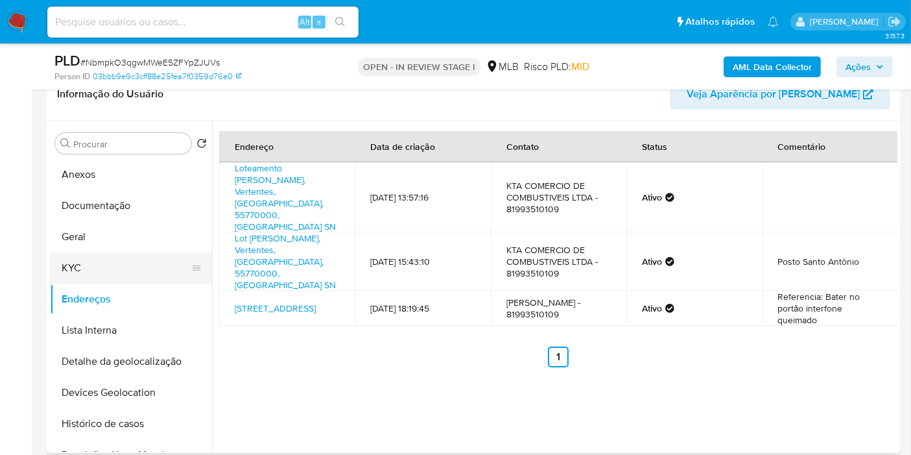
click at [123, 265] on button "KYC" at bounding box center [126, 267] width 152 height 31
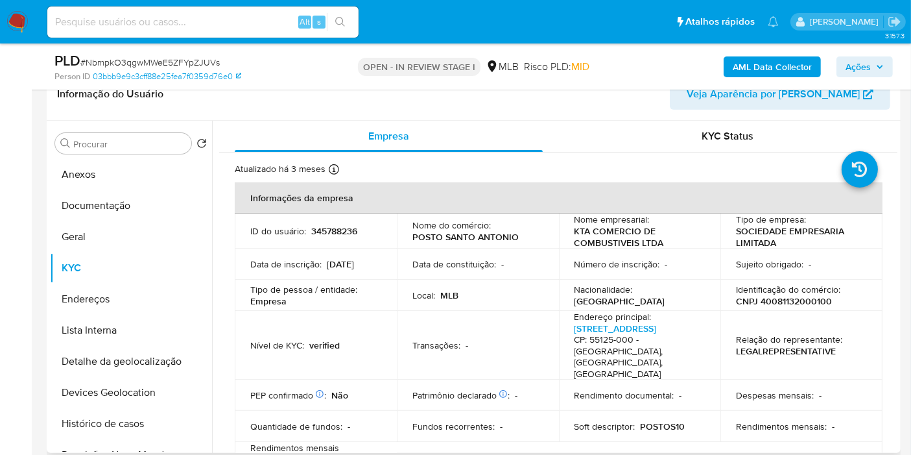
click at [787, 301] on p "CNPJ 40081132000100" at bounding box center [784, 301] width 96 height 12
copy p "40081132000100"
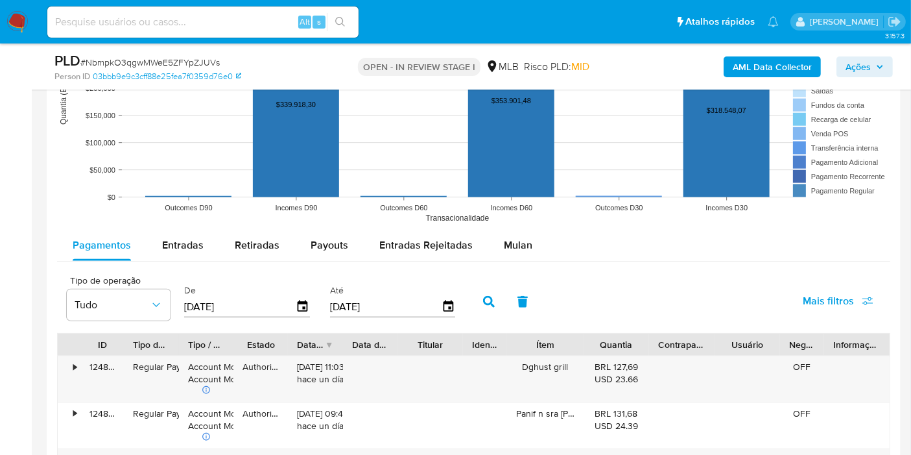
scroll to position [1224, 0]
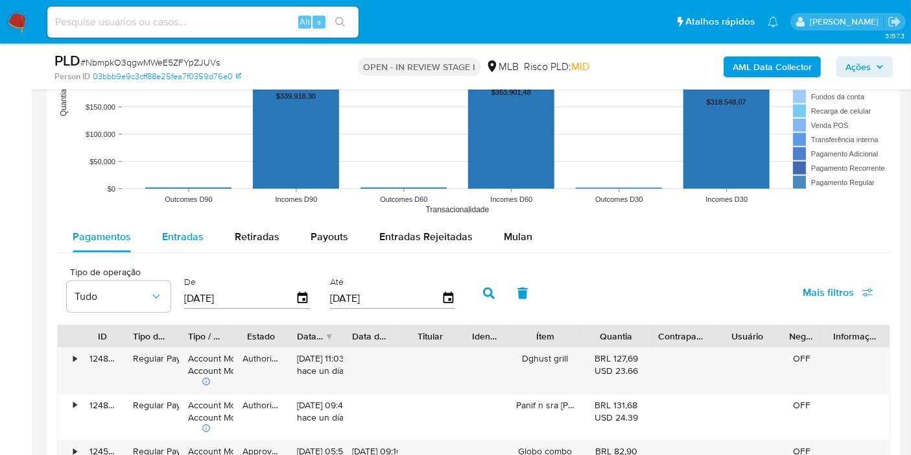
click at [191, 242] on div "Entradas" at bounding box center [183, 236] width 42 height 31
select select "10"
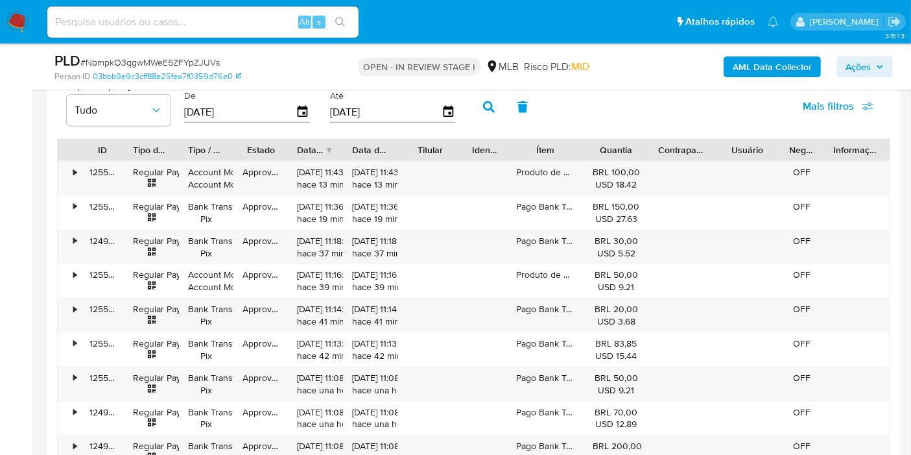
scroll to position [1441, 0]
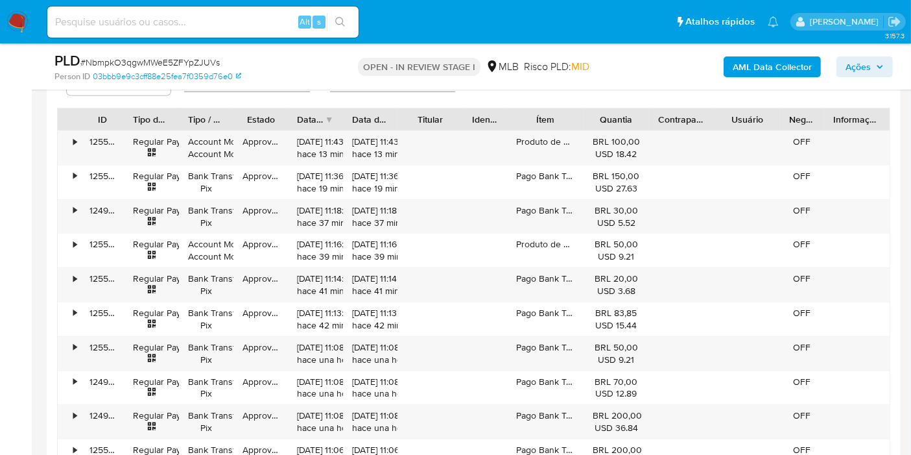
drag, startPoint x: 587, startPoint y: 117, endPoint x: 702, endPoint y: 114, distance: 114.8
click at [702, 114] on div "ID Tipo de operação Tipo / Método Estado Data de criação Data de aprovação Titu…" at bounding box center [474, 119] width 832 height 22
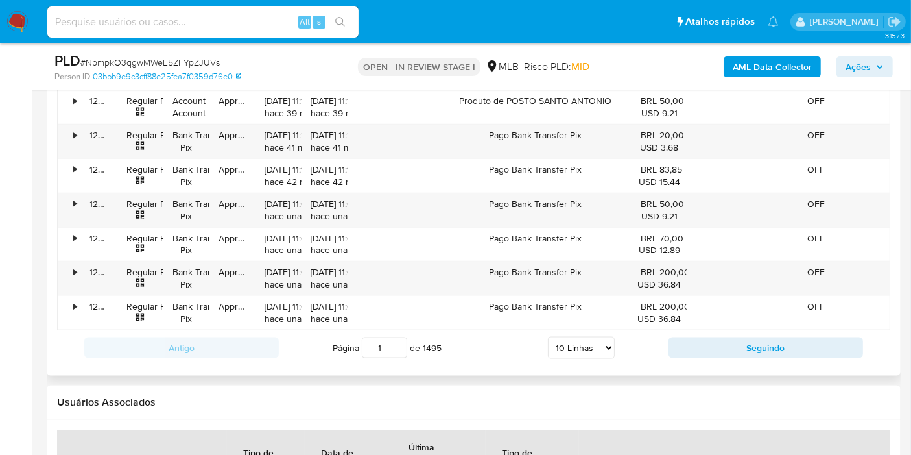
scroll to position [1585, 0]
click at [716, 345] on button "Seguindo" at bounding box center [766, 347] width 195 height 21
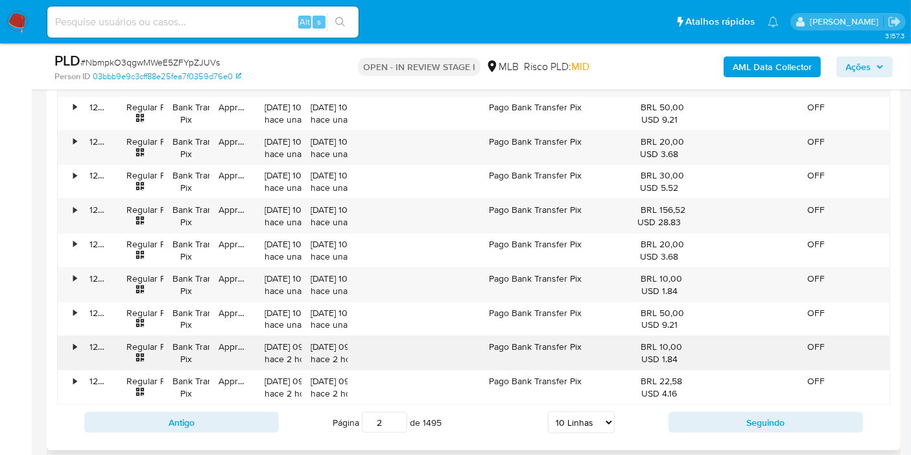
scroll to position [1513, 0]
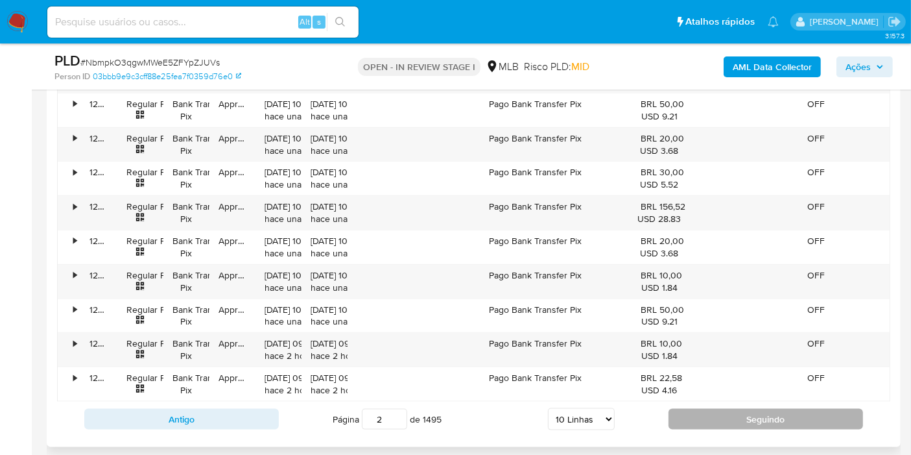
click at [726, 412] on button "Seguindo" at bounding box center [766, 419] width 195 height 21
type input "3"
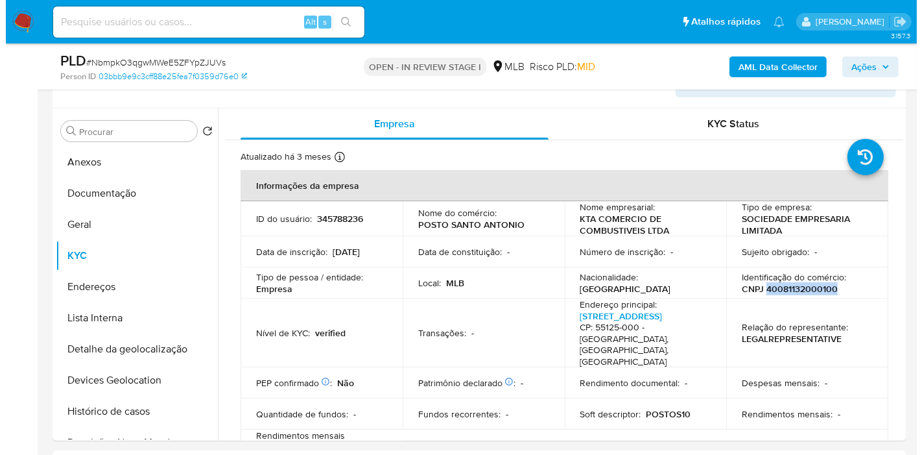
scroll to position [216, 0]
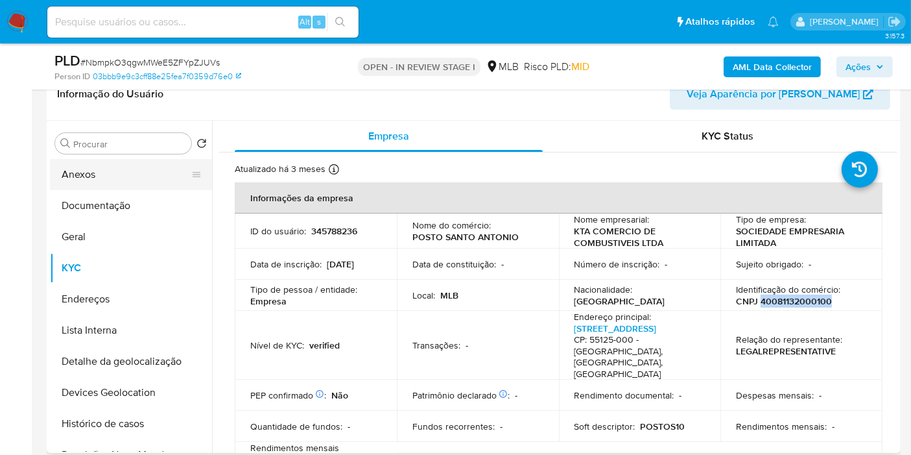
click at [121, 178] on button "Anexos" at bounding box center [126, 174] width 152 height 31
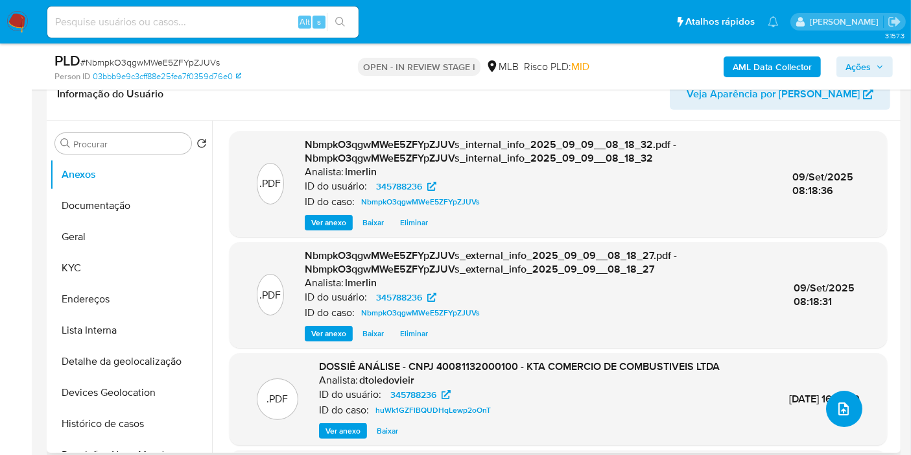
click at [839, 409] on icon "upload-file" at bounding box center [844, 409] width 16 height 16
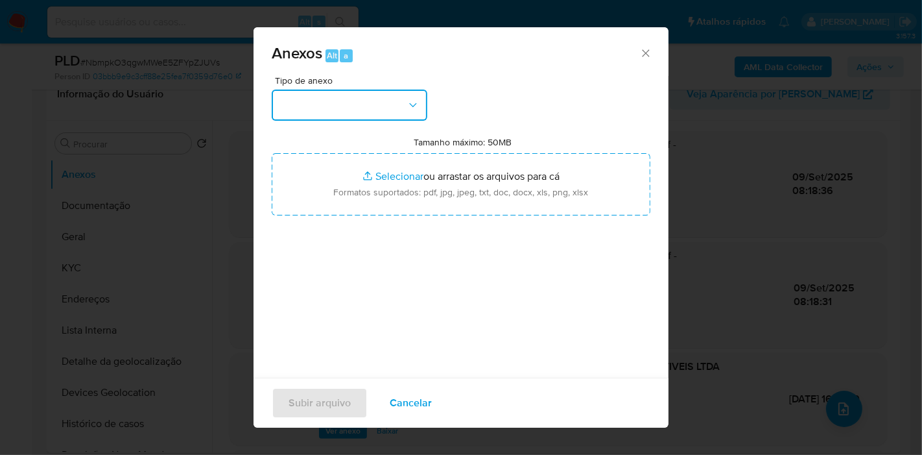
click at [385, 100] on button "button" at bounding box center [350, 104] width 156 height 31
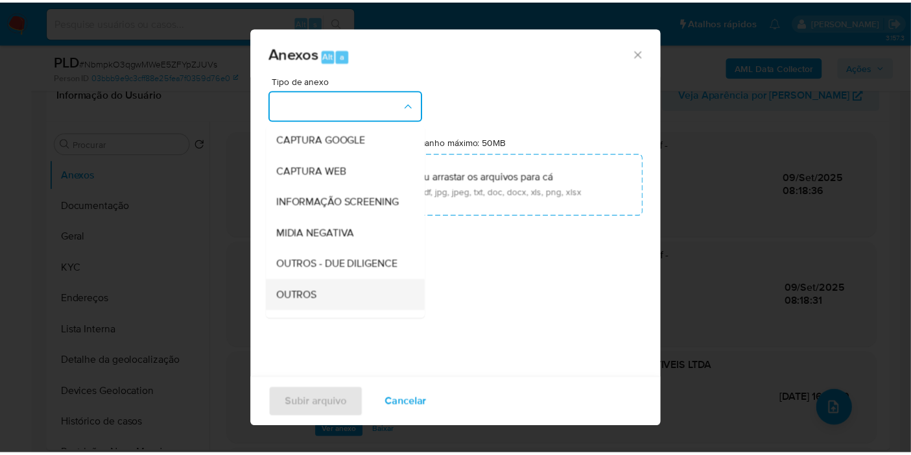
scroll to position [144, 0]
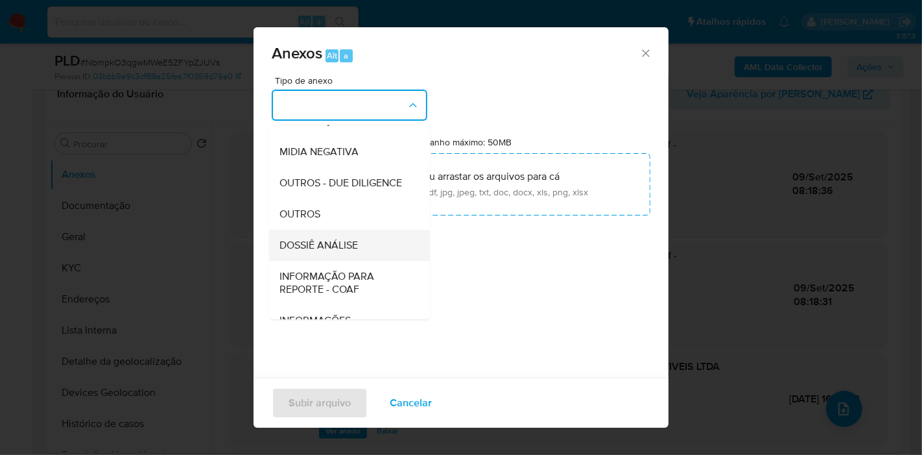
click at [358, 252] on span "DOSSIÊ ANÁLISE" at bounding box center [319, 245] width 78 height 13
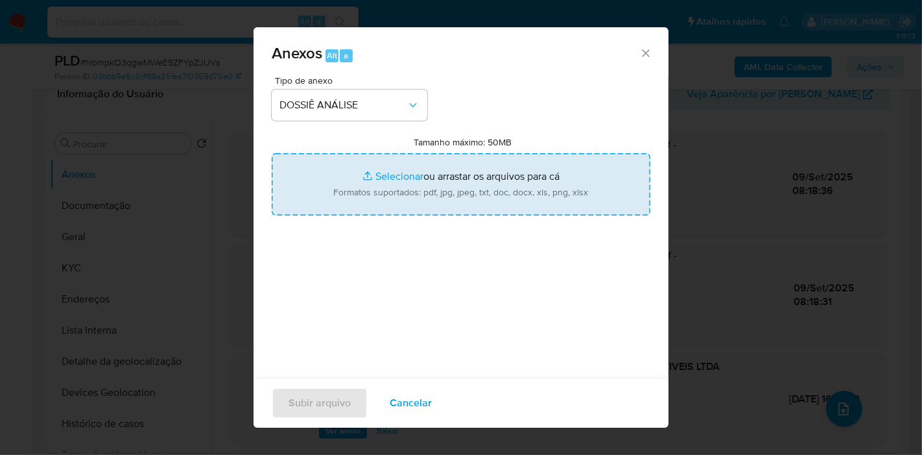
click at [413, 192] on input "Tamanho máximo: 50MB Selecionar arquivos" at bounding box center [461, 184] width 379 height 62
type input "C:\fakepath\Declínio - NbmpkO3qgwMWeE5ZFYpZJUVs - CNPJ 40081132000100 - KTA COM…"
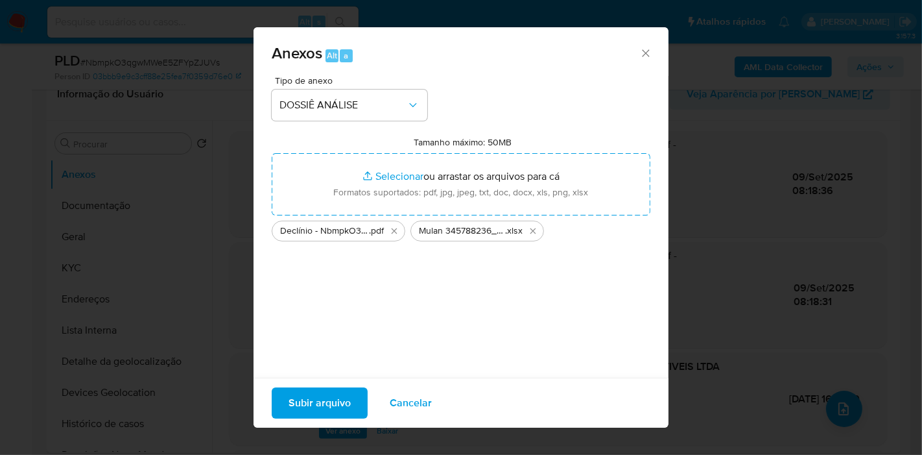
click at [328, 400] on span "Subir arquivo" at bounding box center [320, 402] width 62 height 29
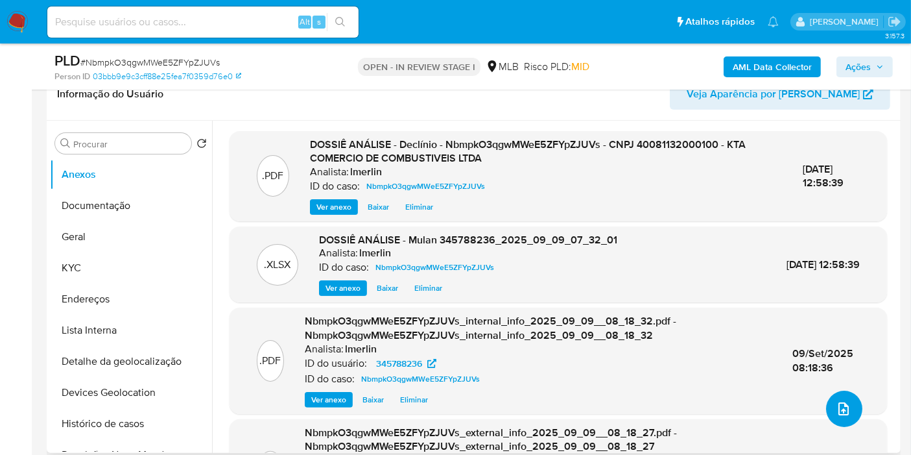
scroll to position [0, 0]
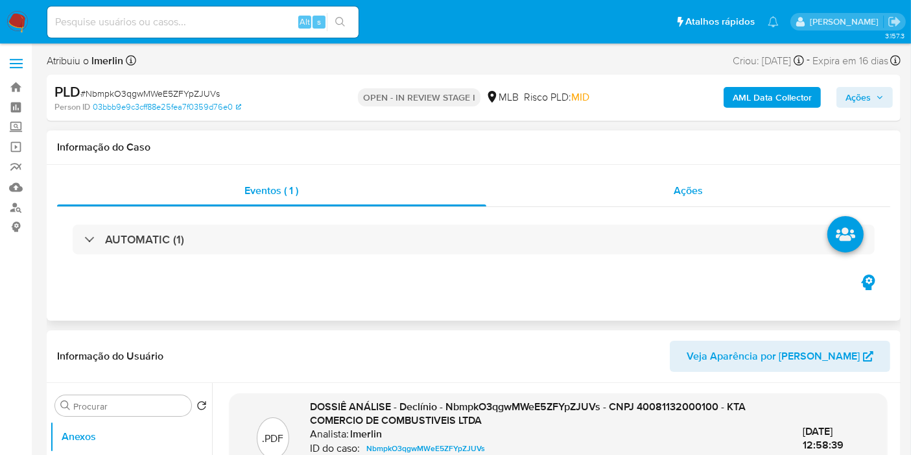
click at [671, 175] on div "Ações" at bounding box center [688, 190] width 405 height 31
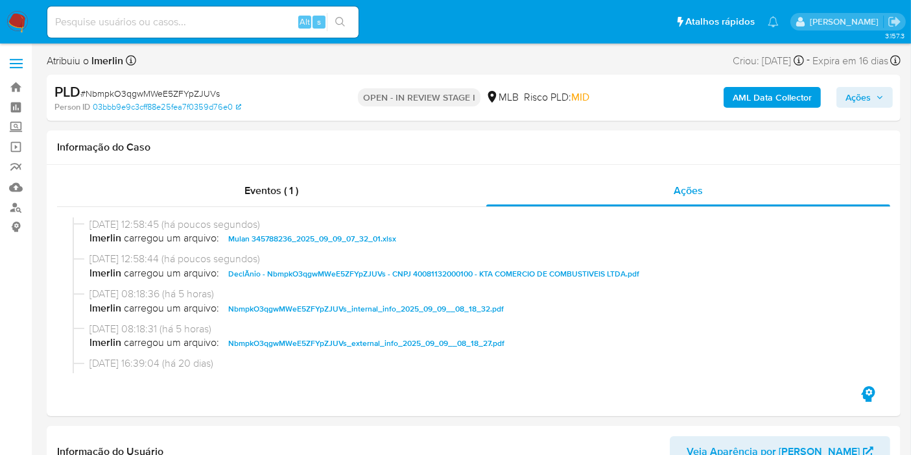
click at [863, 93] on span "Ações" at bounding box center [858, 97] width 25 height 21
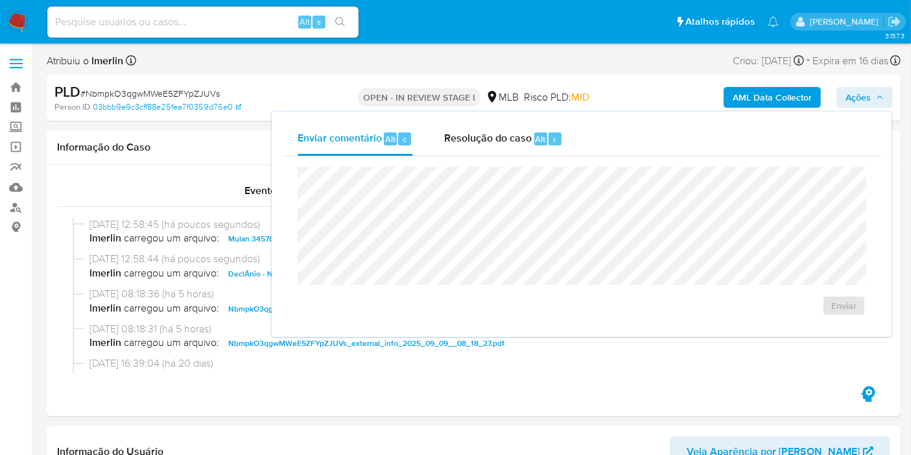
click at [496, 128] on div "Resolução do caso Alt r" at bounding box center [503, 139] width 119 height 34
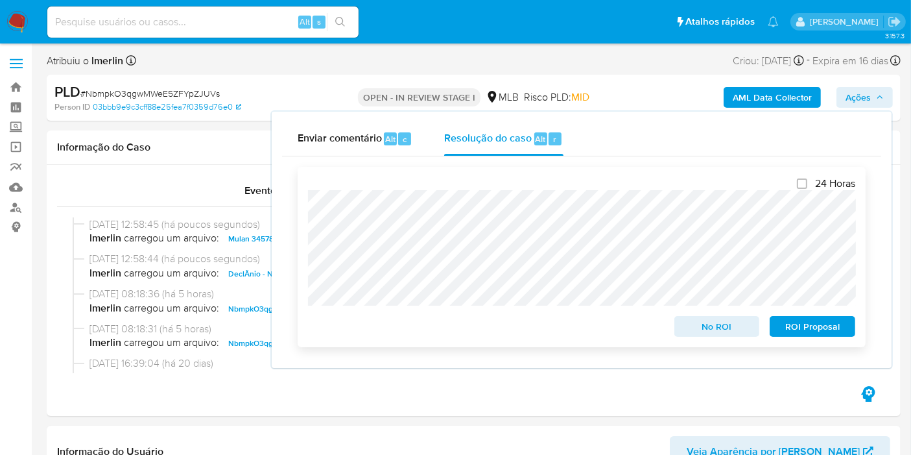
click at [706, 335] on span "No ROI" at bounding box center [717, 326] width 67 height 18
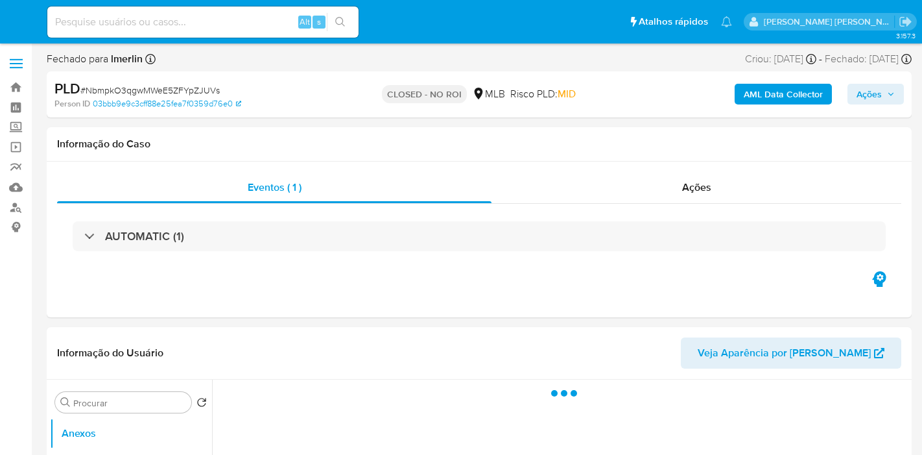
select select "10"
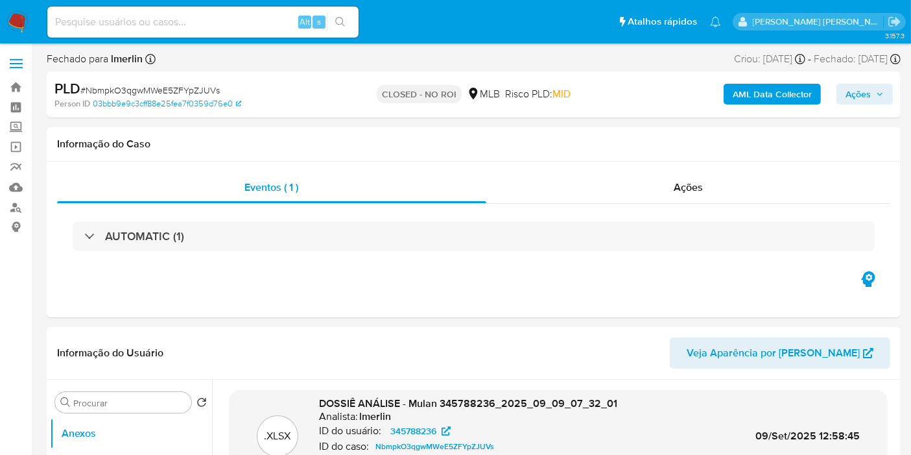
click at [217, 21] on input at bounding box center [202, 22] width 311 height 17
click at [12, 20] on img at bounding box center [17, 22] width 22 height 22
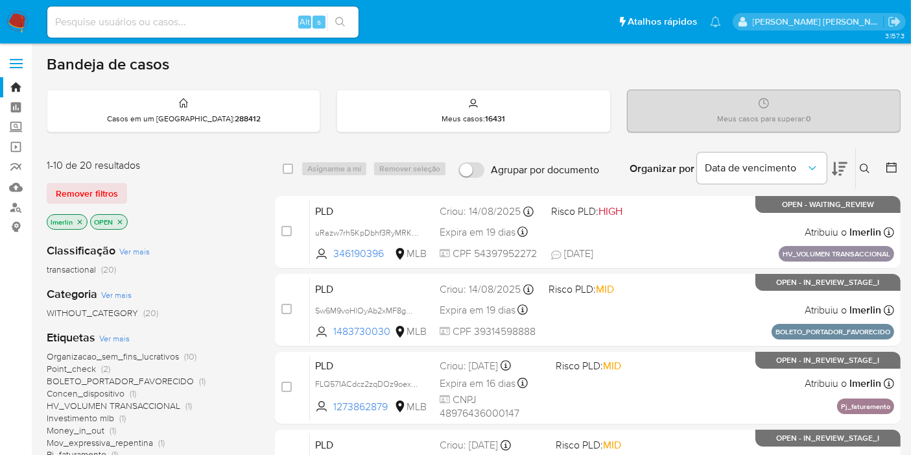
click at [81, 220] on icon "close-filter" at bounding box center [80, 222] width 8 height 8
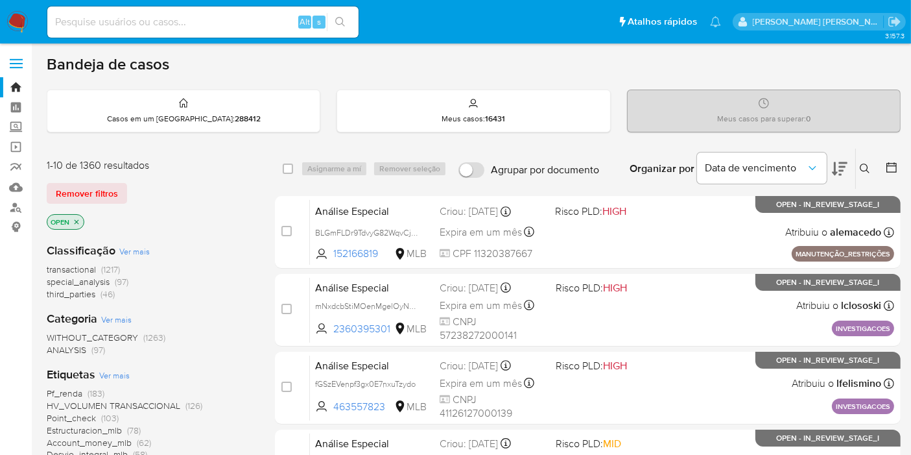
click at [195, 20] on input at bounding box center [202, 22] width 311 height 17
paste input "JAqMAginZzR95iN8wzI5n21J"
type input "JAqMAginZzR95iN8wzI5n21J"
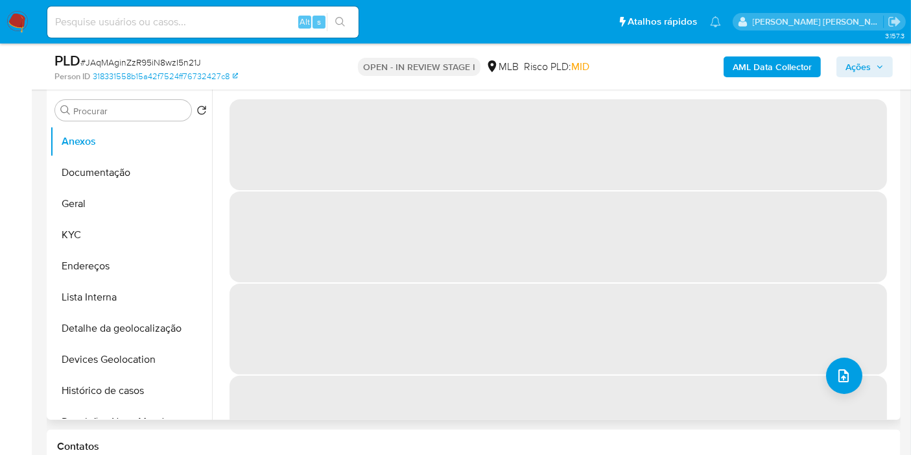
scroll to position [216, 0]
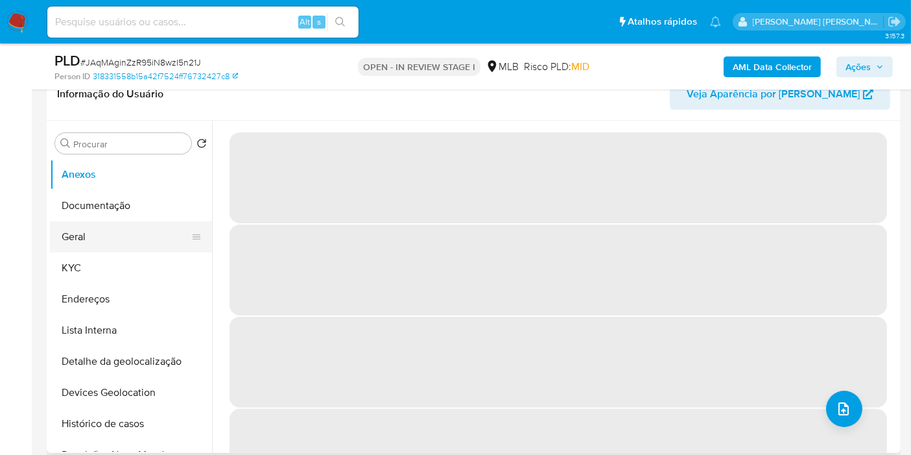
select select "10"
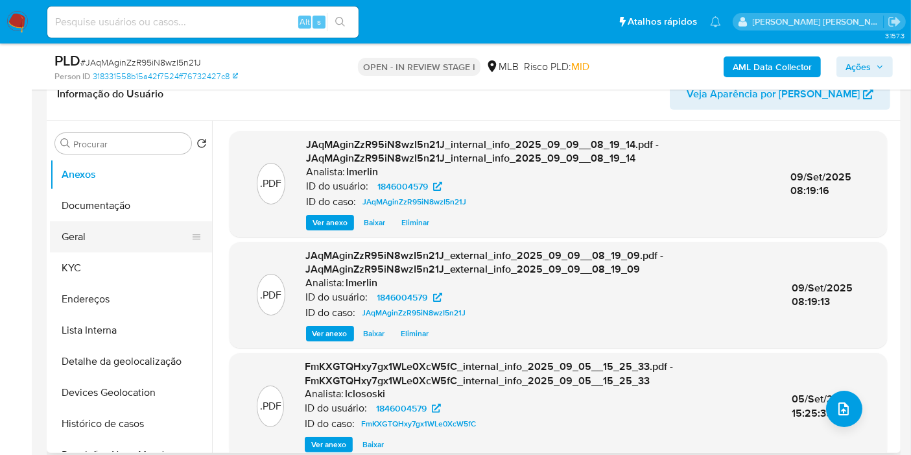
click at [143, 240] on button "Geral" at bounding box center [126, 236] width 152 height 31
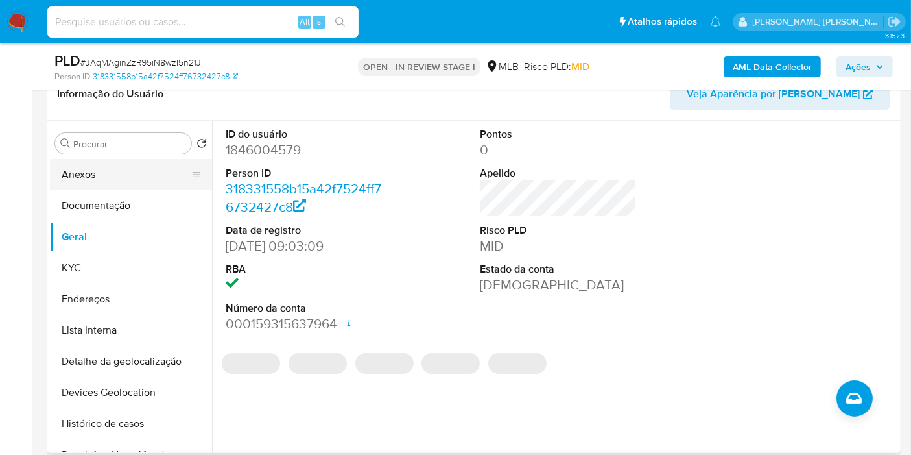
click at [137, 159] on button "Anexos" at bounding box center [126, 174] width 152 height 31
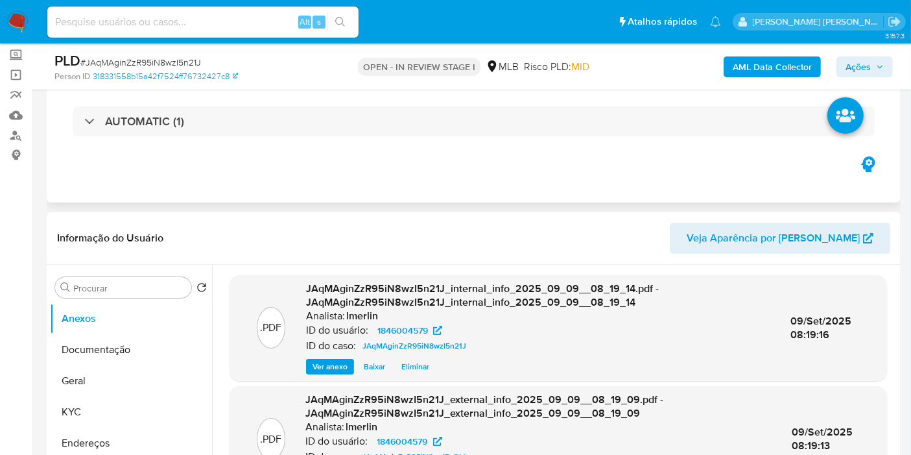
scroll to position [0, 0]
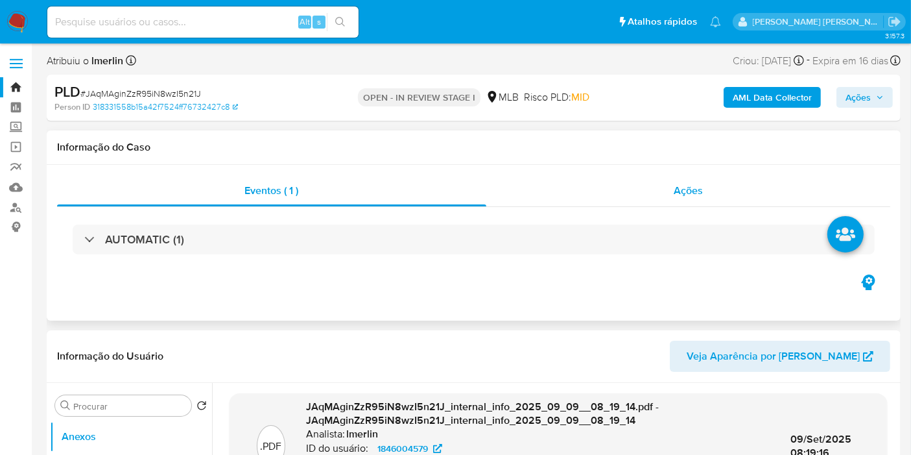
click at [685, 179] on div "Ações" at bounding box center [688, 190] width 405 height 31
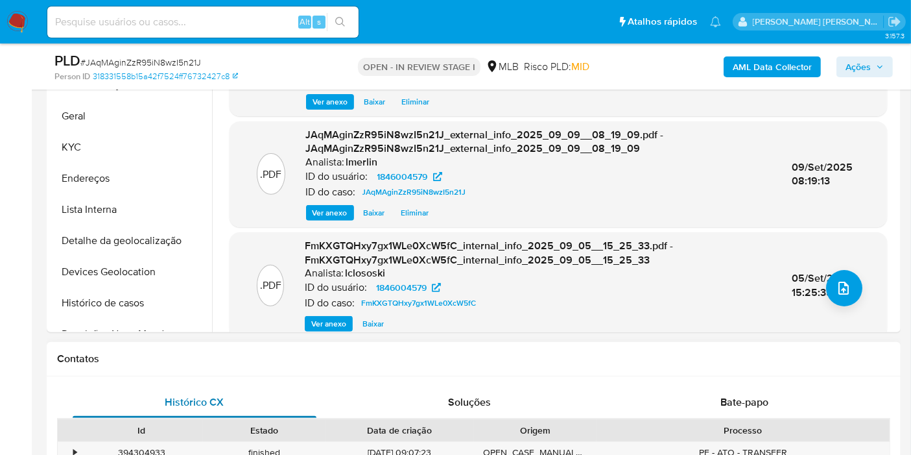
scroll to position [360, 0]
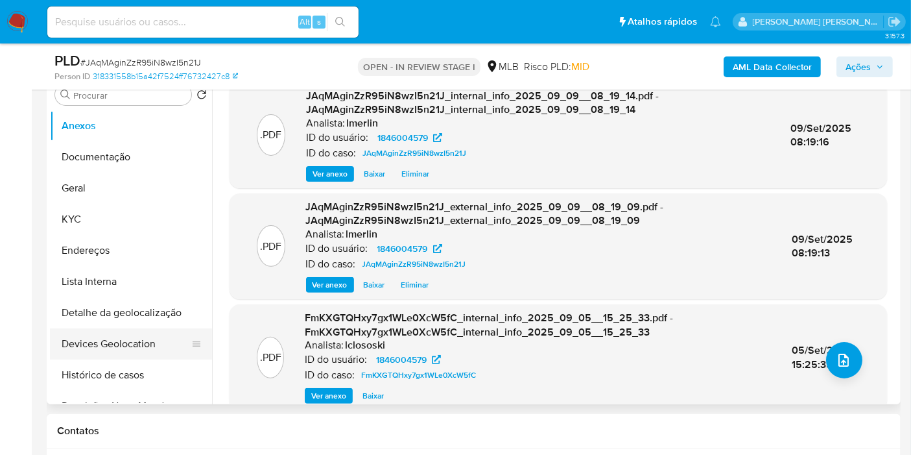
click at [127, 357] on button "Devices Geolocation" at bounding box center [126, 343] width 152 height 31
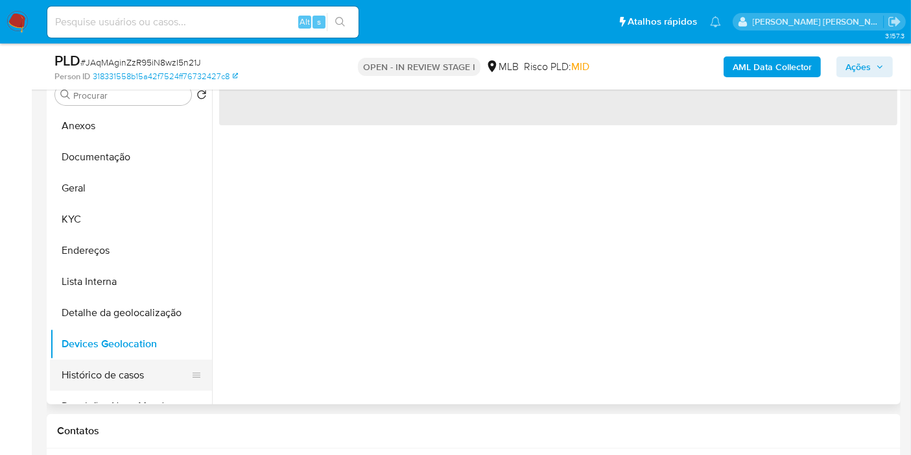
click at [125, 370] on button "Histórico de casos" at bounding box center [126, 374] width 152 height 31
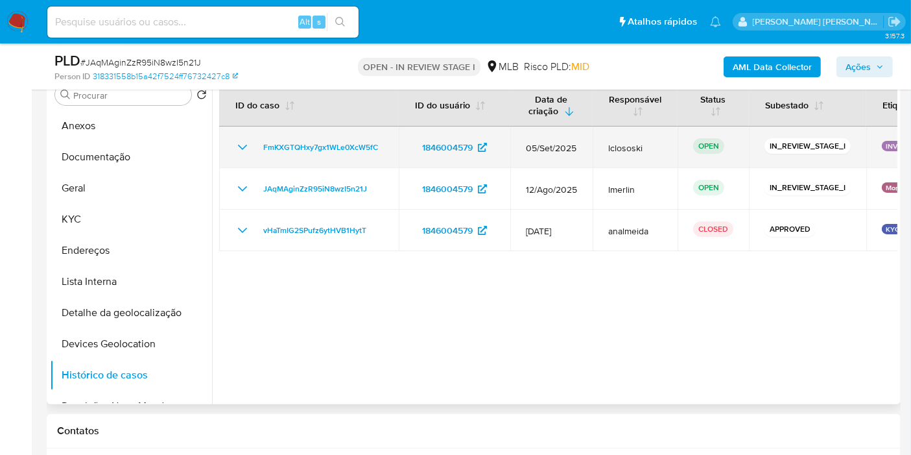
click at [243, 151] on icon "Mostrar/Ocultar" at bounding box center [243, 147] width 16 height 16
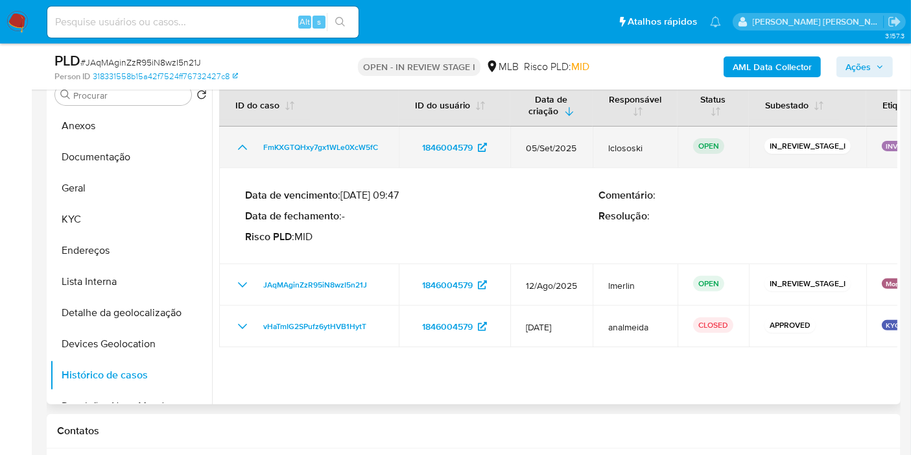
click at [243, 151] on icon "Mostrar/Ocultar" at bounding box center [243, 147] width 16 height 16
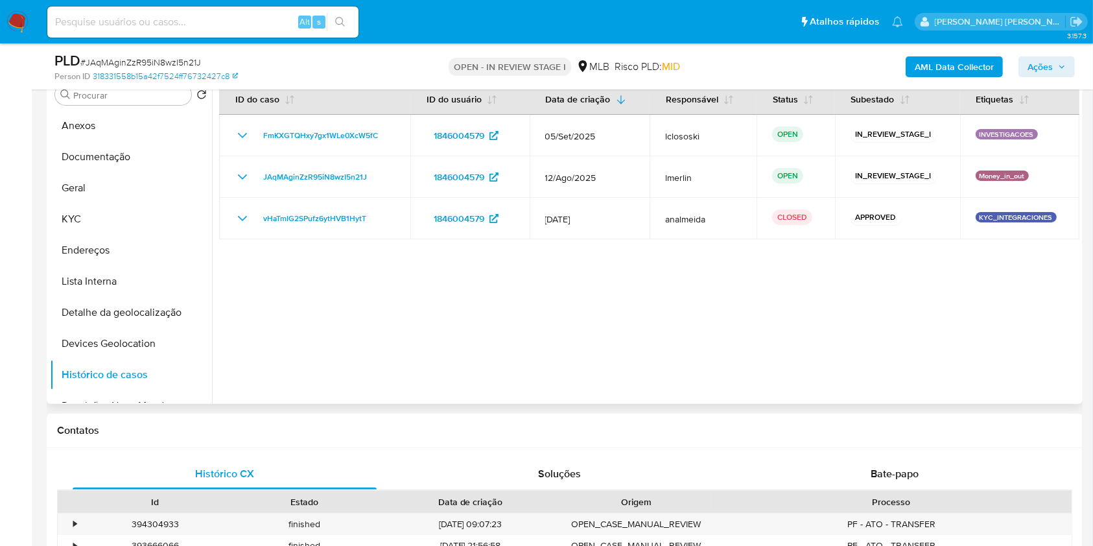
drag, startPoint x: 736, startPoint y: 9, endPoint x: 671, endPoint y: 301, distance: 299.1
click at [671, 301] on div at bounding box center [646, 238] width 868 height 332
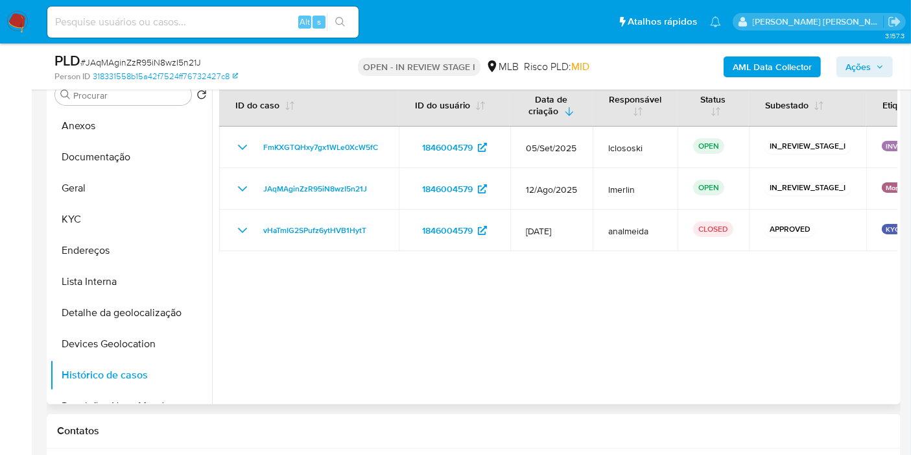
drag, startPoint x: 1097, startPoint y: 0, endPoint x: 414, endPoint y: 293, distance: 743.2
click at [414, 293] on div at bounding box center [554, 238] width 685 height 332
click at [89, 206] on button "KYC" at bounding box center [126, 219] width 152 height 31
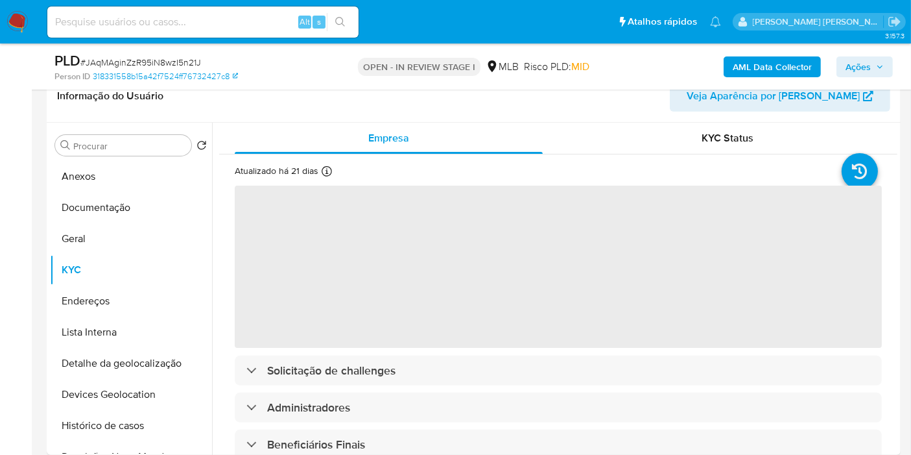
scroll to position [288, 0]
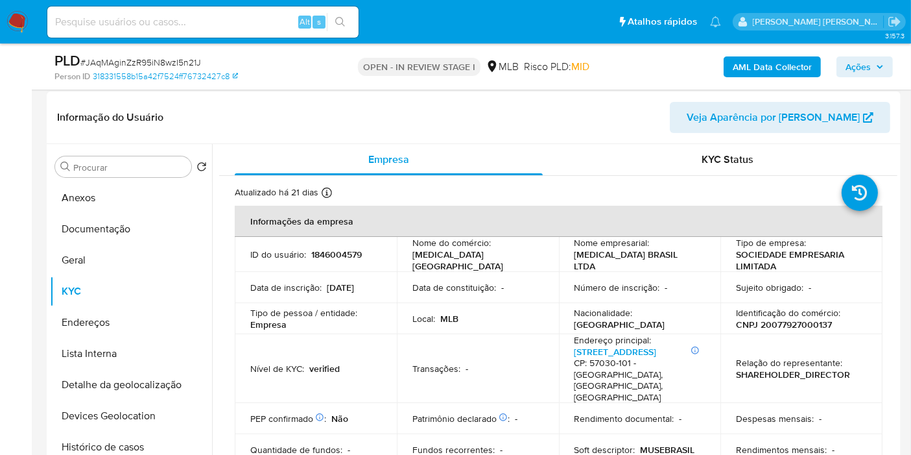
click at [329, 250] on p "1846004579" at bounding box center [336, 254] width 51 height 12
click at [800, 327] on p "CNPJ 20077927000137" at bounding box center [784, 324] width 96 height 12
copy p "20077927000137"
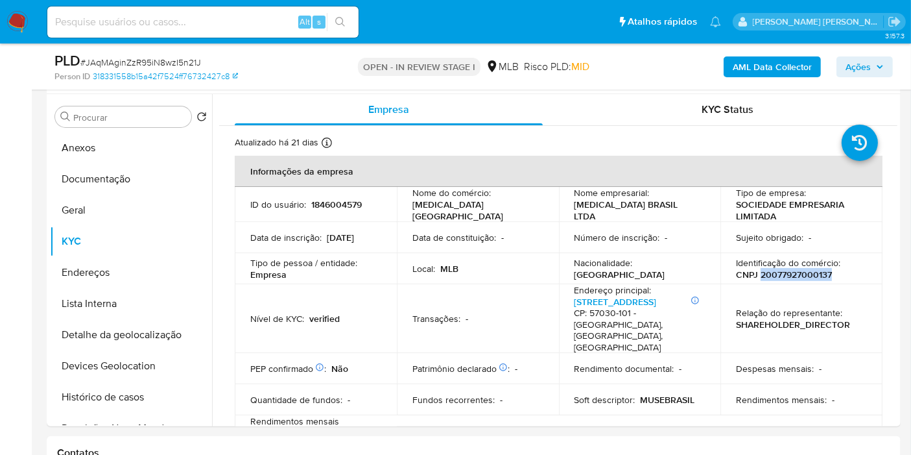
scroll to position [360, 0]
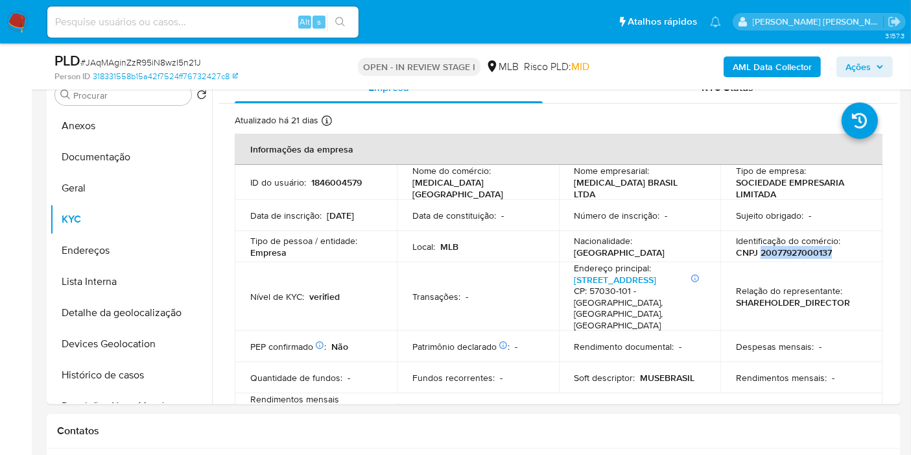
click at [157, 375] on button "Histórico de casos" at bounding box center [131, 374] width 162 height 31
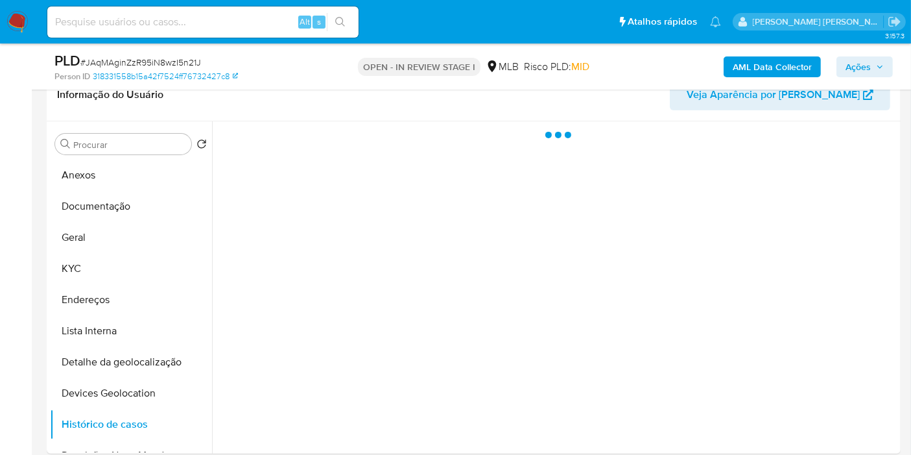
scroll to position [288, 0]
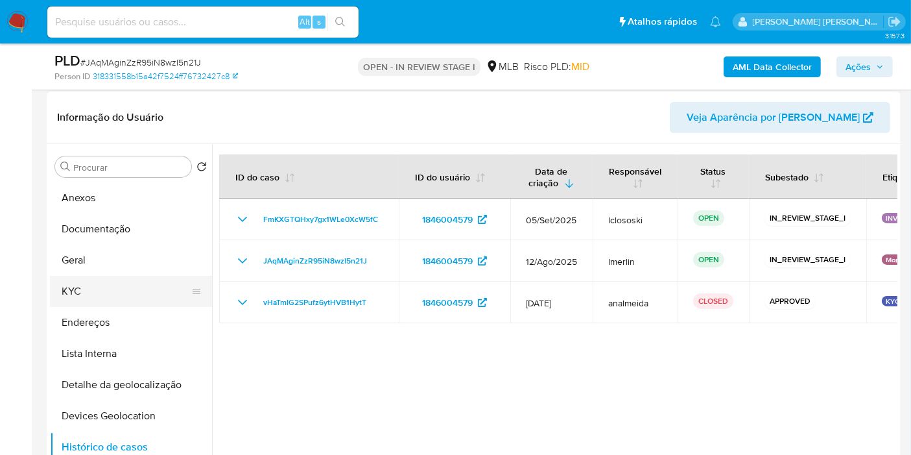
click at [99, 280] on button "KYC" at bounding box center [126, 291] width 152 height 31
